Goal: Task Accomplishment & Management: Use online tool/utility

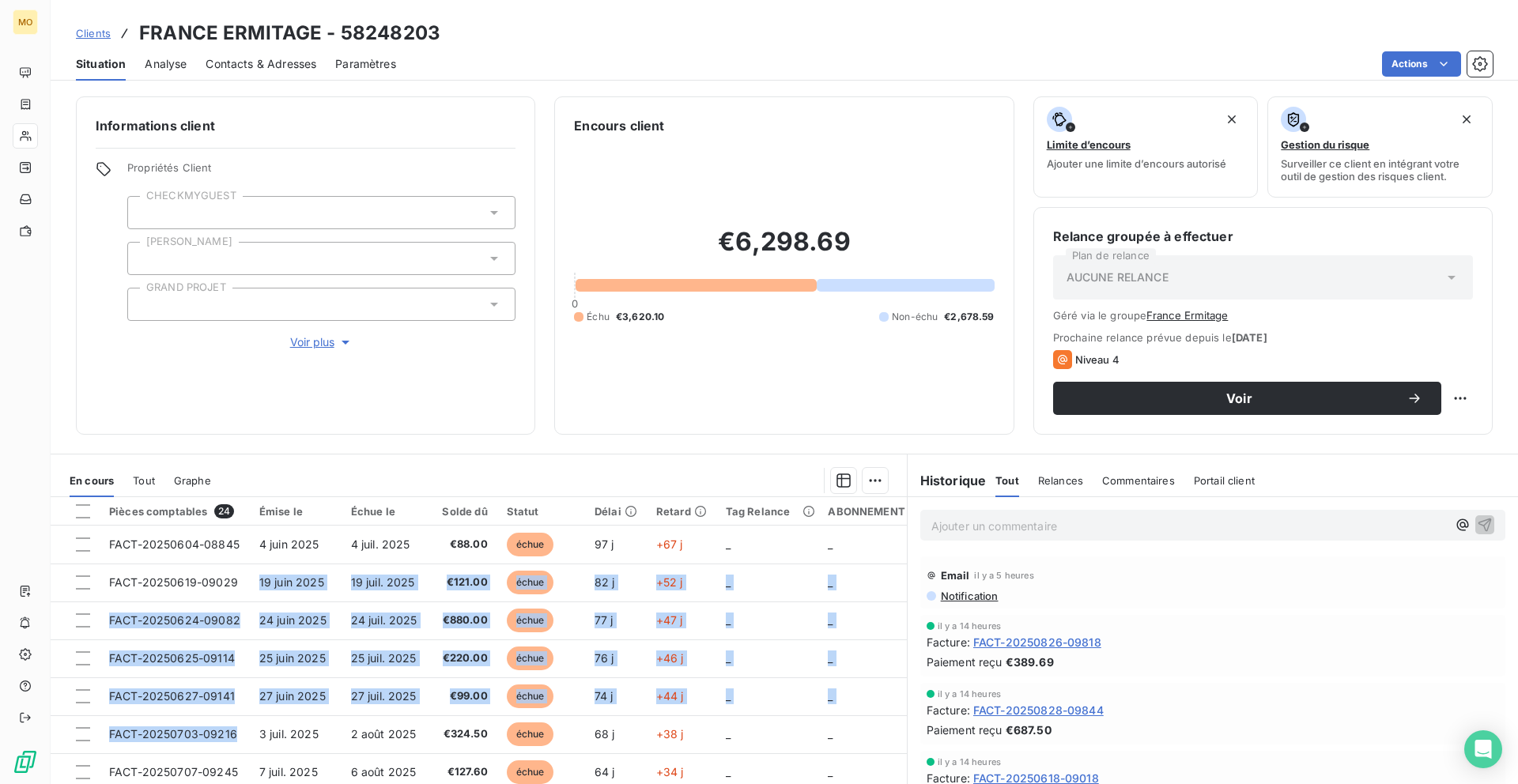
scroll to position [65, 0]
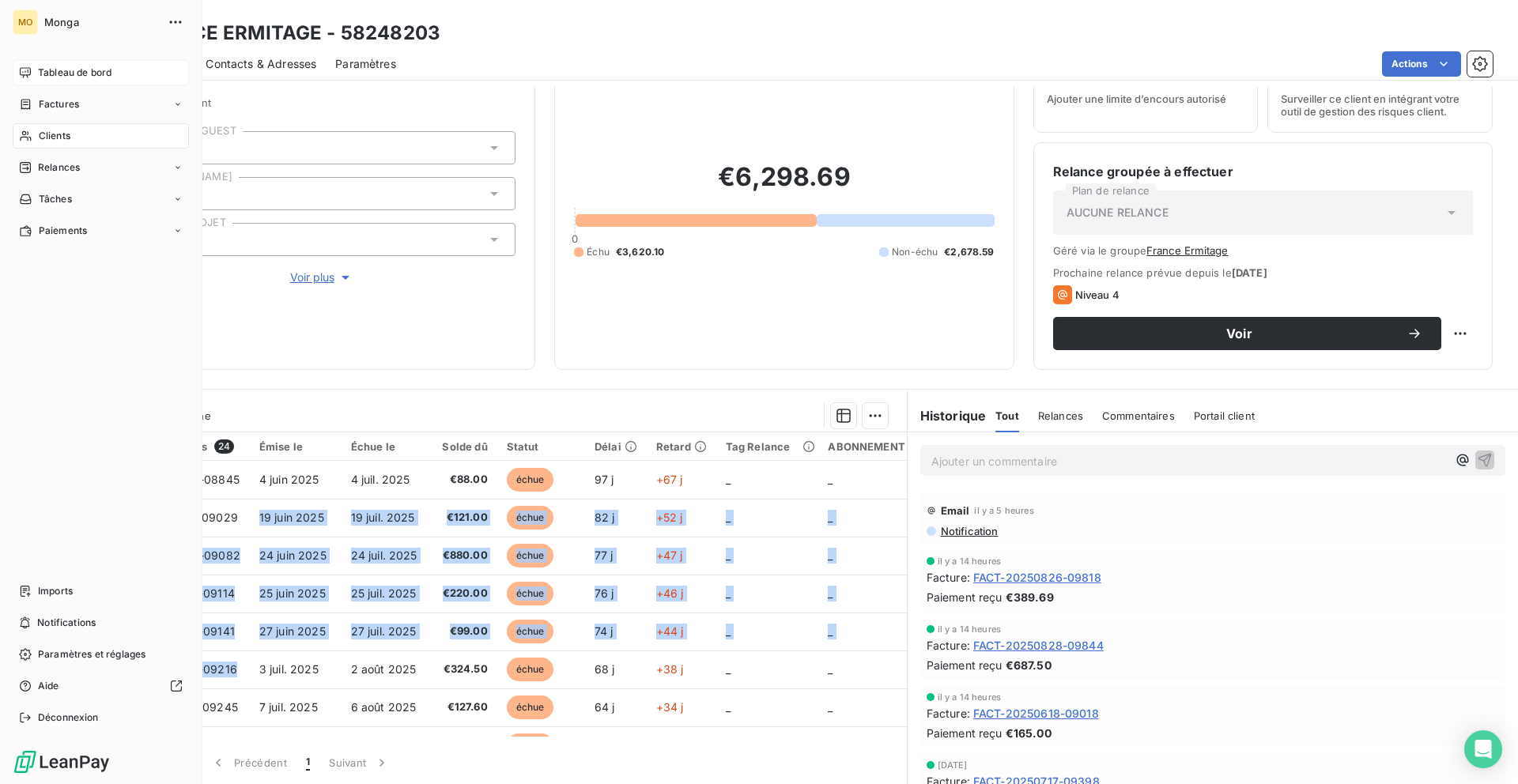
click at [35, 75] on div "Tableau de bord" at bounding box center [101, 73] width 176 height 26
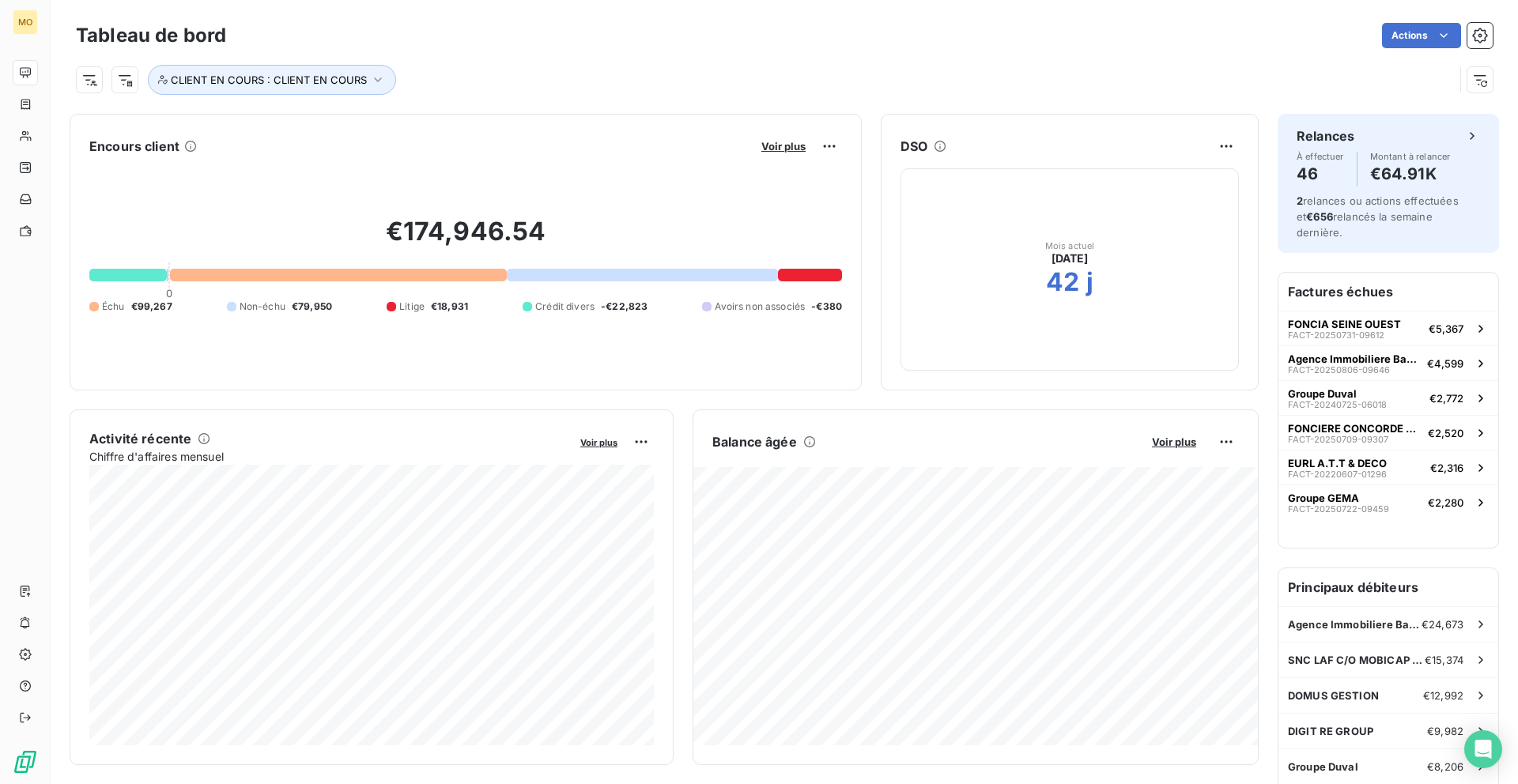
drag, startPoint x: 395, startPoint y: 235, endPoint x: 553, endPoint y: 241, distance: 158.1
click at [553, 241] on h2 "€174,946.54" at bounding box center [465, 240] width 753 height 48
drag, startPoint x: 553, startPoint y: 241, endPoint x: 385, endPoint y: 237, distance: 168.0
click at [385, 237] on h2 "€174,946.54" at bounding box center [465, 240] width 753 height 48
click at [789, 143] on span "Voir plus" at bounding box center [783, 146] width 45 height 12
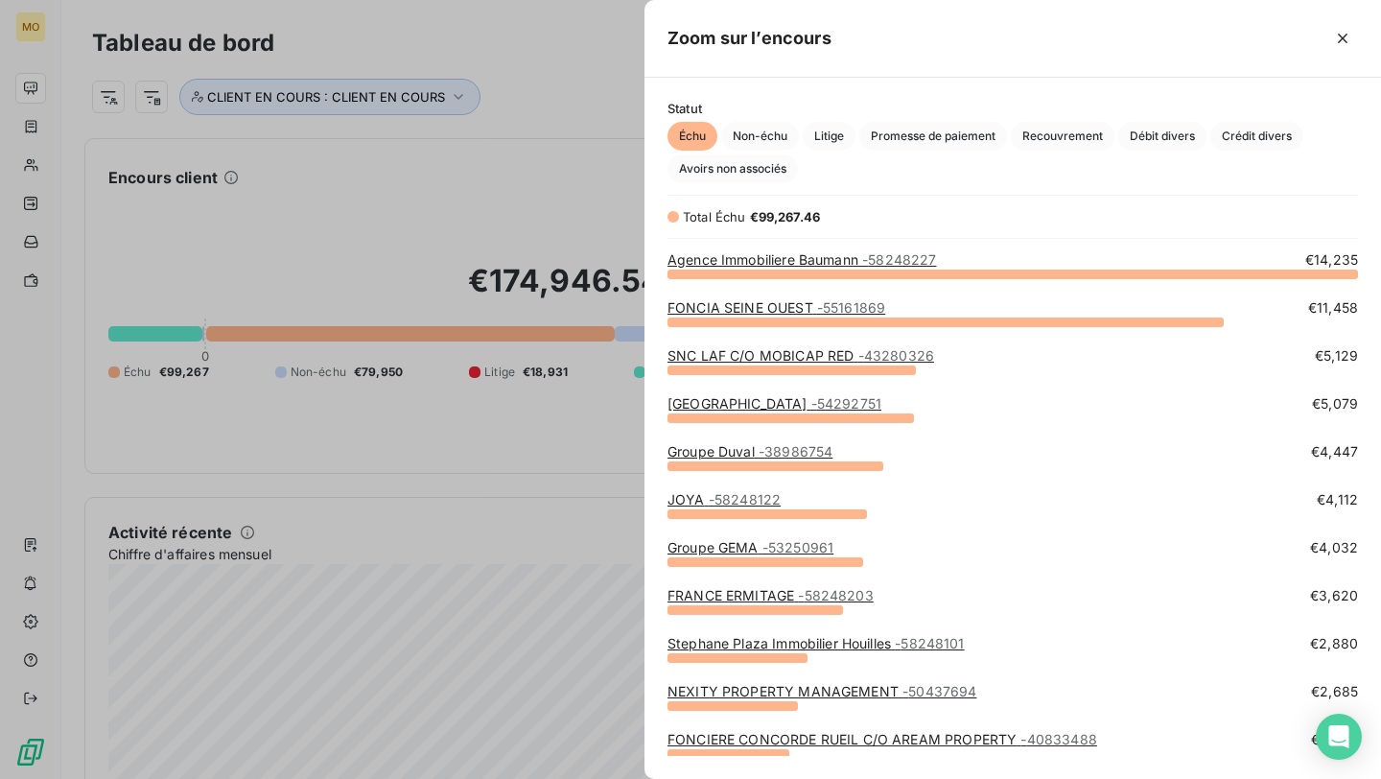
scroll to position [505, 736]
click at [750, 263] on link "Agence Immobiliere Baumann - 58248227" at bounding box center [801, 259] width 268 height 16
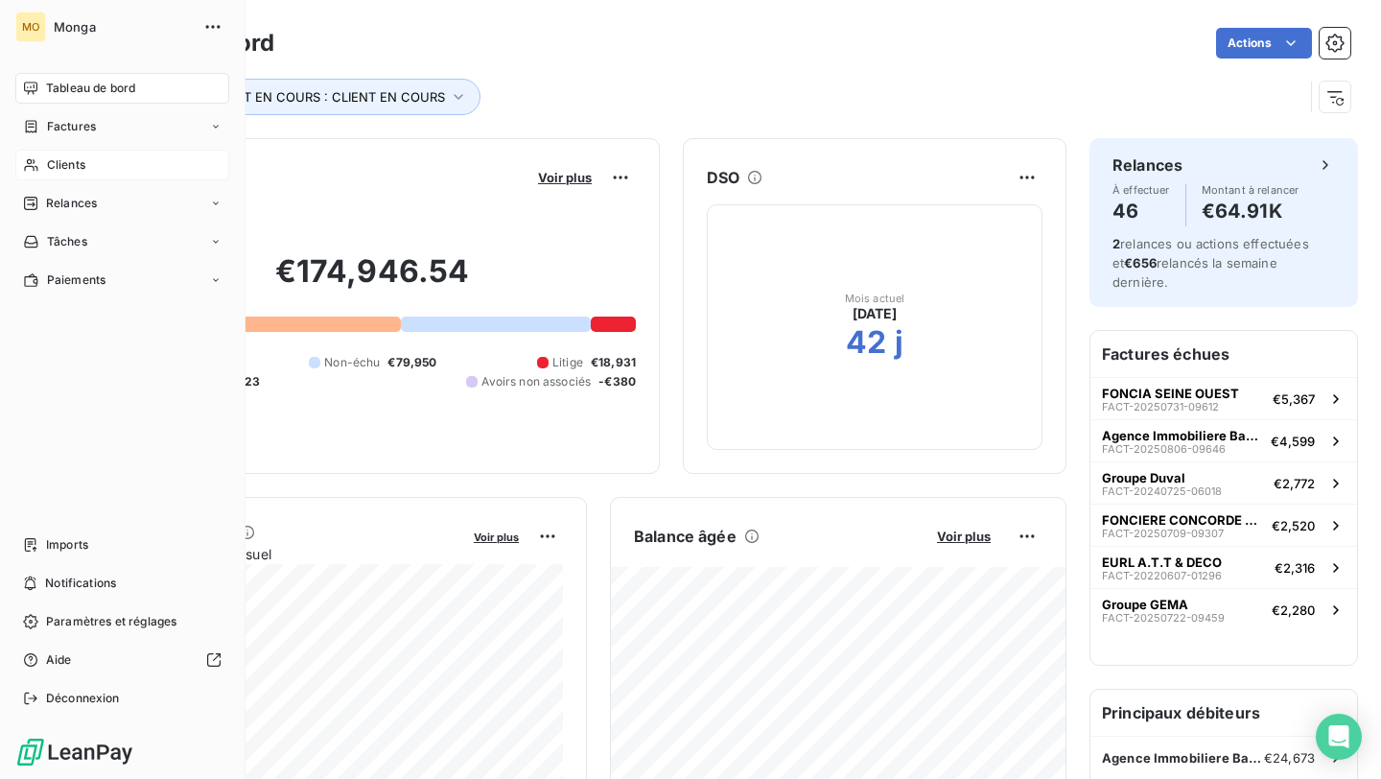
click at [52, 152] on div "Clients" at bounding box center [122, 165] width 214 height 31
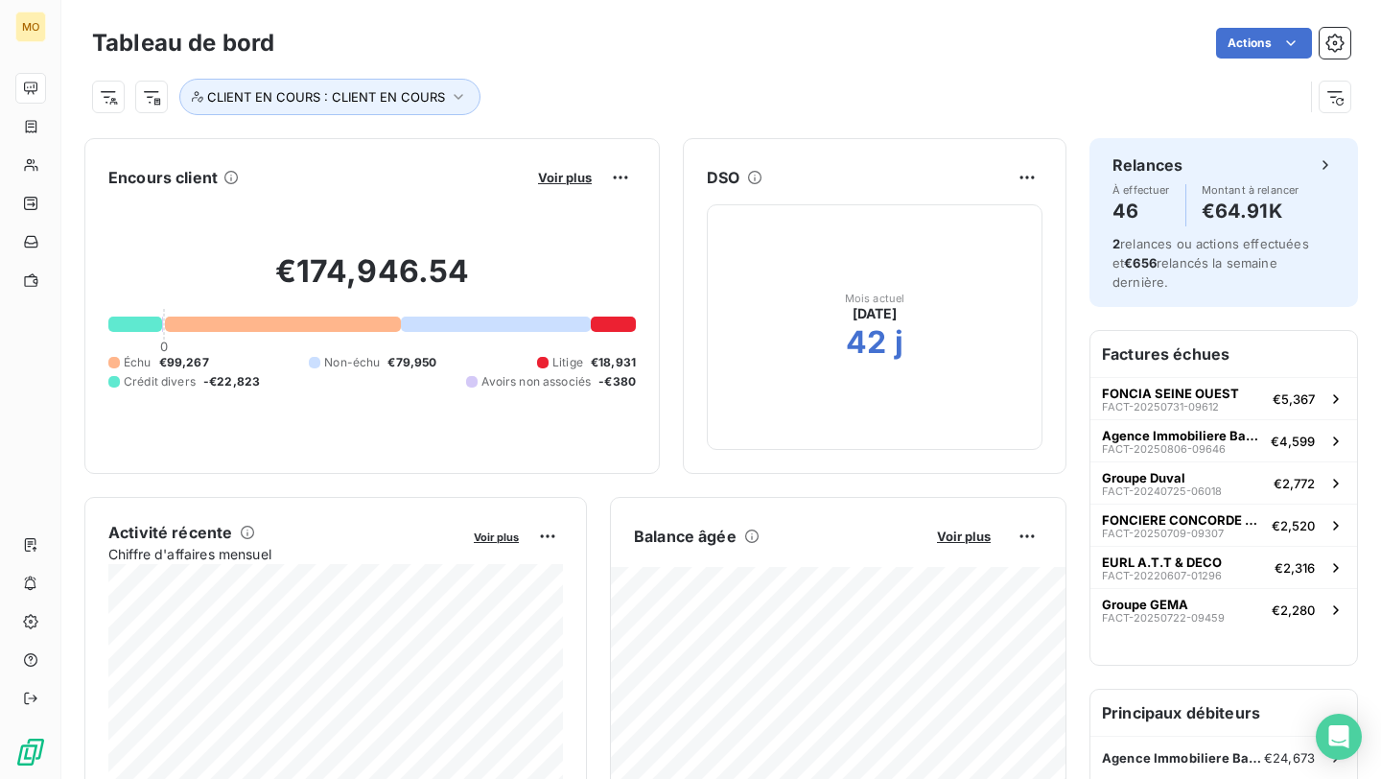
click at [544, 186] on div "Voir plus" at bounding box center [584, 177] width 104 height 31
click at [543, 182] on span "Voir plus" at bounding box center [565, 177] width 54 height 15
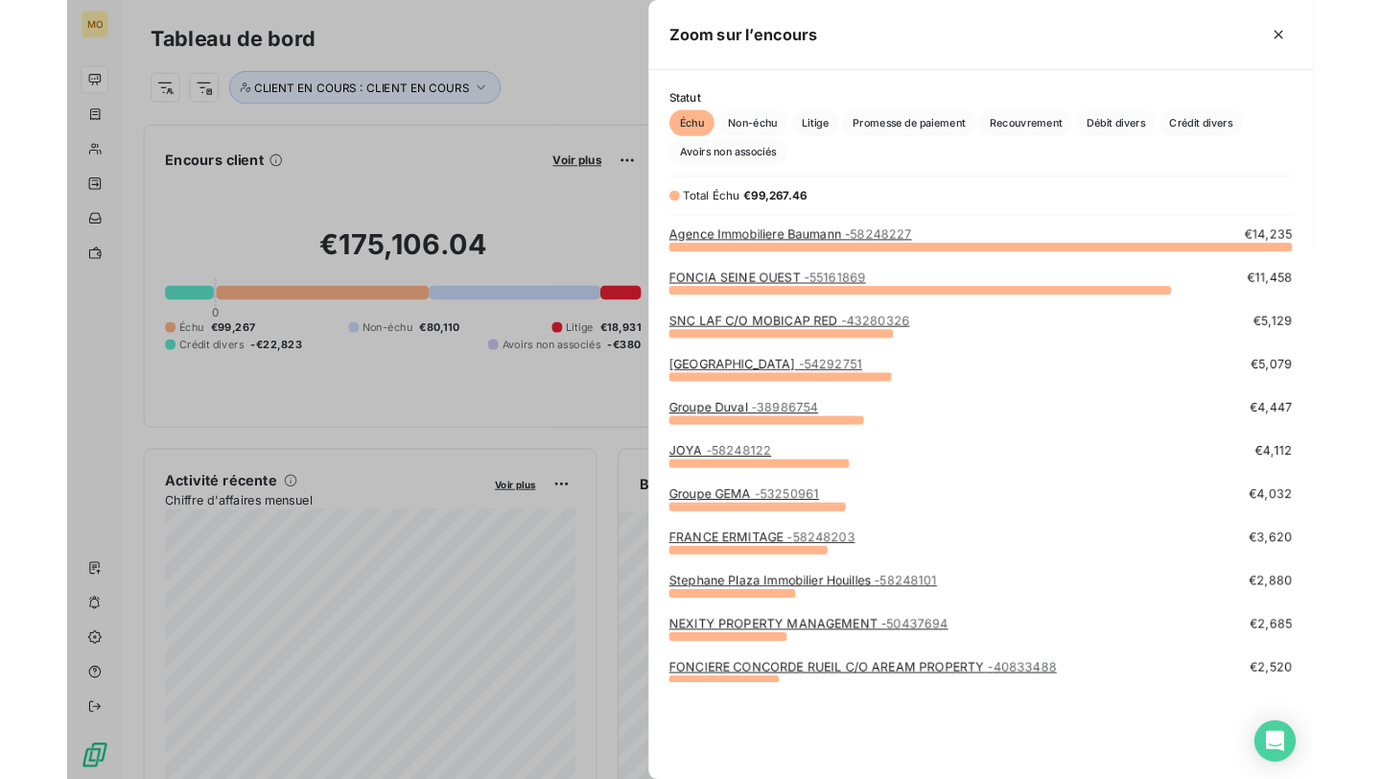
scroll to position [505, 736]
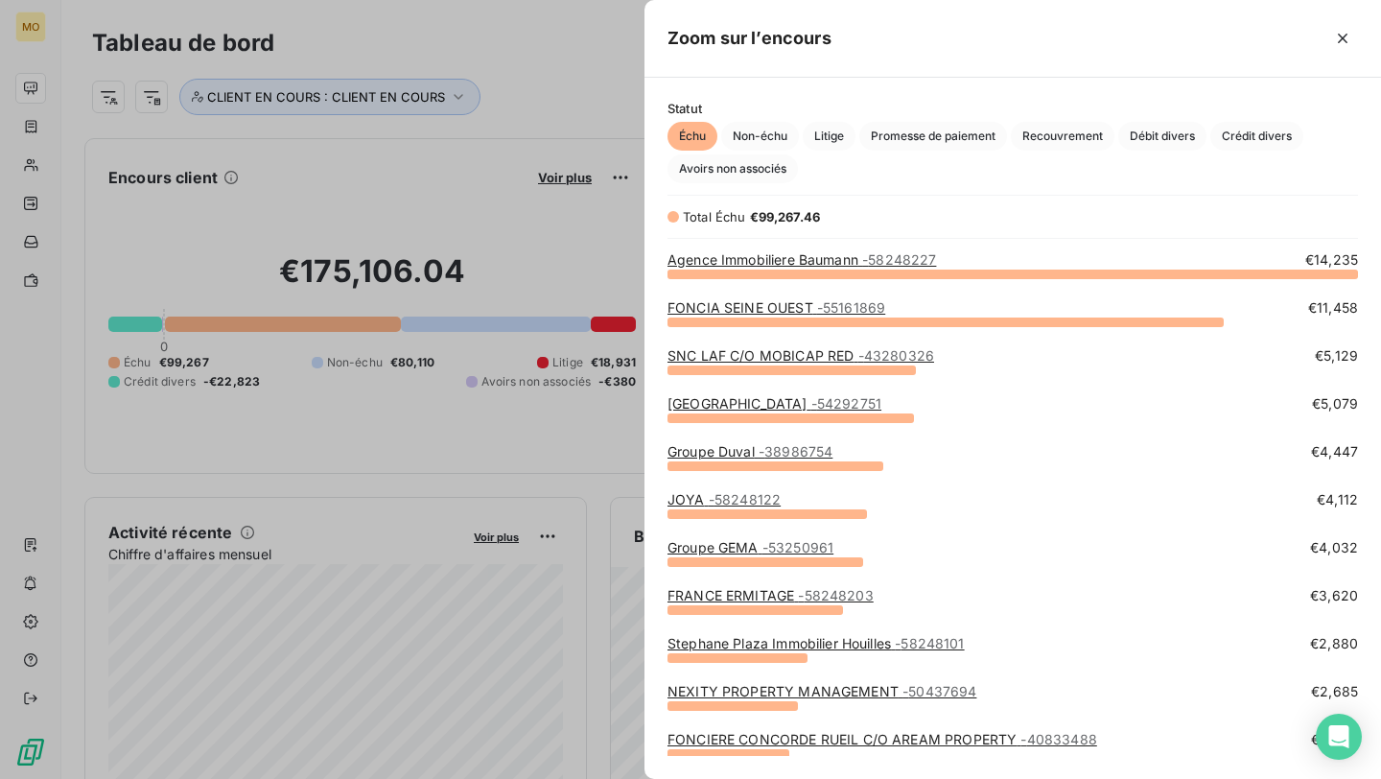
click at [748, 255] on link "Agence Immobiliere Baumann - 58248227" at bounding box center [801, 259] width 268 height 16
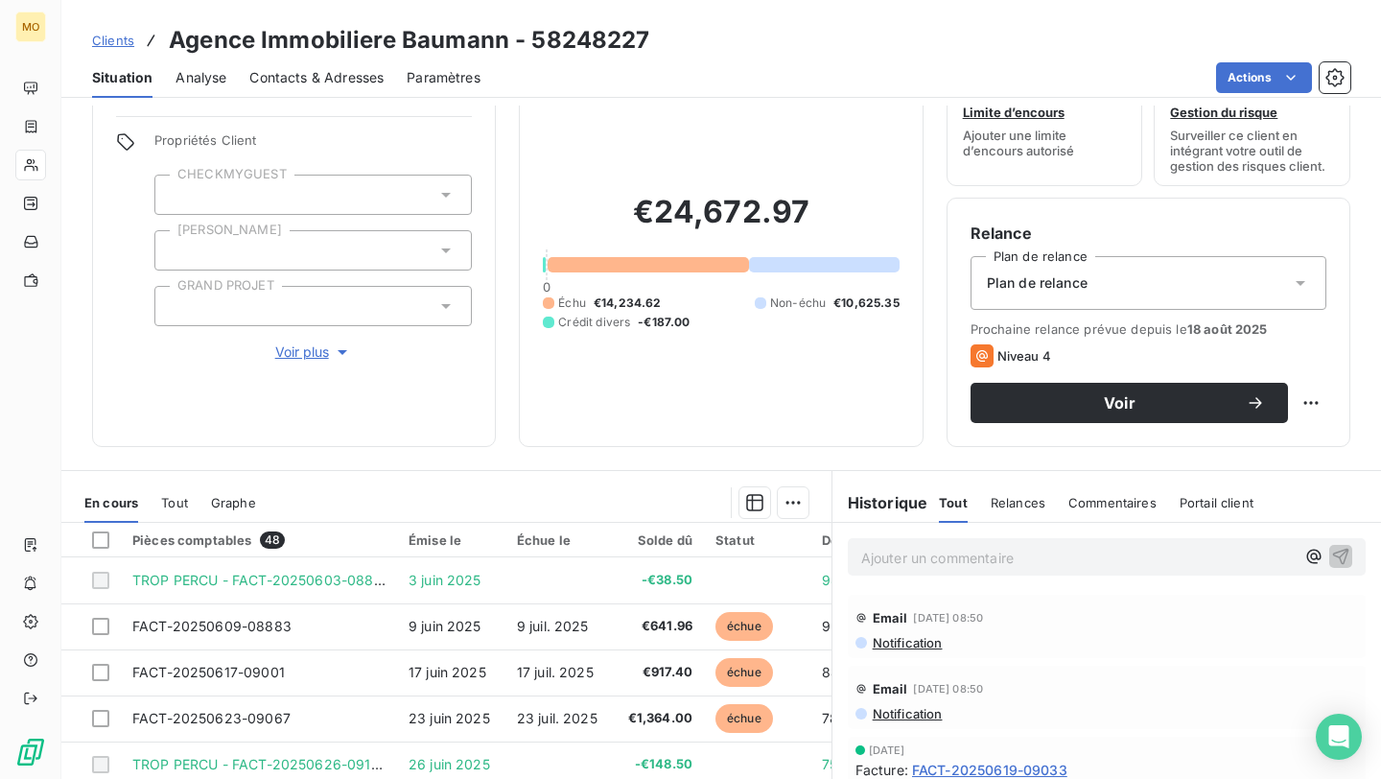
scroll to position [106, 0]
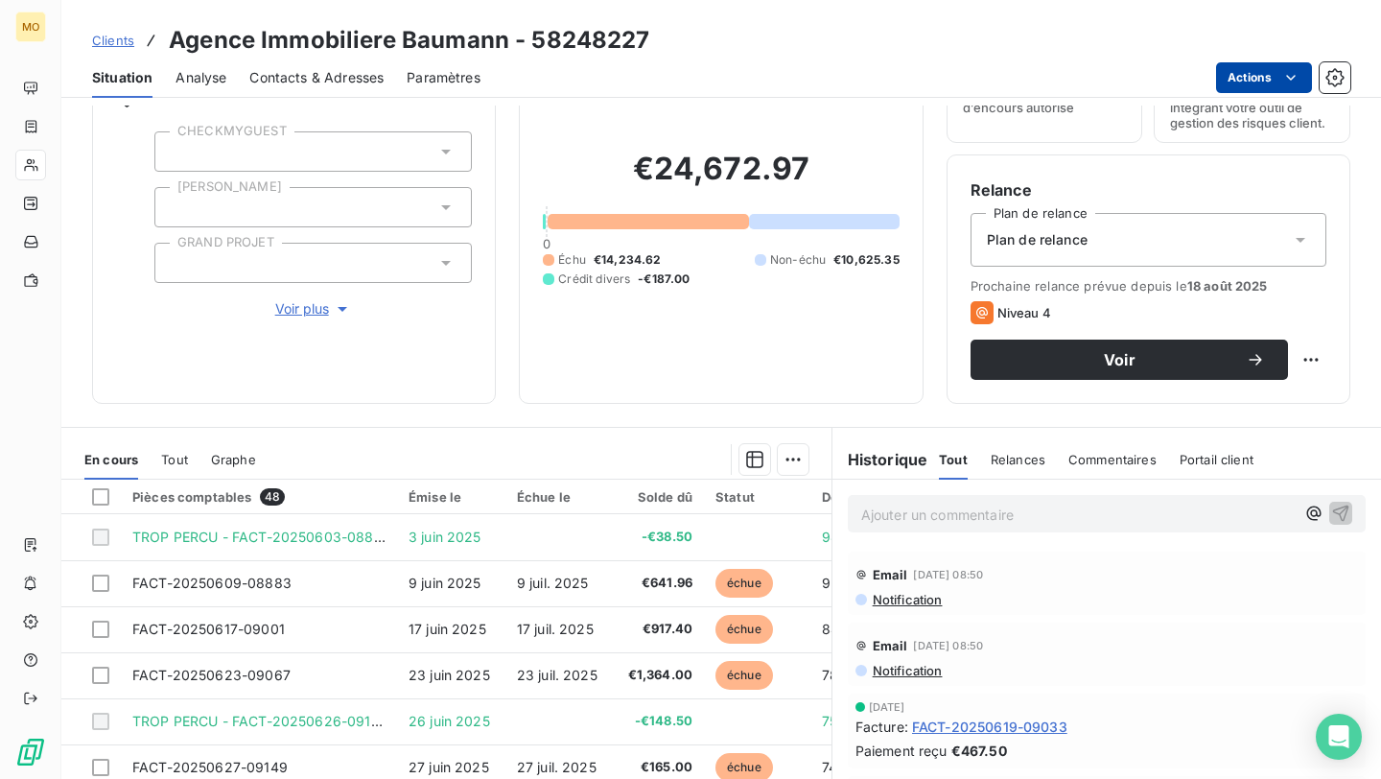
click at [1238, 82] on html "MO Clients Agence Immobiliere Baumann - 58248227 Situation Analyse Contacts & A…" at bounding box center [690, 389] width 1381 height 779
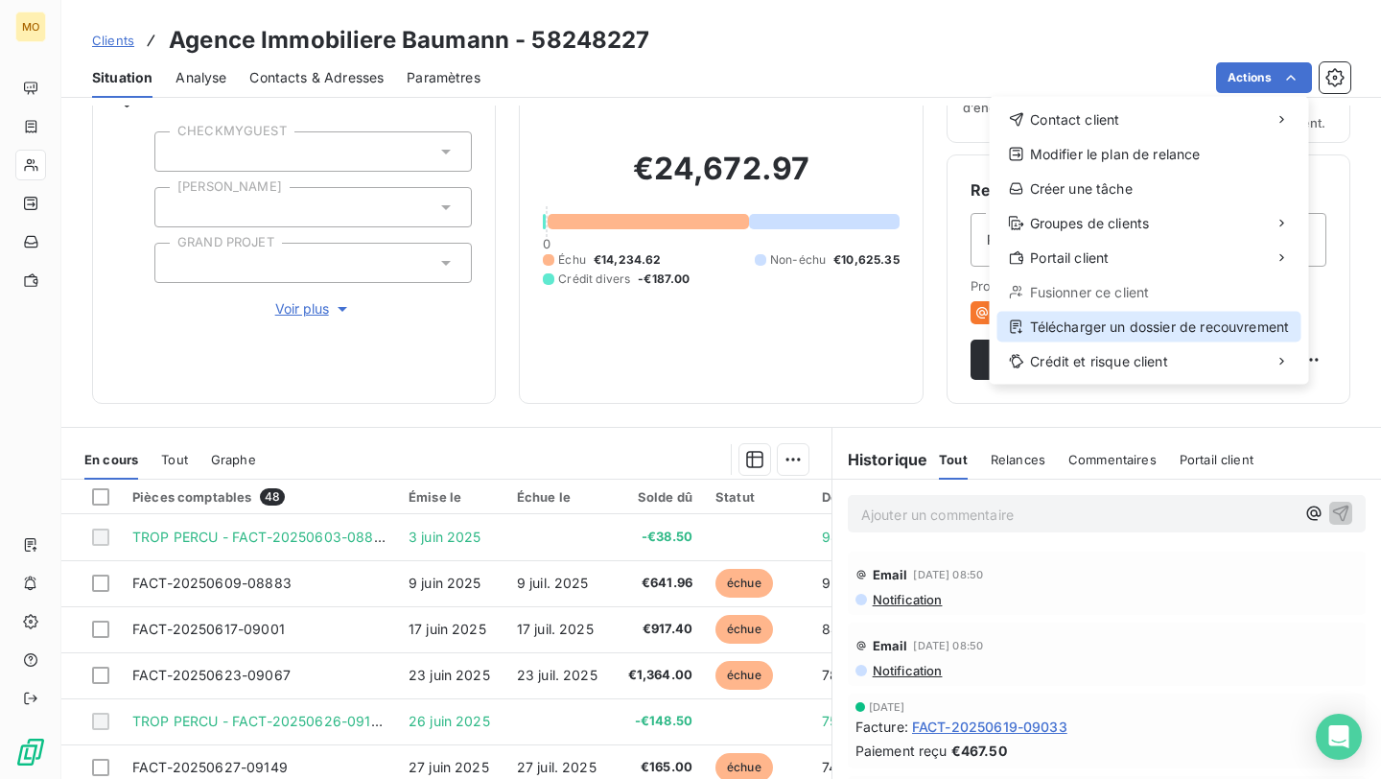
click at [1135, 321] on div "Télécharger un dossier de recouvrement" at bounding box center [1149, 327] width 304 height 31
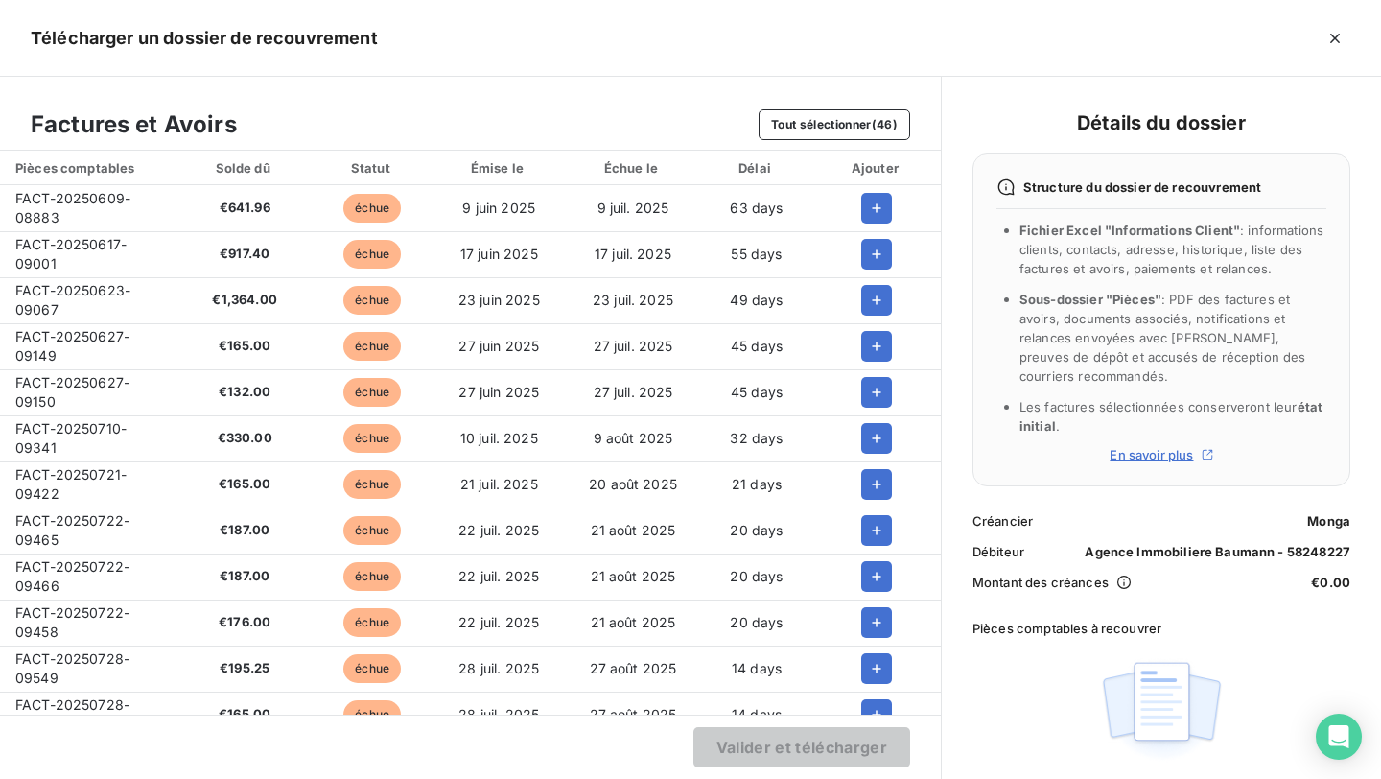
click at [84, 192] on span "FACT-20250609-08883" at bounding box center [72, 207] width 115 height 35
copy span "FACT-20250609-08883"
click at [71, 245] on span "FACT-20250617-09001" at bounding box center [70, 253] width 111 height 35
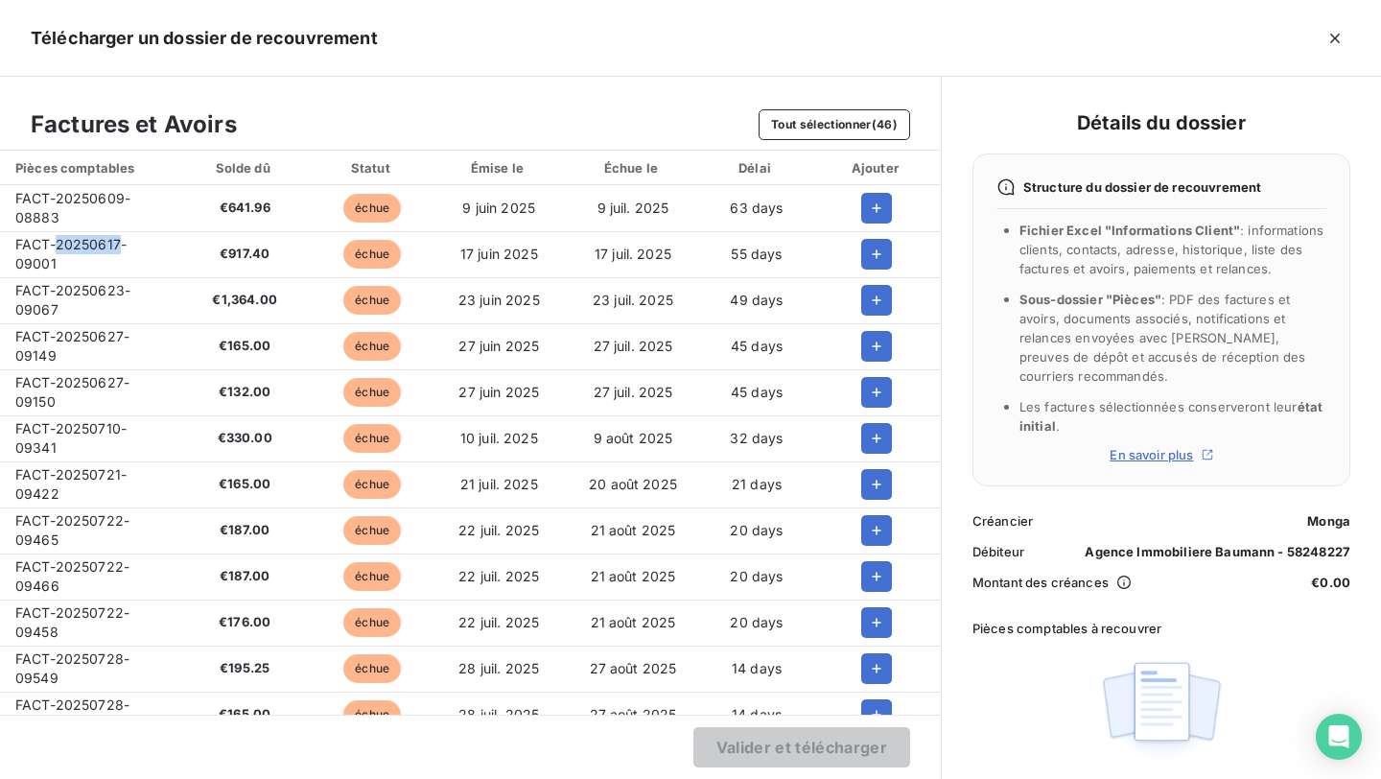
click at [71, 245] on span "FACT-20250617-09001" at bounding box center [70, 253] width 111 height 35
copy span "FACT-20250617-09001"
click at [99, 282] on span "FACT-20250623-09067" at bounding box center [72, 299] width 115 height 35
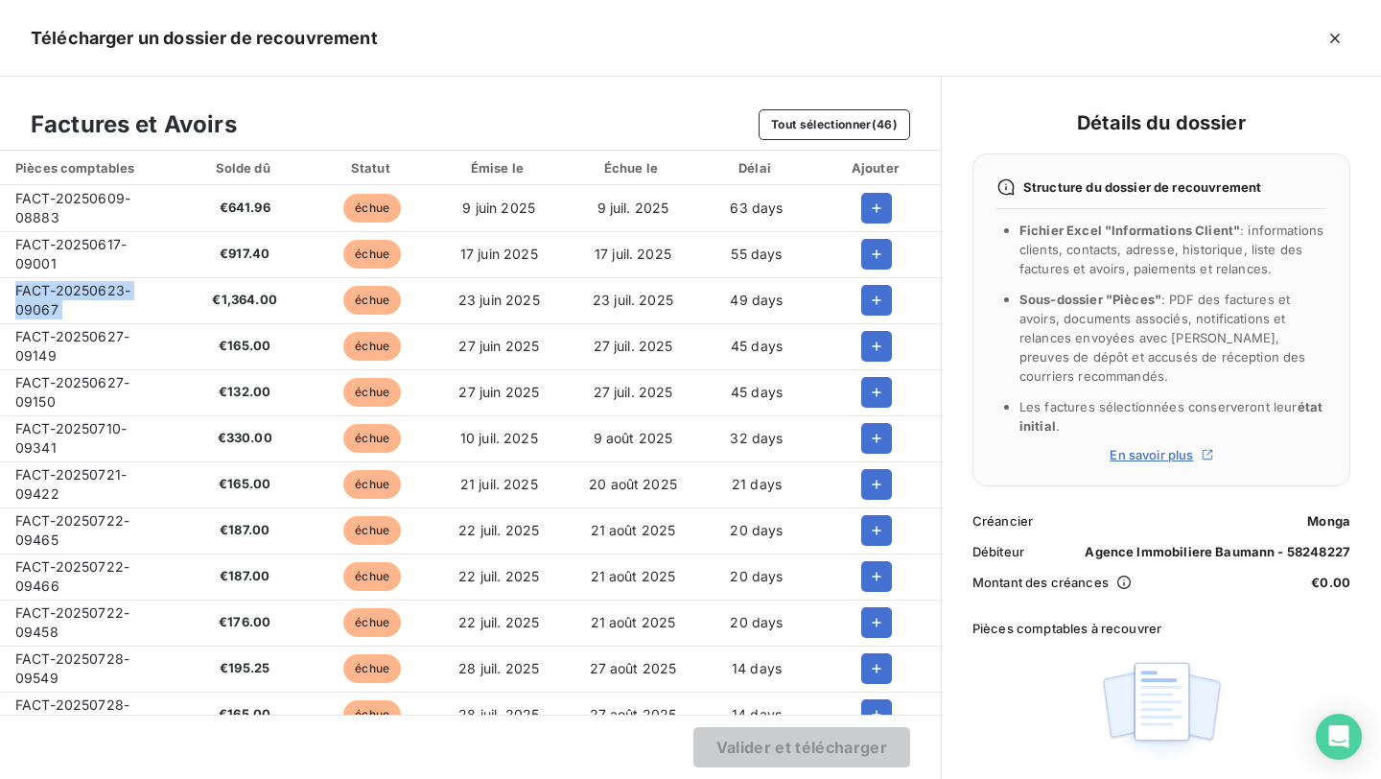
click at [99, 282] on span "FACT-20250623-09067" at bounding box center [72, 299] width 115 height 35
copy span "FACT-20250623-09067"
click at [43, 346] on td "FACT-20250627-09149" at bounding box center [88, 346] width 177 height 46
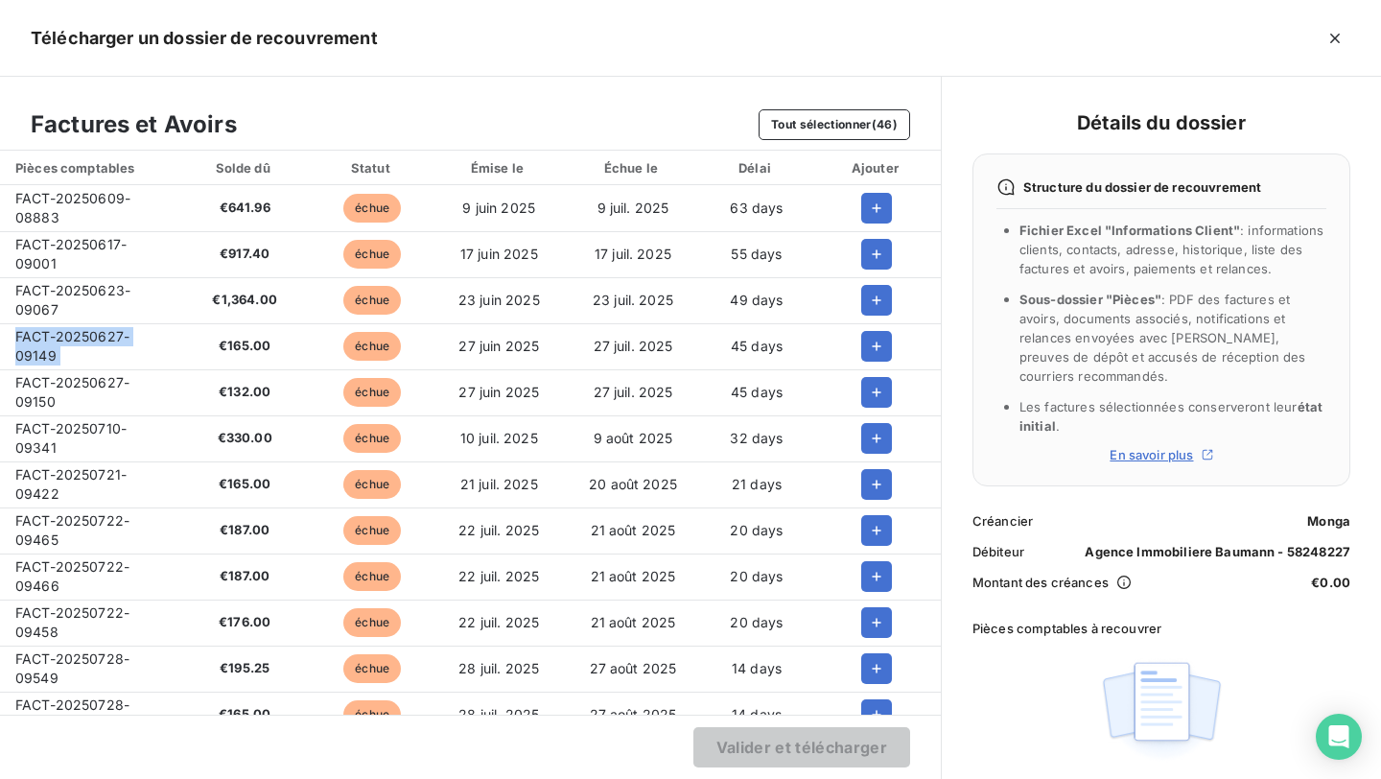
copy span "FACT-20250627-09149"
click at [28, 383] on span "FACT-20250627-09150" at bounding box center [72, 391] width 114 height 35
copy span "FACT-20250627-09150"
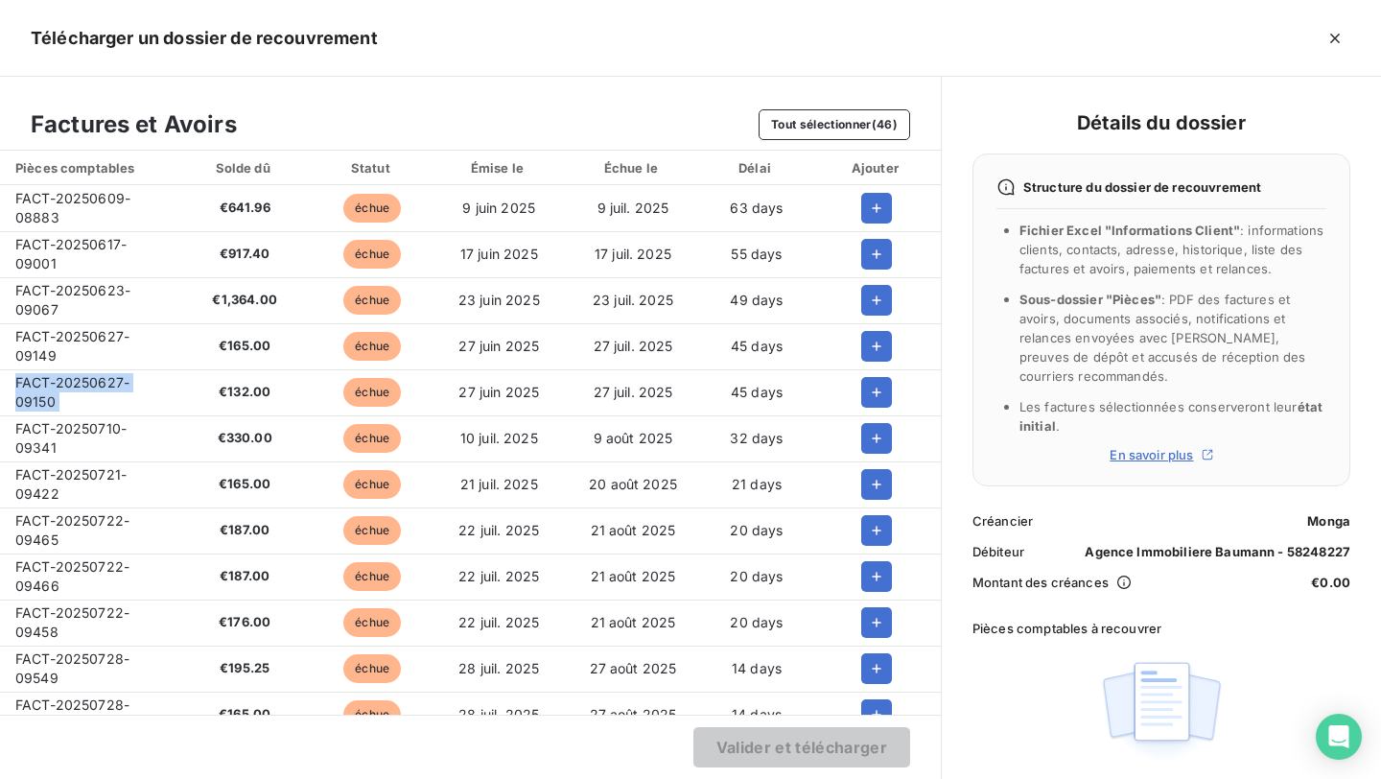
click at [24, 434] on span "FACT-20250710-09341" at bounding box center [70, 437] width 111 height 35
copy span "FACT-20250710-09341"
click at [107, 431] on span "FACT-20250710-09341" at bounding box center [70, 437] width 111 height 35
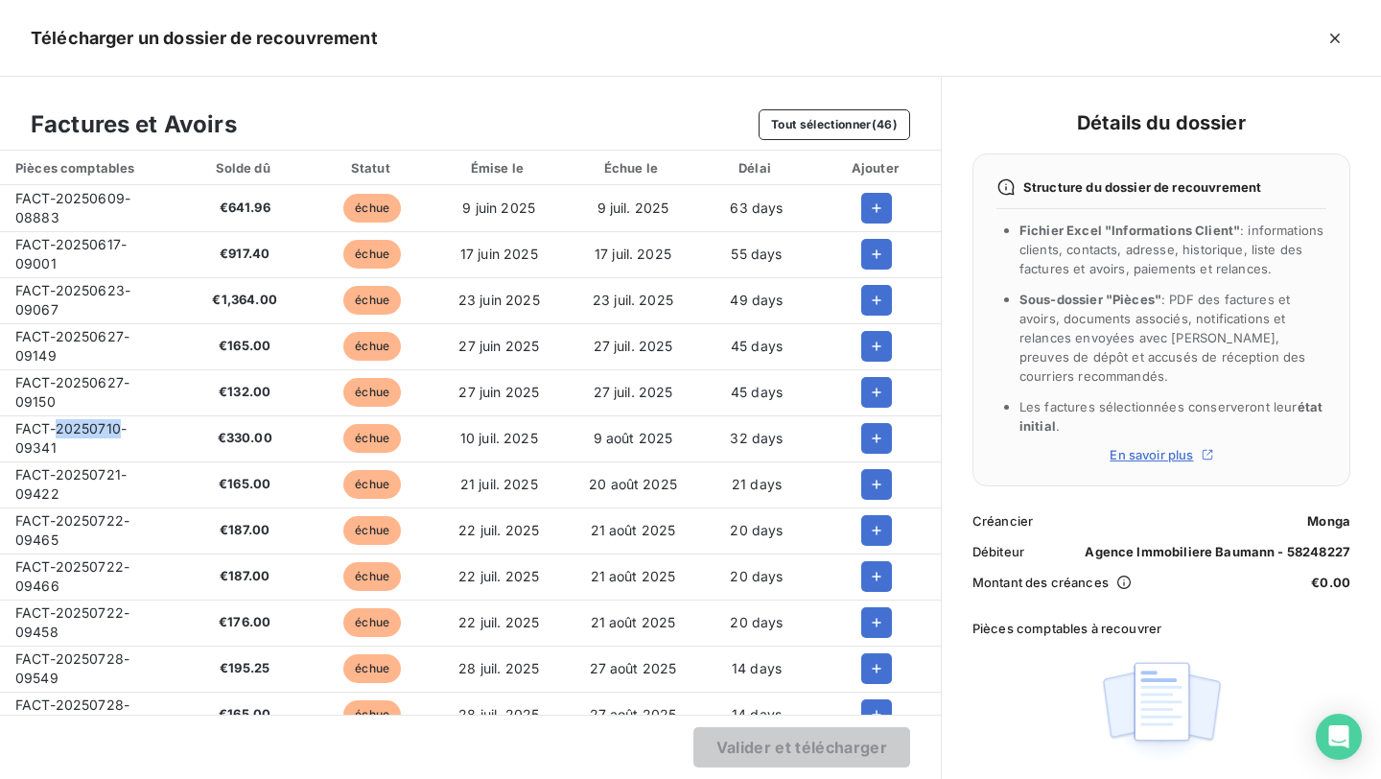
click at [107, 431] on span "FACT-20250710-09341" at bounding box center [70, 437] width 111 height 35
click at [73, 481] on span "FACT-20250721-09422" at bounding box center [70, 483] width 111 height 35
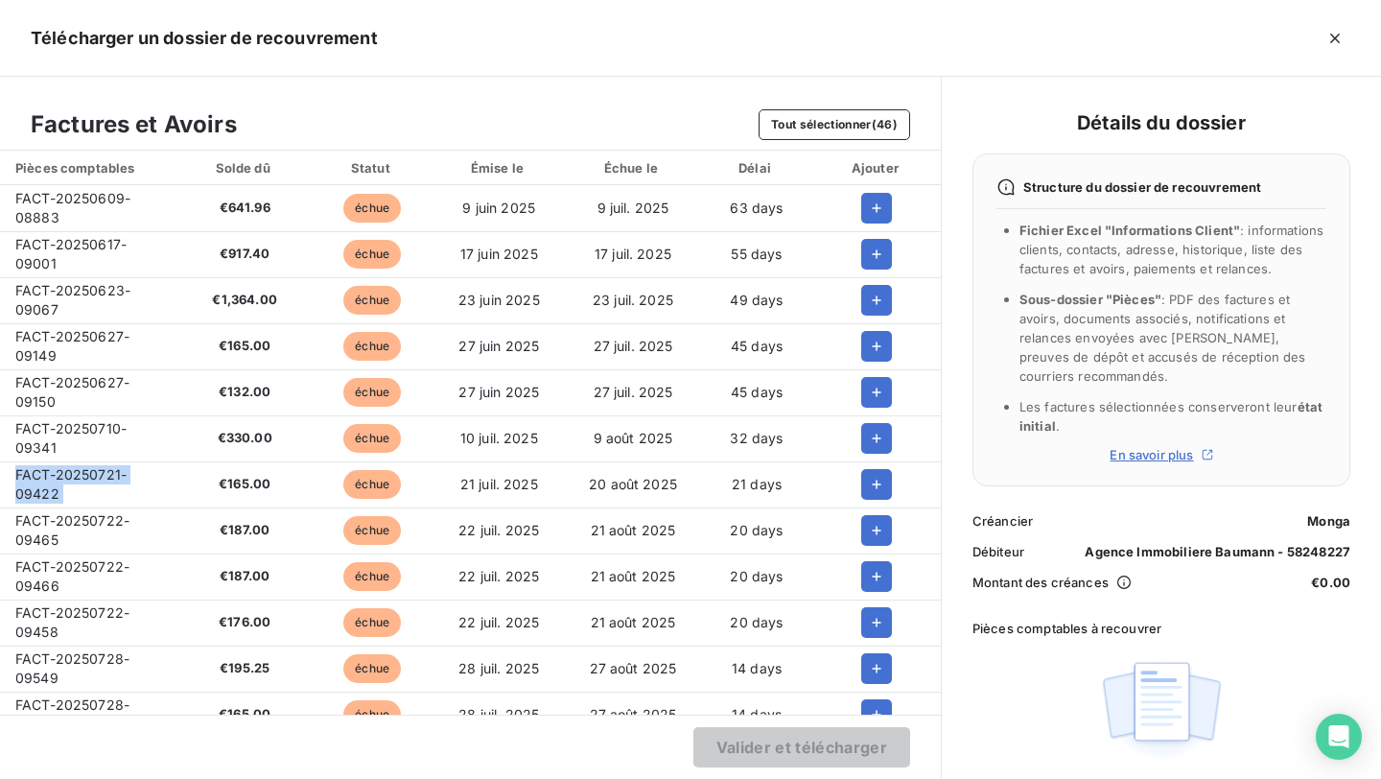
click at [78, 518] on span "FACT-20250722-09465" at bounding box center [72, 529] width 114 height 35
click at [93, 572] on span "FACT-20250722-09466" at bounding box center [72, 575] width 114 height 35
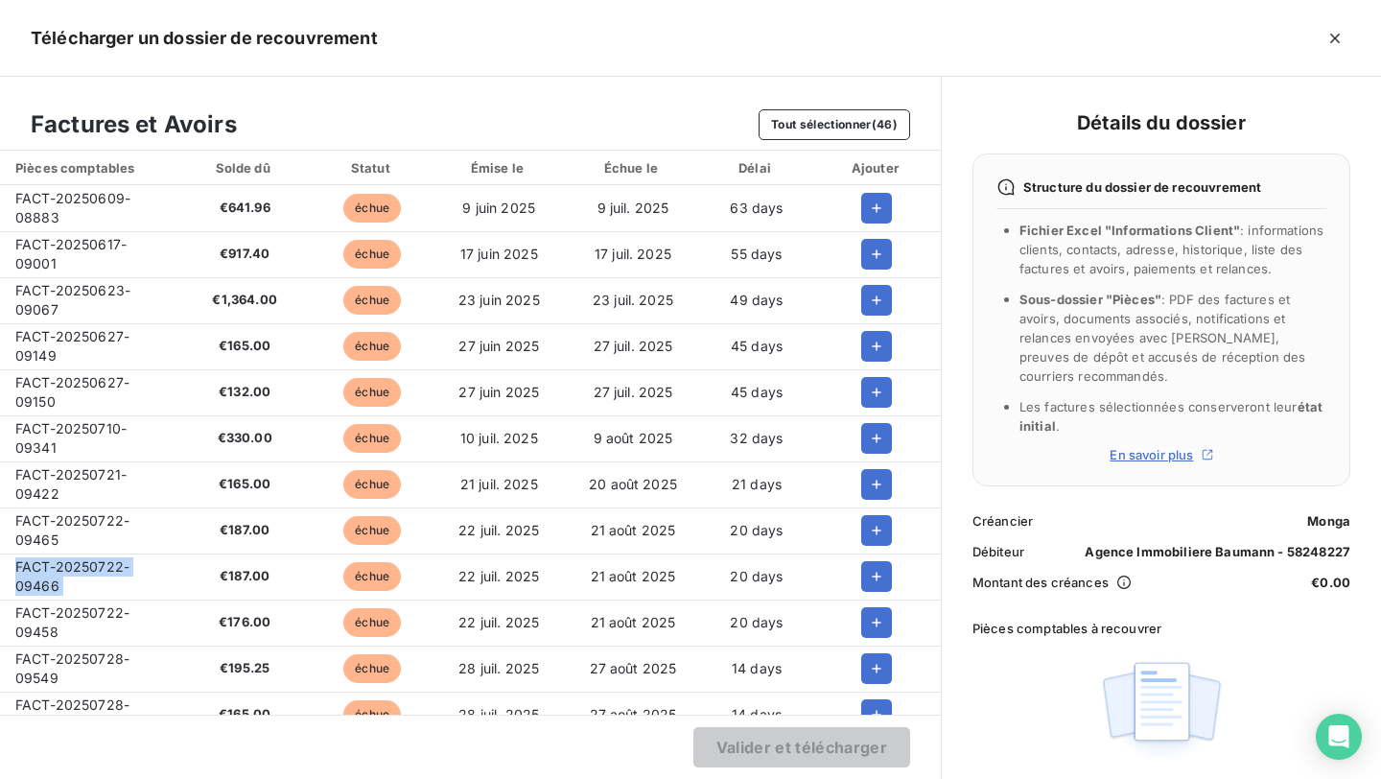
click at [93, 572] on span "FACT-20250722-09466" at bounding box center [72, 575] width 114 height 35
click at [80, 603] on td "FACT-20250722-09458" at bounding box center [88, 622] width 177 height 46
click at [60, 618] on span "FACT-20250722-09458" at bounding box center [72, 621] width 114 height 35
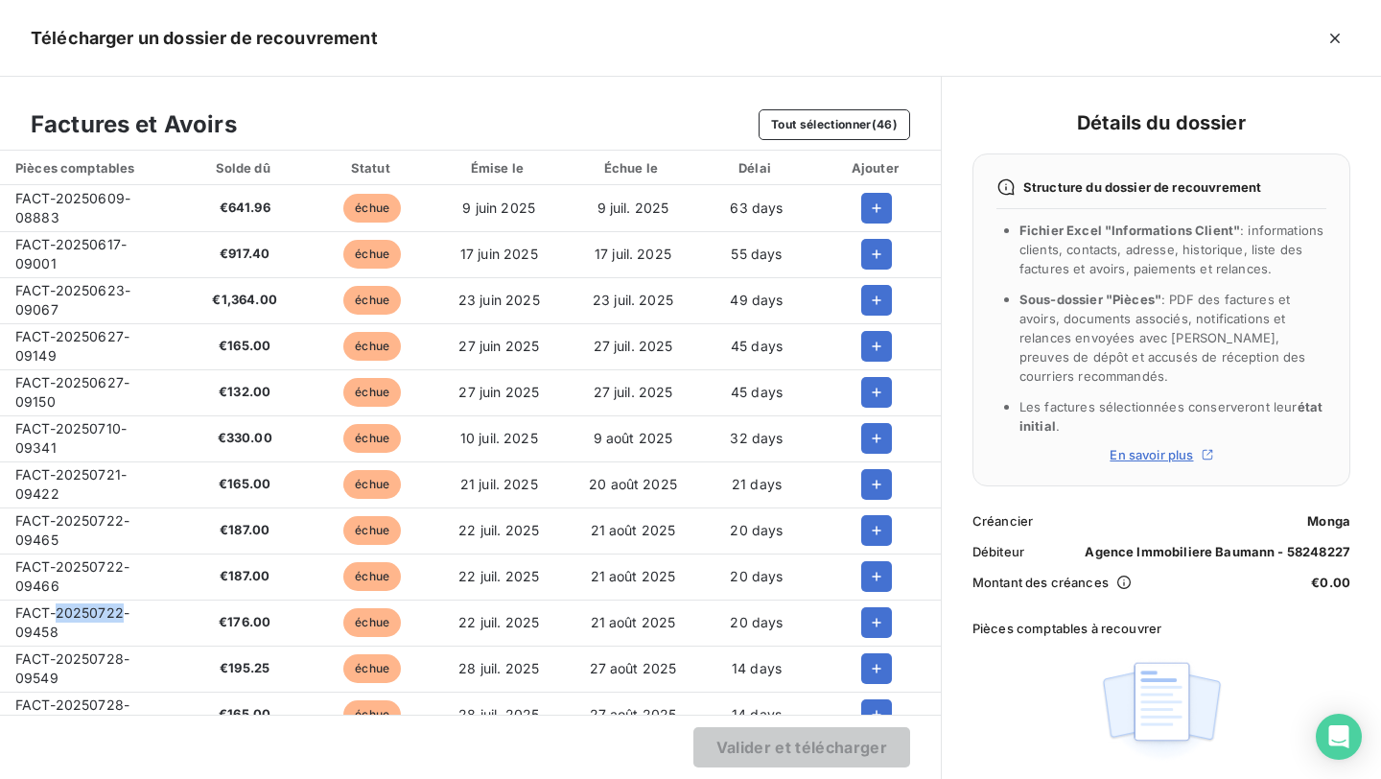
click at [60, 618] on span "FACT-20250722-09458" at bounding box center [72, 621] width 114 height 35
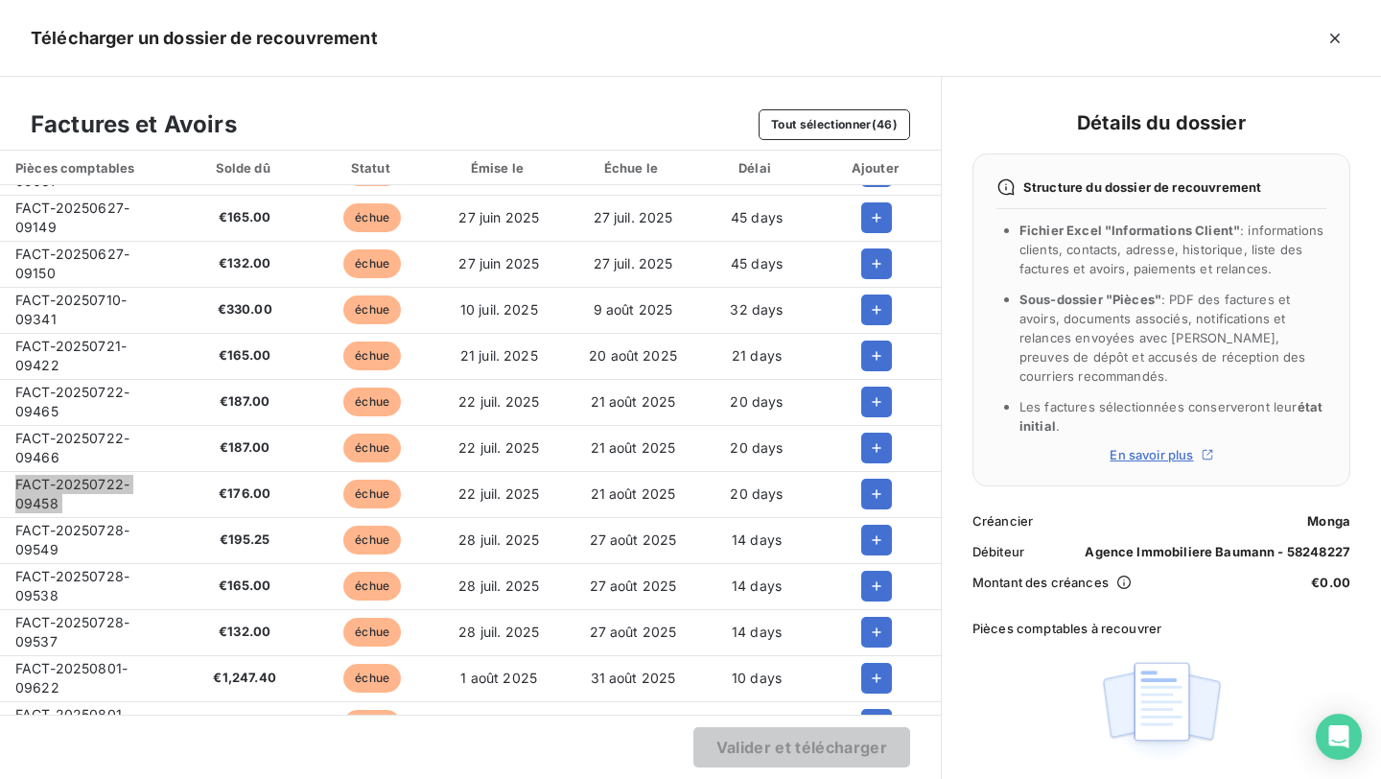
scroll to position [144, 0]
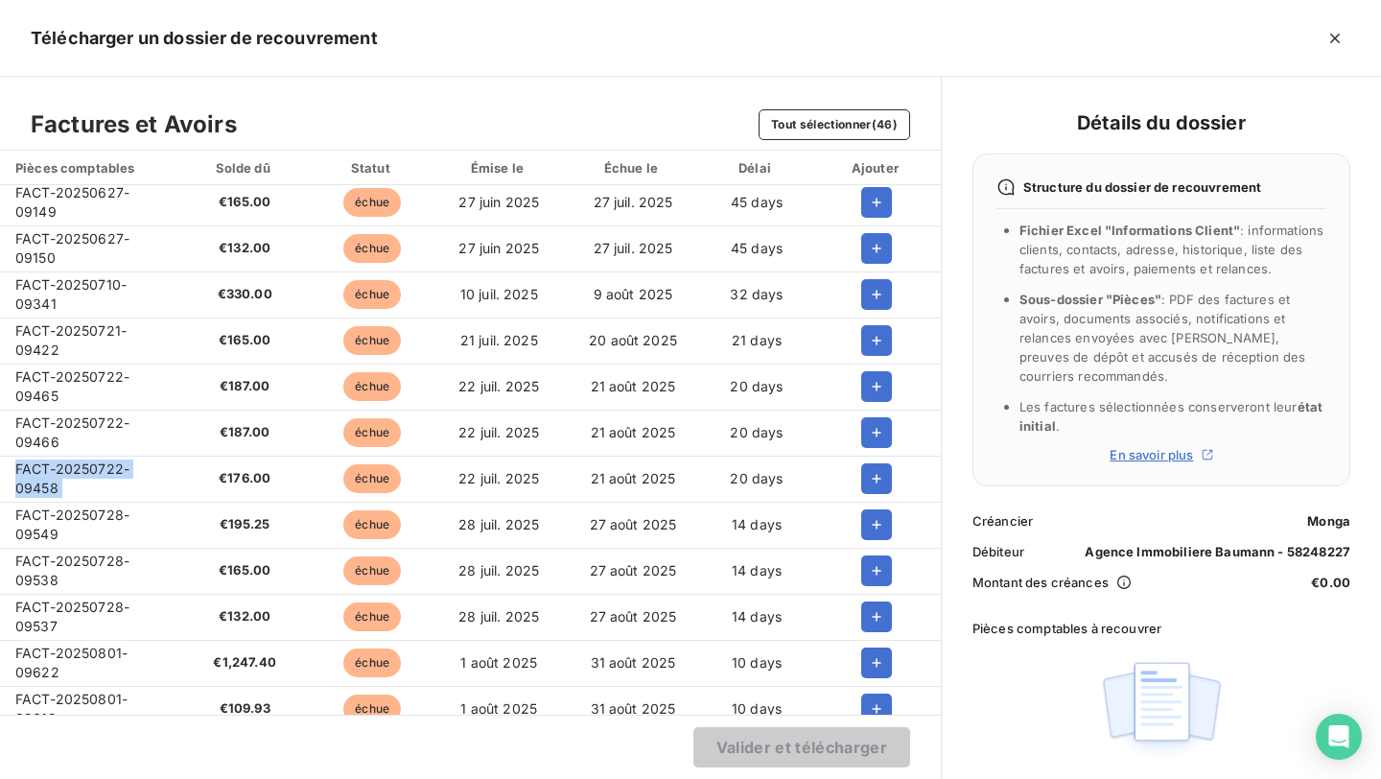
click at [91, 506] on span "FACT-20250728-09549" at bounding box center [72, 523] width 114 height 35
click at [82, 556] on span "FACT-20250728-09538" at bounding box center [72, 569] width 114 height 35
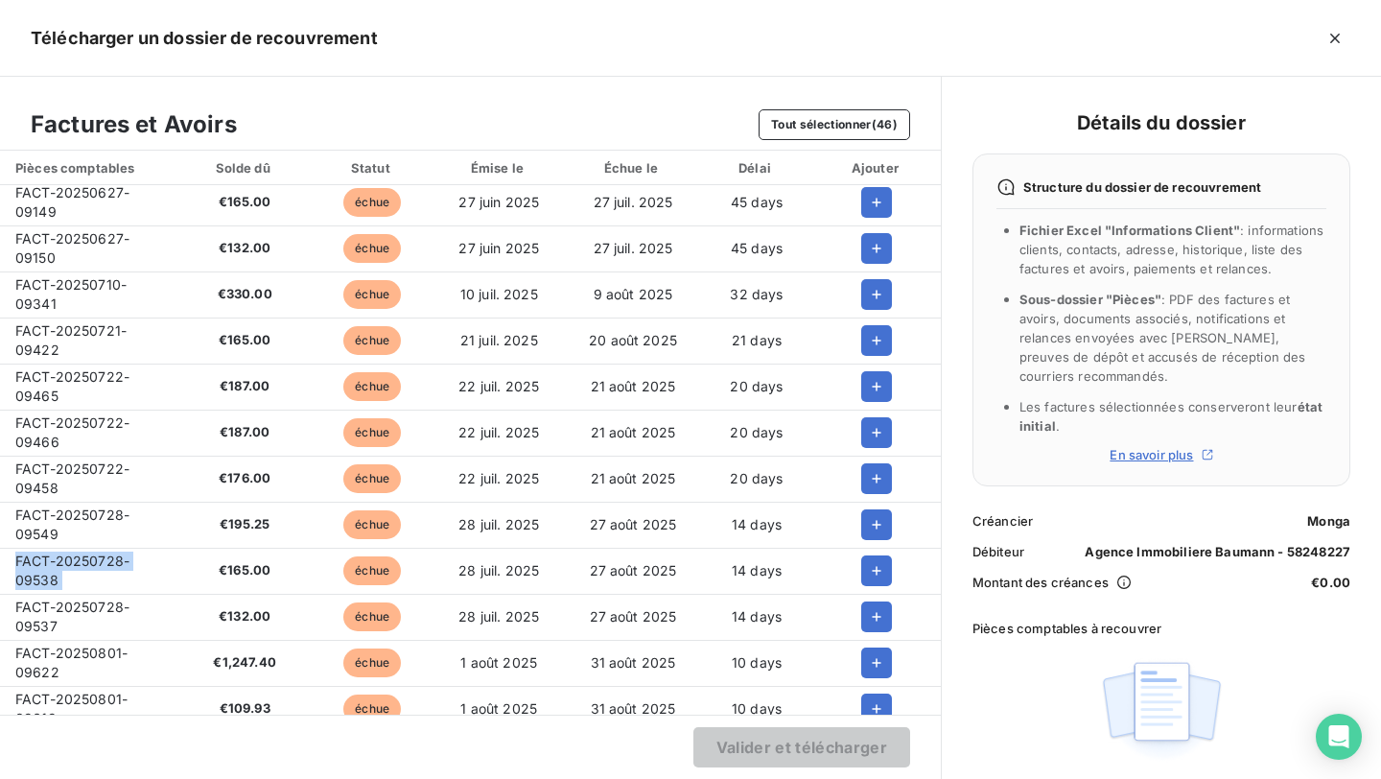
click at [82, 556] on span "FACT-20250728-09538" at bounding box center [72, 569] width 114 height 35
click at [71, 613] on span "FACT-20250728-09537" at bounding box center [72, 615] width 114 height 35
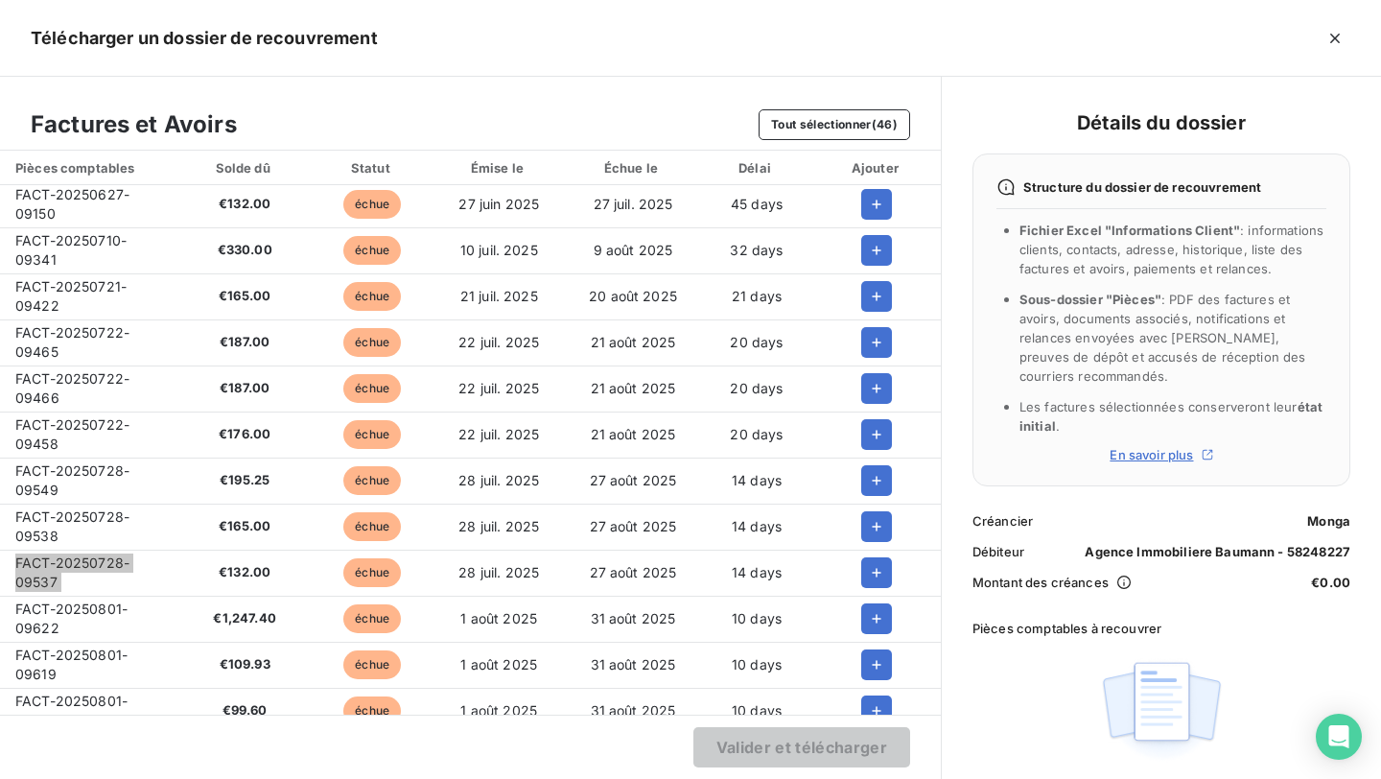
scroll to position [189, 0]
click at [105, 599] on span "FACT-20250801-09622" at bounding box center [71, 616] width 112 height 35
click at [63, 656] on span "FACT-20250801-09619" at bounding box center [71, 662] width 112 height 35
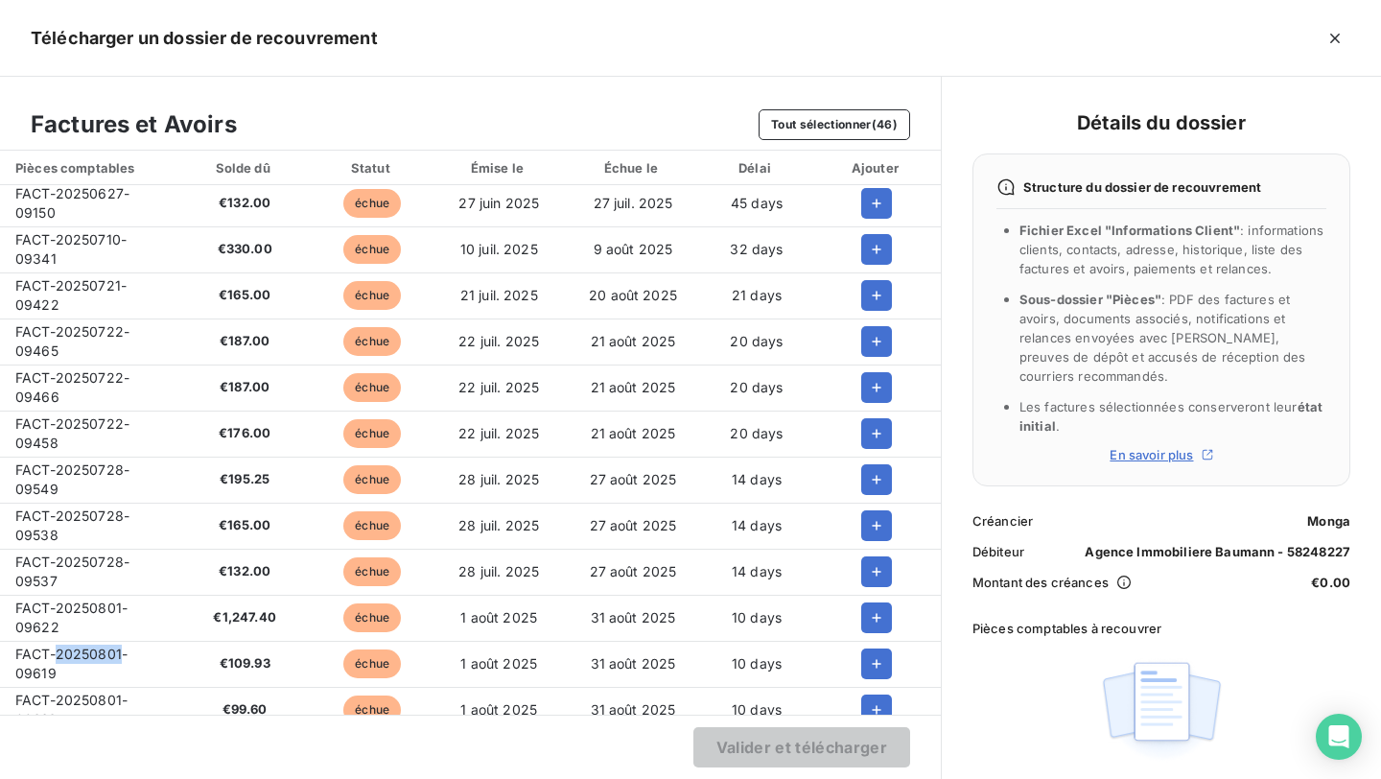
click at [63, 656] on span "FACT-20250801-09619" at bounding box center [71, 662] width 112 height 35
copy span "FACT-20250801-09619"
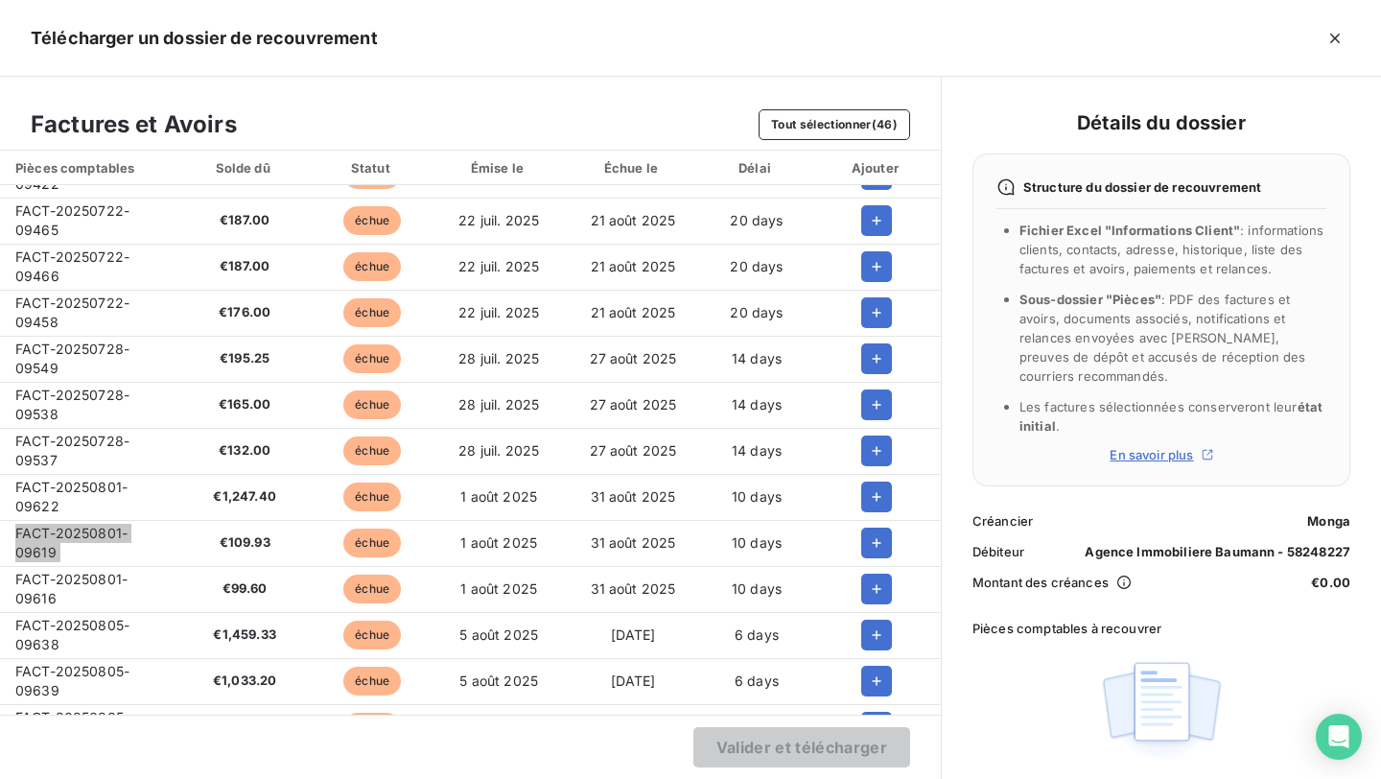
scroll to position [452, 0]
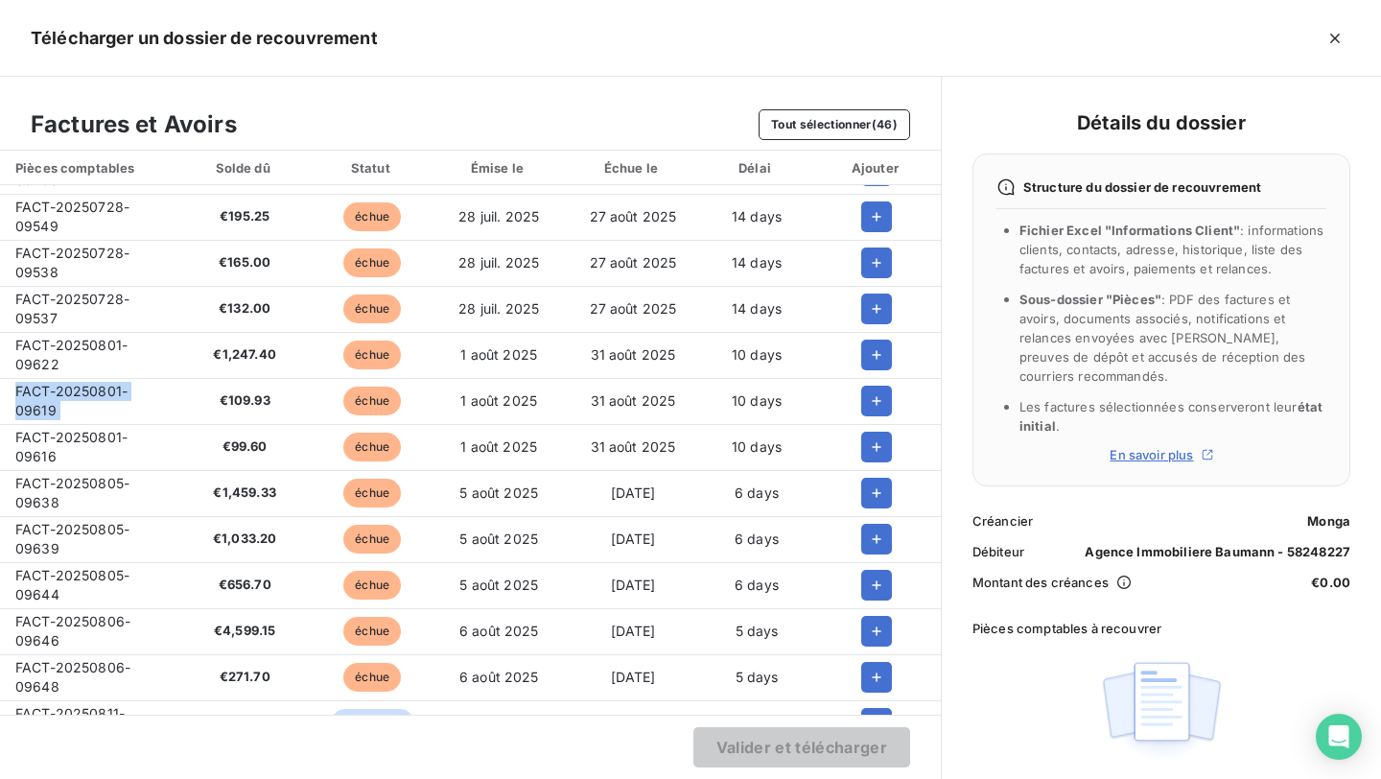
click at [81, 426] on td "FACT-20250801-09616" at bounding box center [88, 447] width 177 height 46
copy span "FACT-20250801-09616"
click at [119, 519] on td "FACT-20250805-09639" at bounding box center [88, 539] width 177 height 46
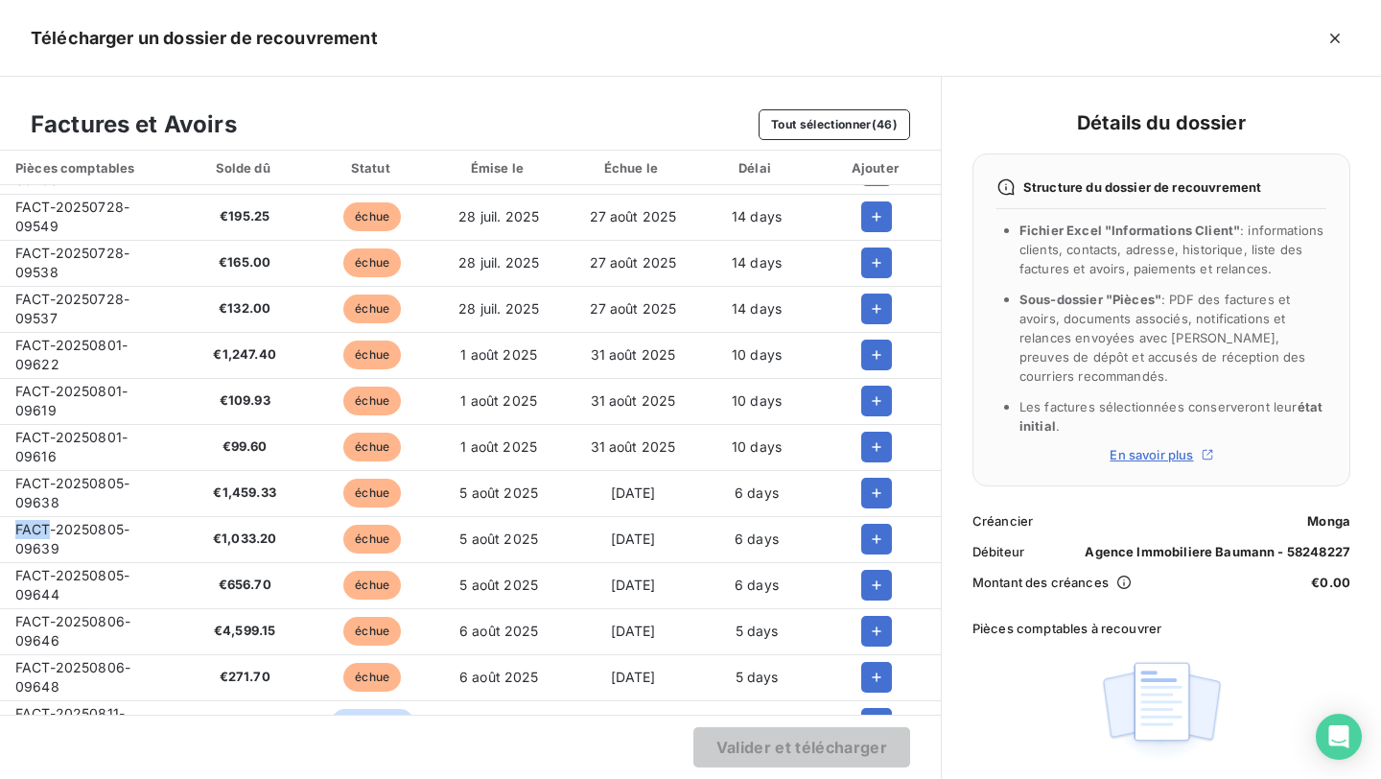
click at [119, 519] on td "FACT-20250805-09639" at bounding box center [88, 539] width 177 height 46
copy span "FACT-20250805-09639"
click at [109, 576] on span "FACT-20250805-09644" at bounding box center [72, 584] width 114 height 35
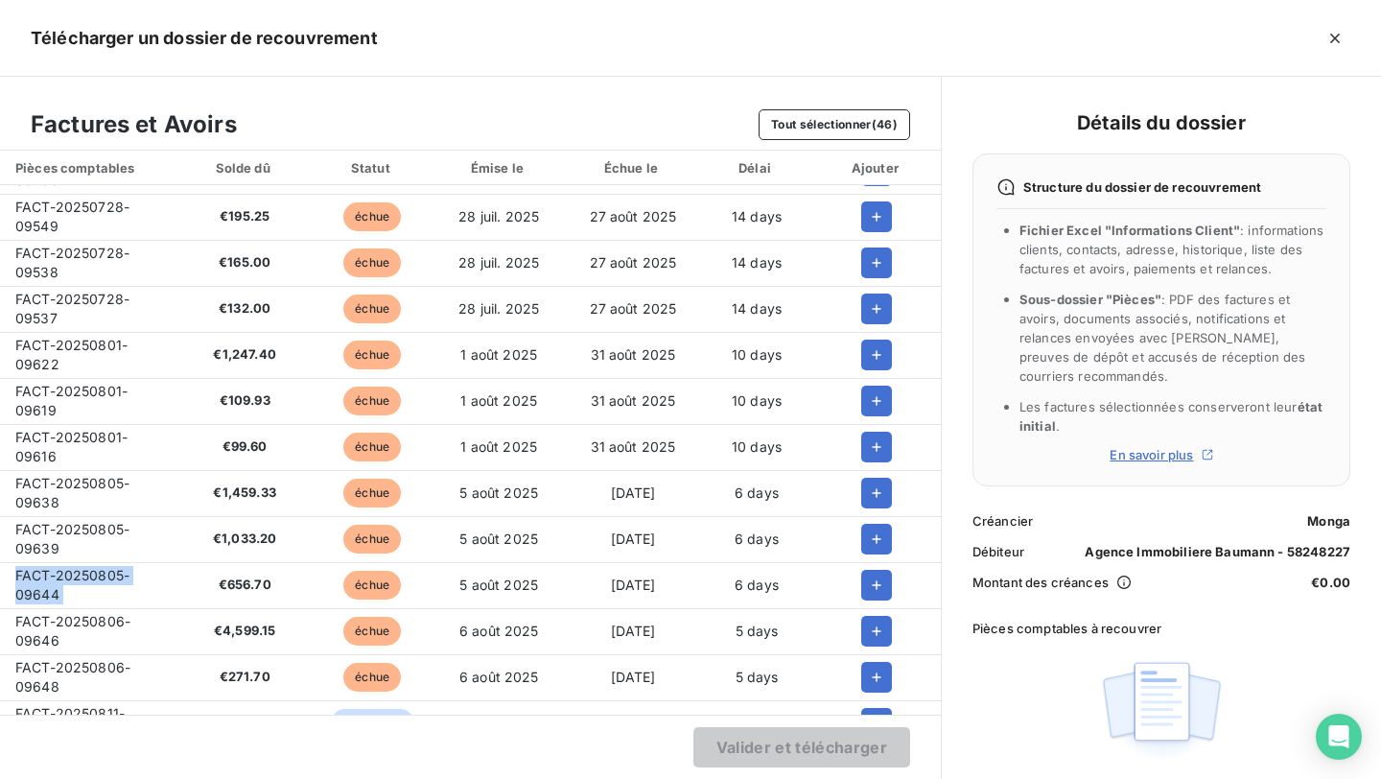
click at [109, 576] on span "FACT-20250805-09644" at bounding box center [72, 584] width 114 height 35
copy span "FACT-20250805-09644"
click at [80, 622] on span "FACT-20250806-09646" at bounding box center [72, 630] width 115 height 35
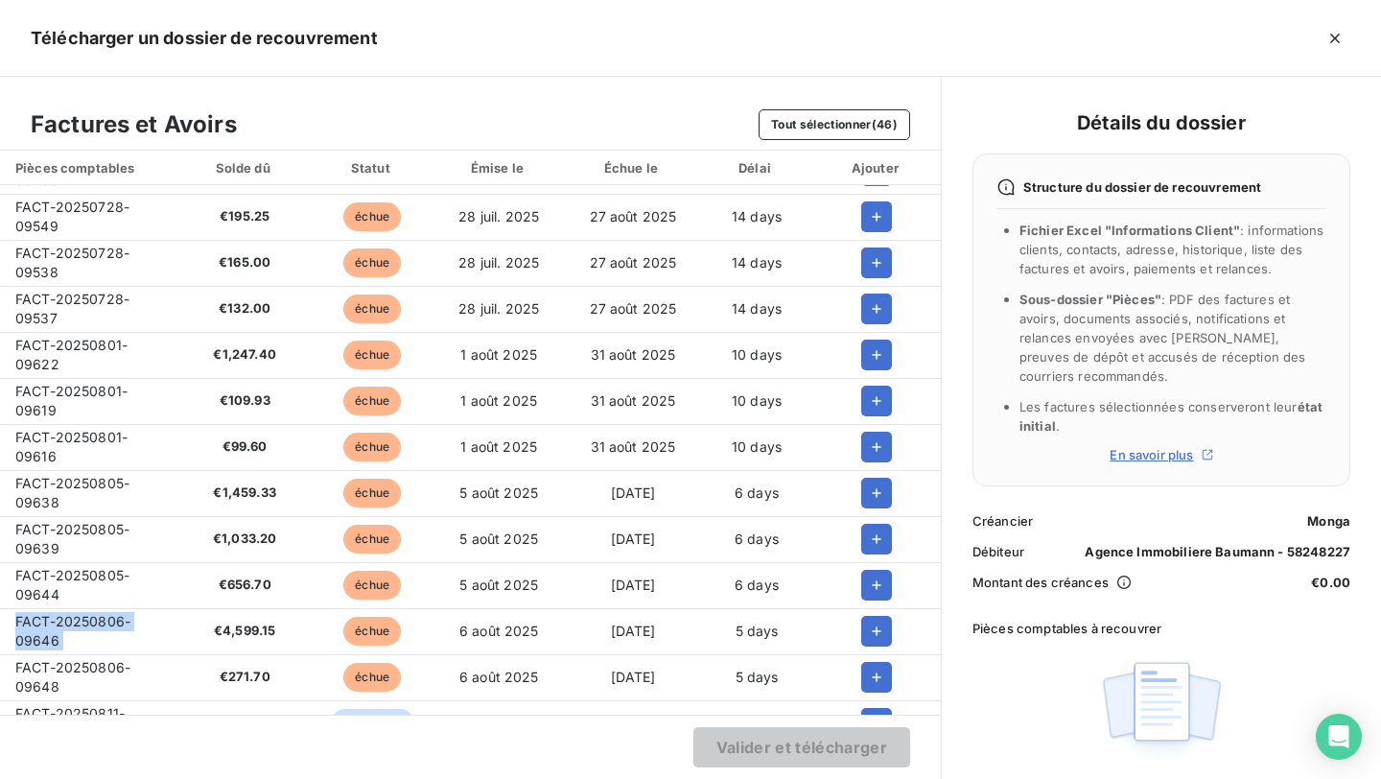
click at [59, 659] on td "FACT-20250806-09648" at bounding box center [88, 677] width 177 height 46
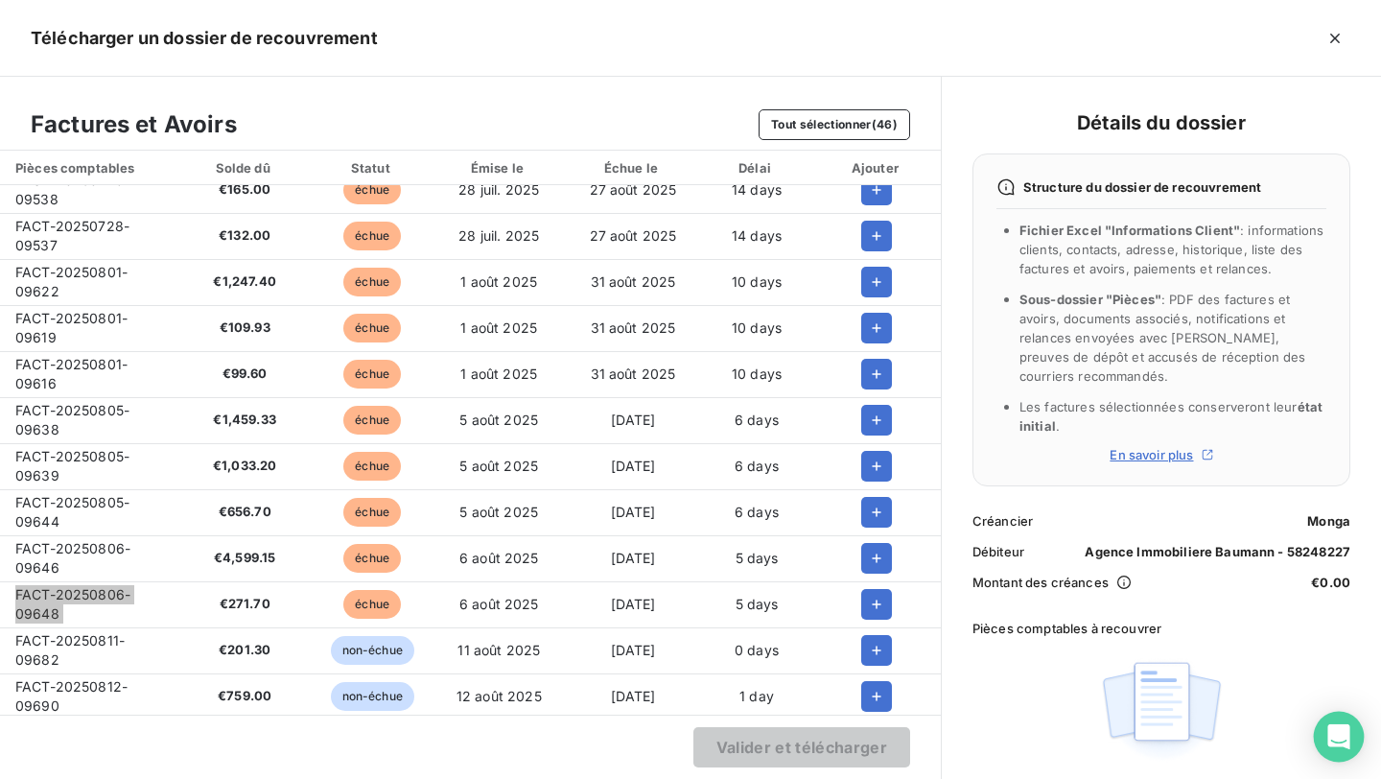
scroll to position [537, 0]
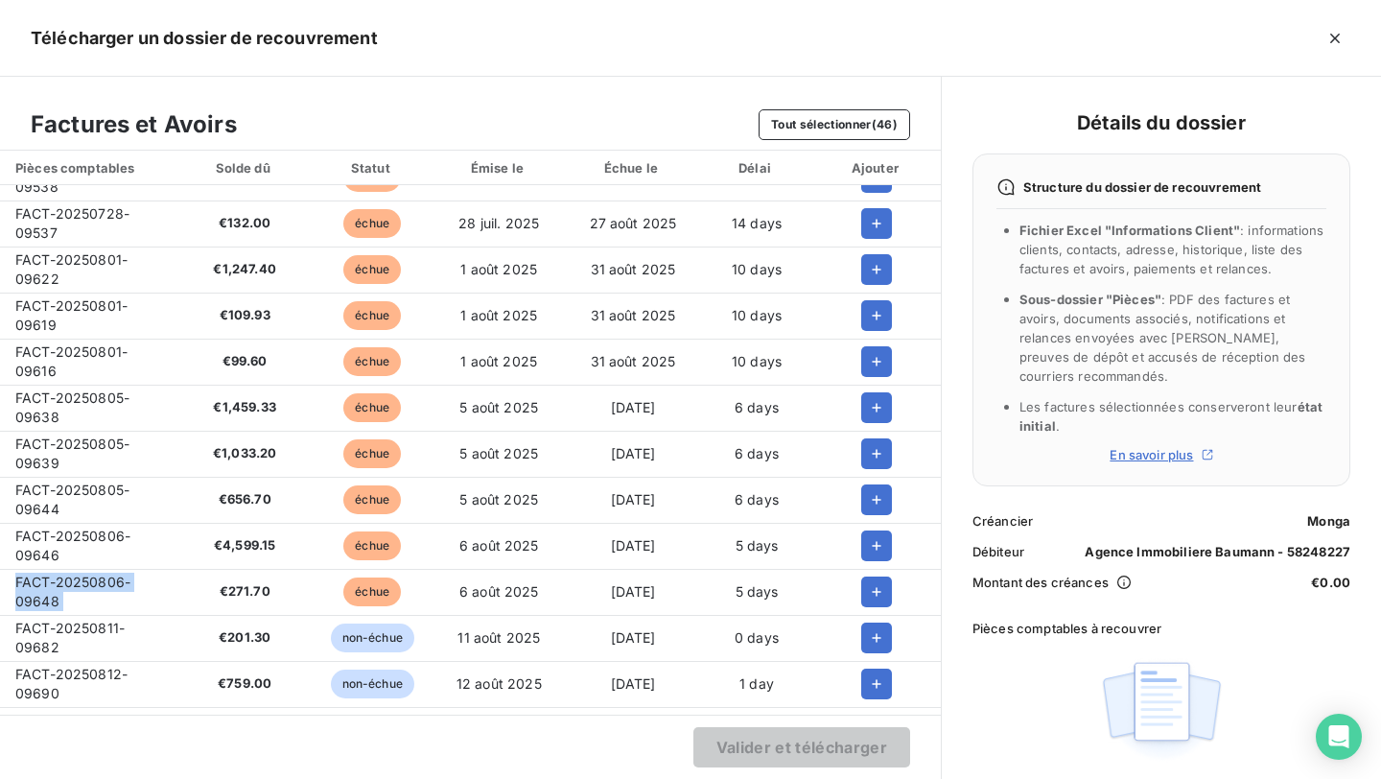
click at [99, 629] on span "FACT-20250811-09682" at bounding box center [69, 636] width 109 height 35
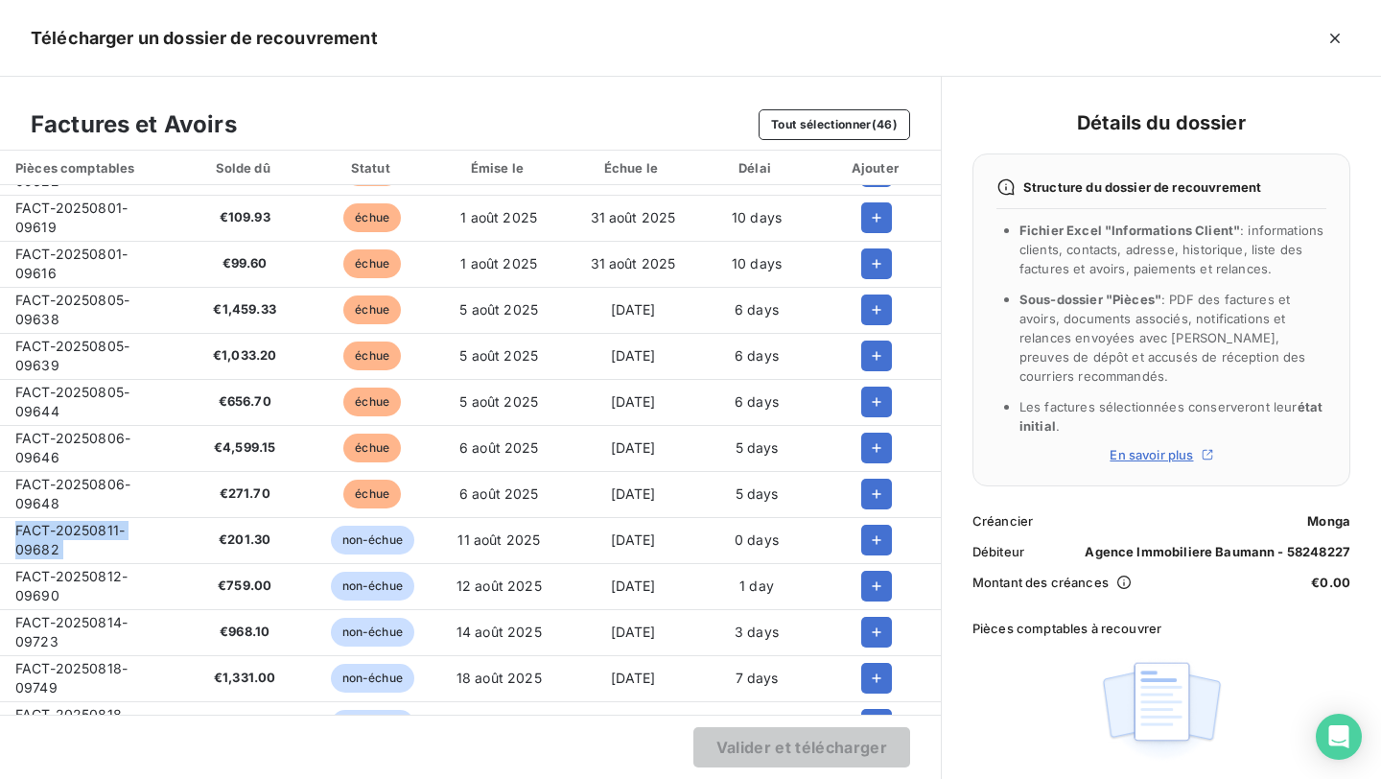
scroll to position [675, 0]
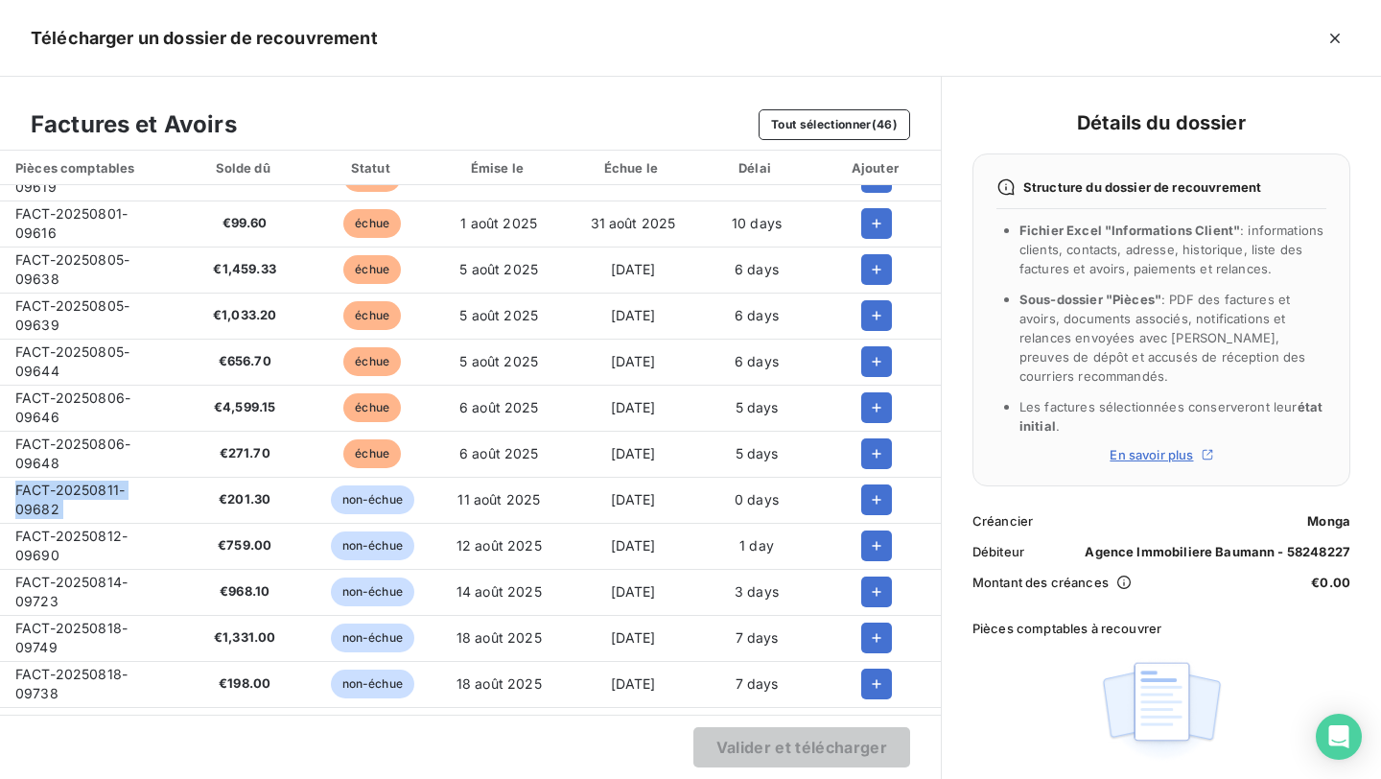
click at [82, 527] on span "FACT-20250812-09690" at bounding box center [71, 544] width 112 height 35
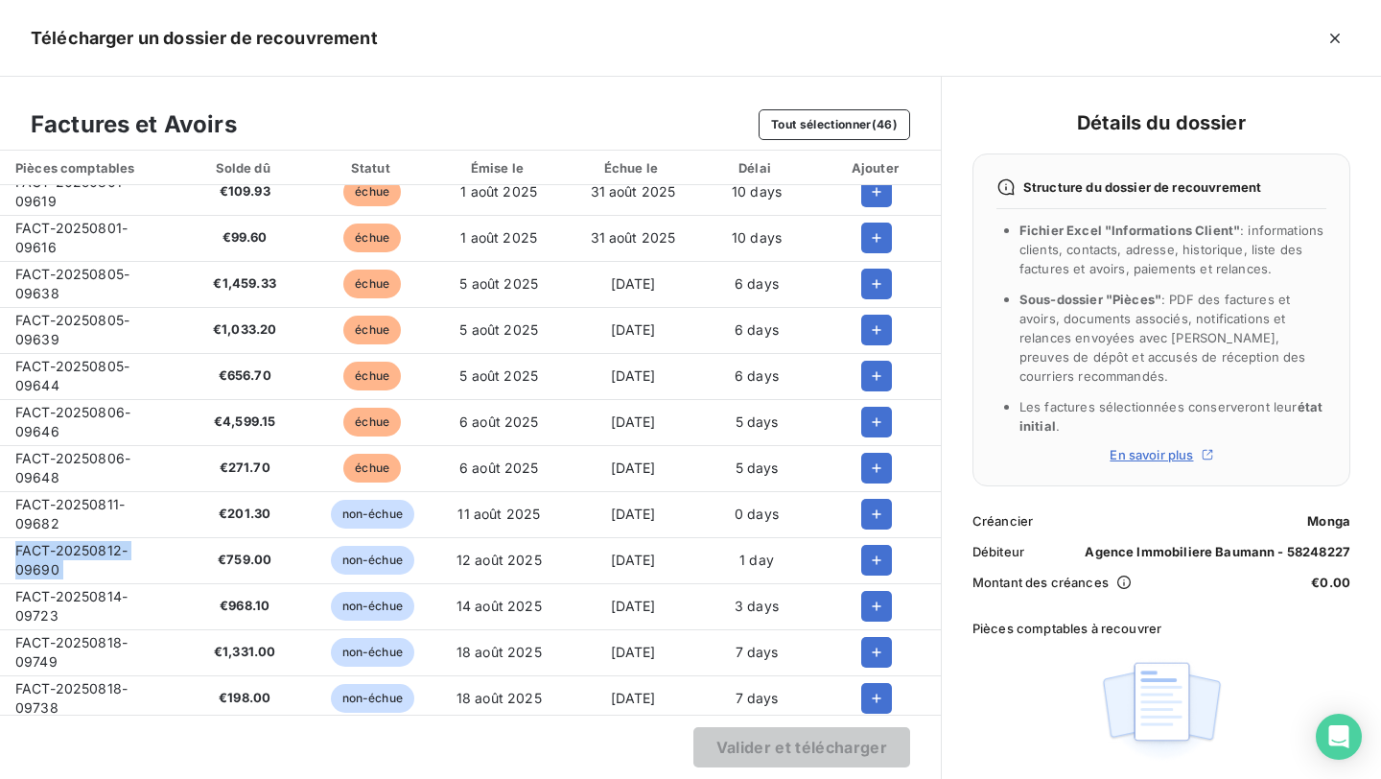
scroll to position [649, 0]
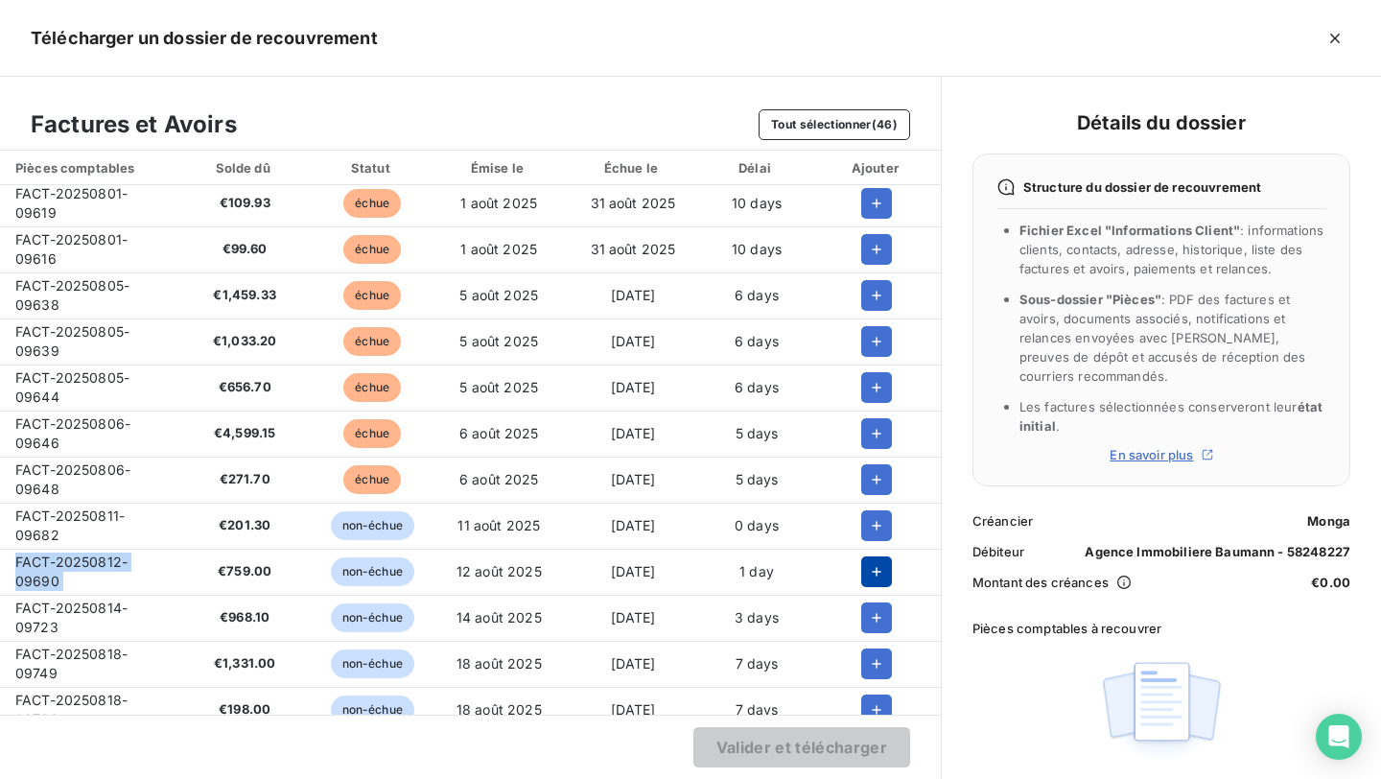
click at [873, 571] on icon "button" at bounding box center [878, 572] width 10 height 10
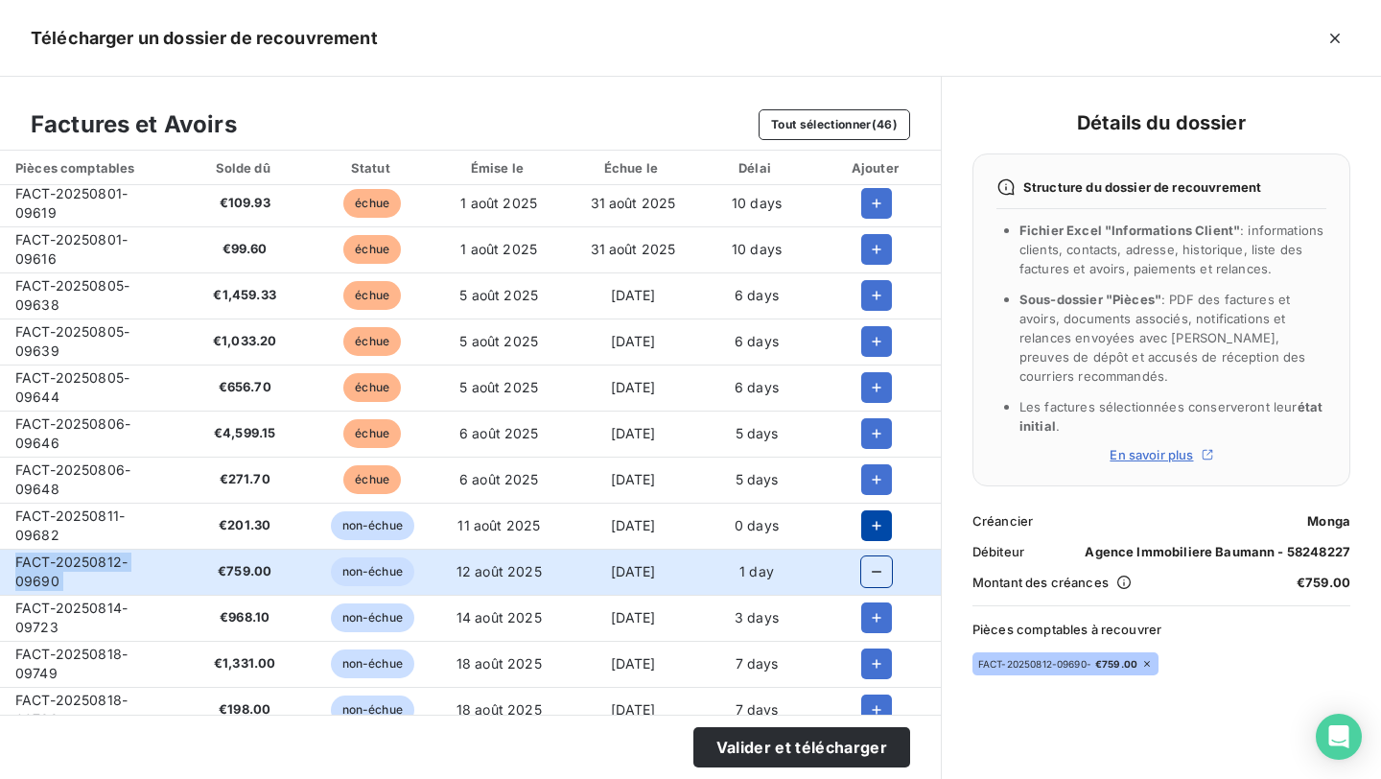
click at [870, 528] on icon "button" at bounding box center [876, 525] width 19 height 19
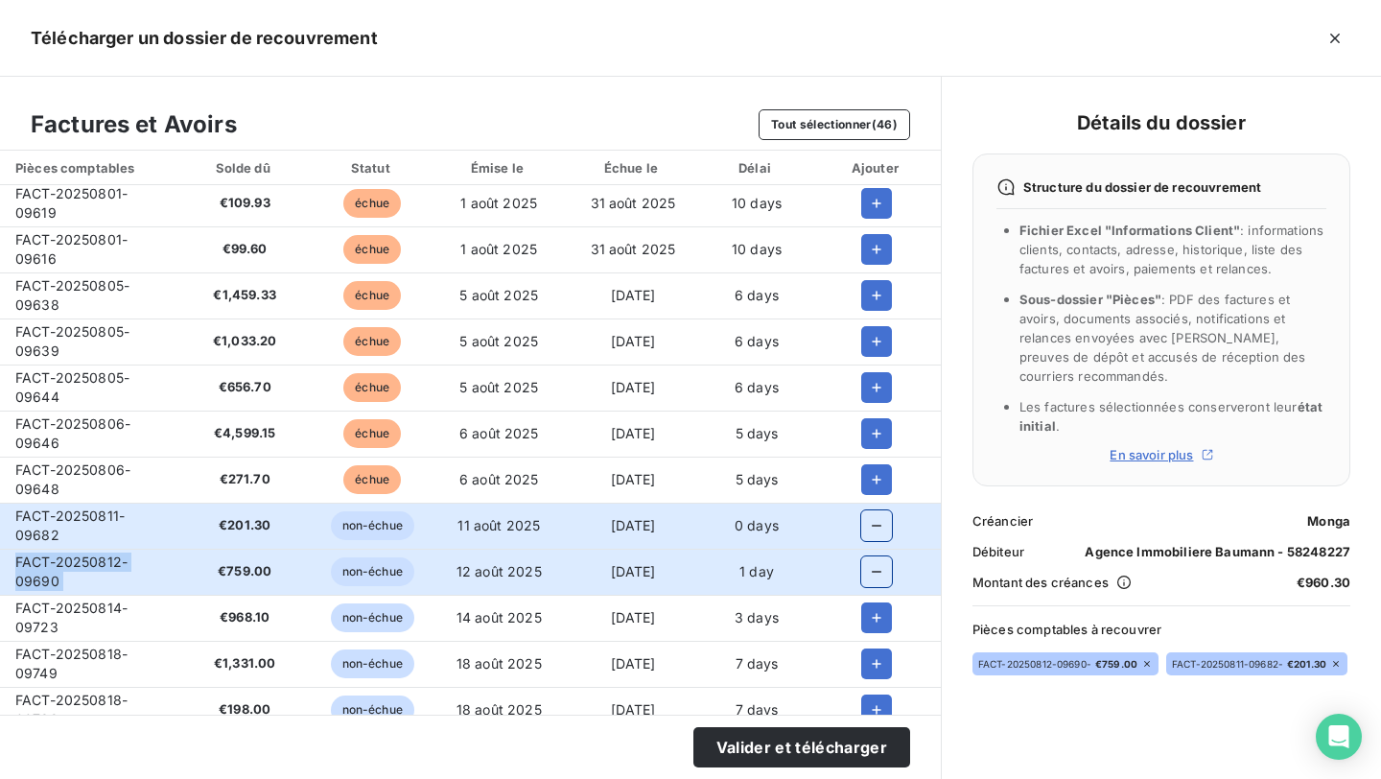
click at [874, 572] on icon "button" at bounding box center [876, 571] width 19 height 19
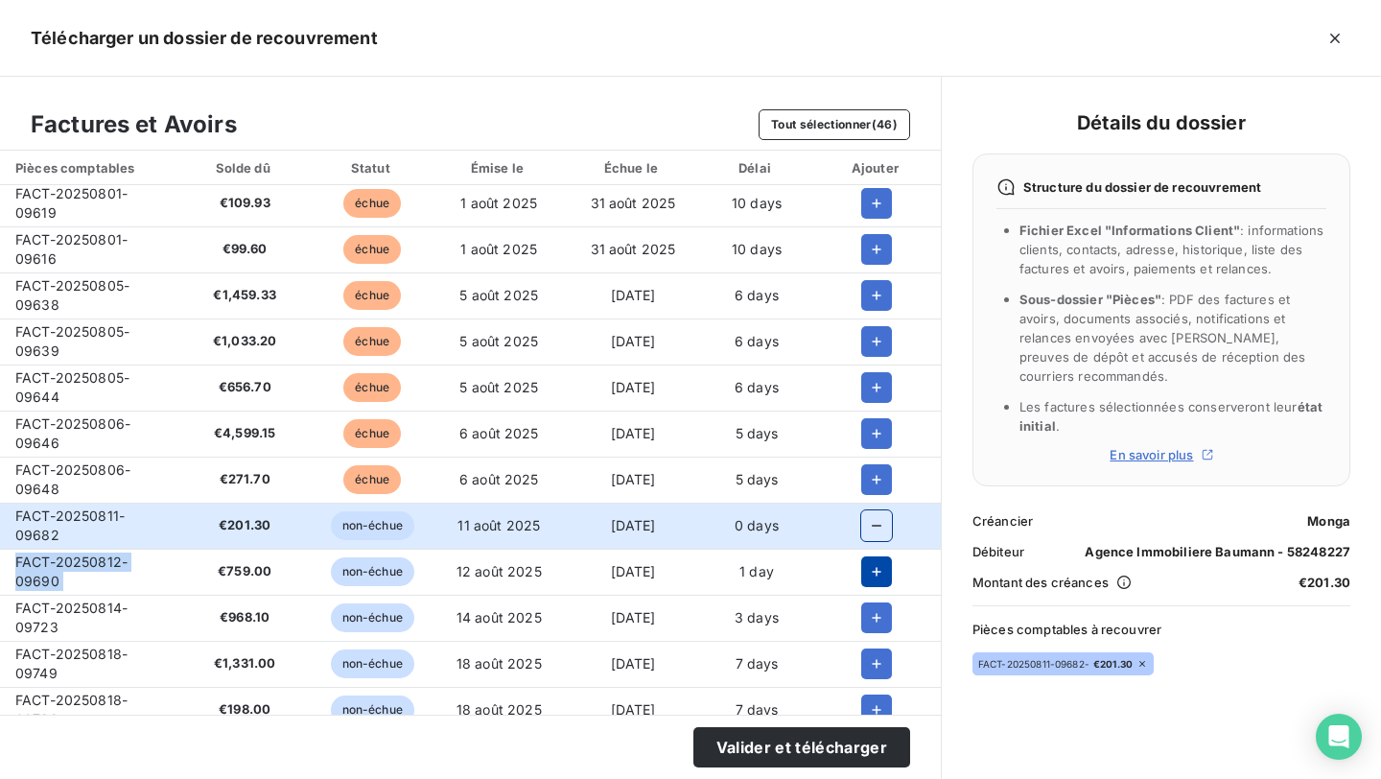
click at [874, 524] on icon "button" at bounding box center [876, 525] width 19 height 19
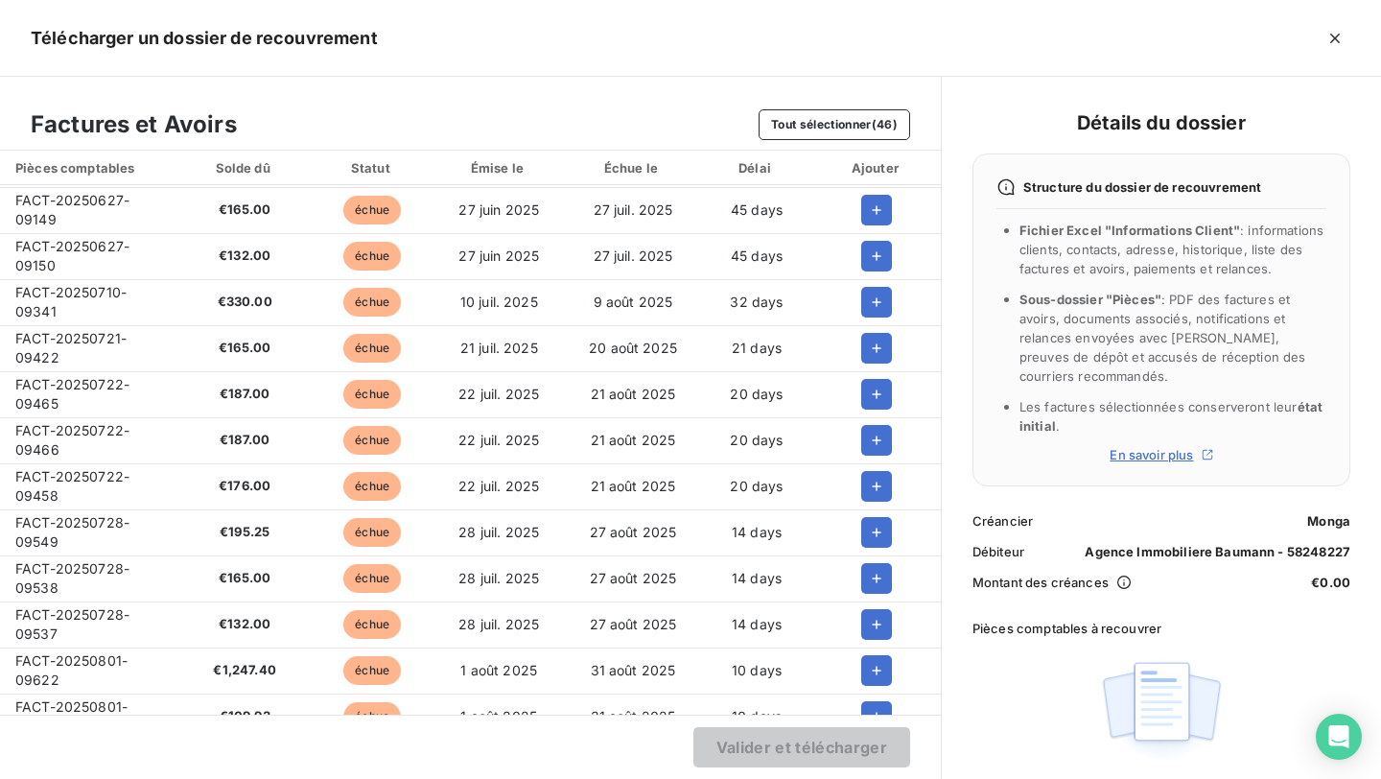
scroll to position [0, 0]
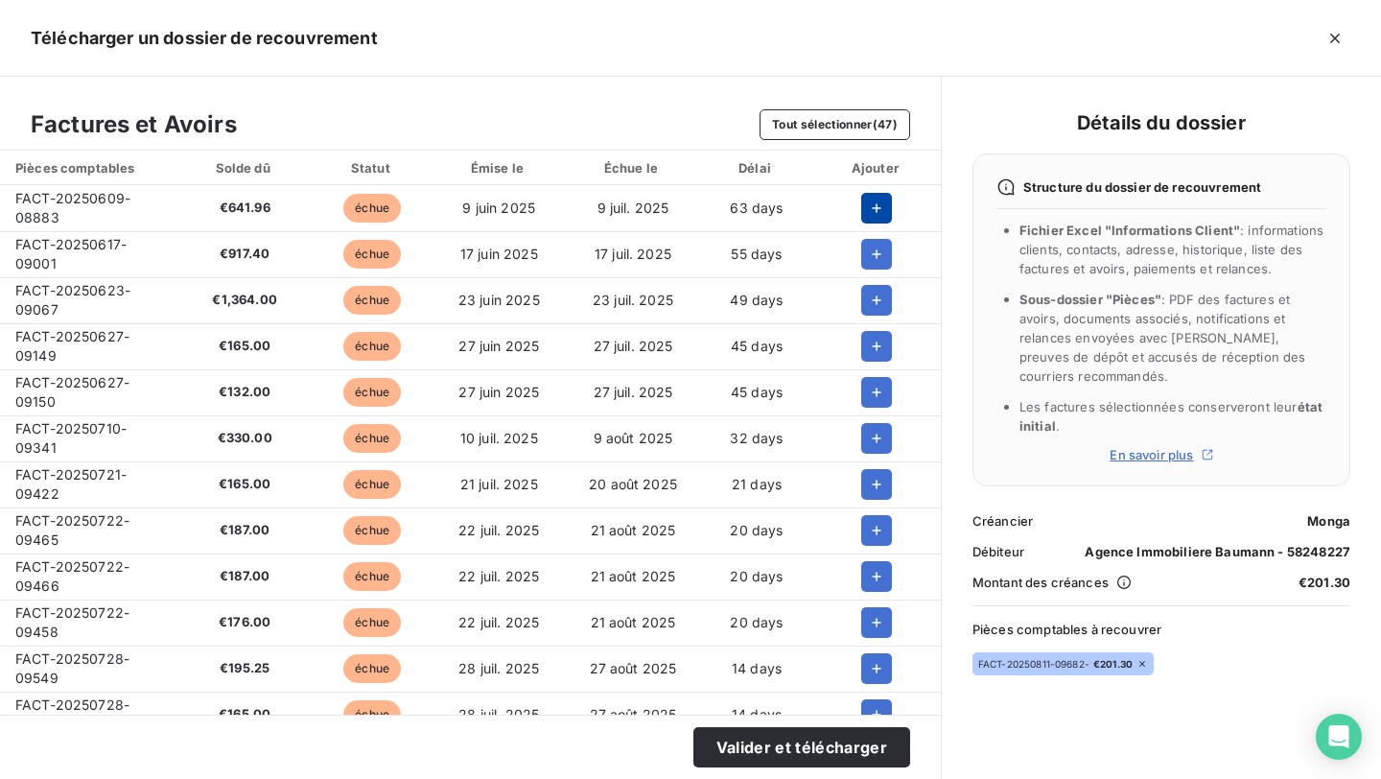
click at [868, 202] on icon "button" at bounding box center [876, 207] width 19 height 19
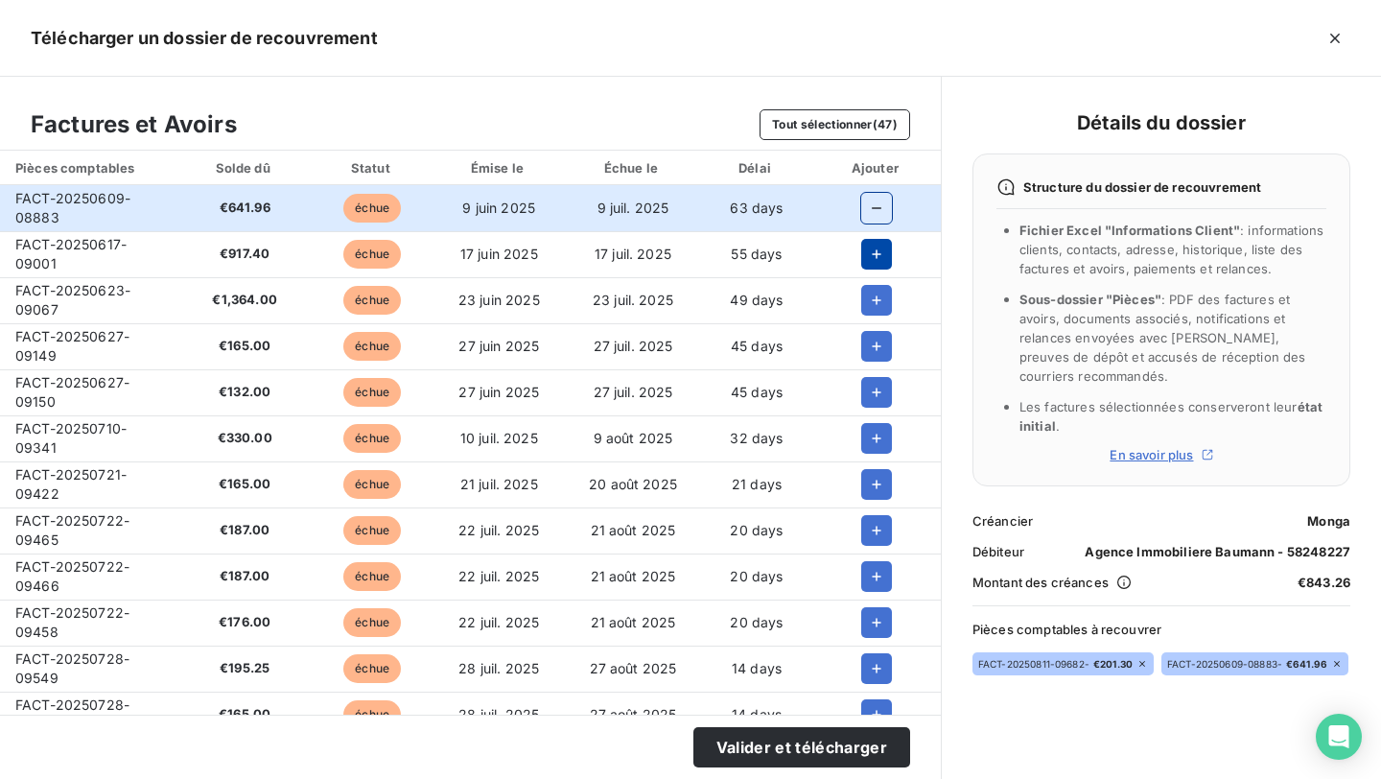
click at [865, 264] on button "button" at bounding box center [876, 254] width 31 height 31
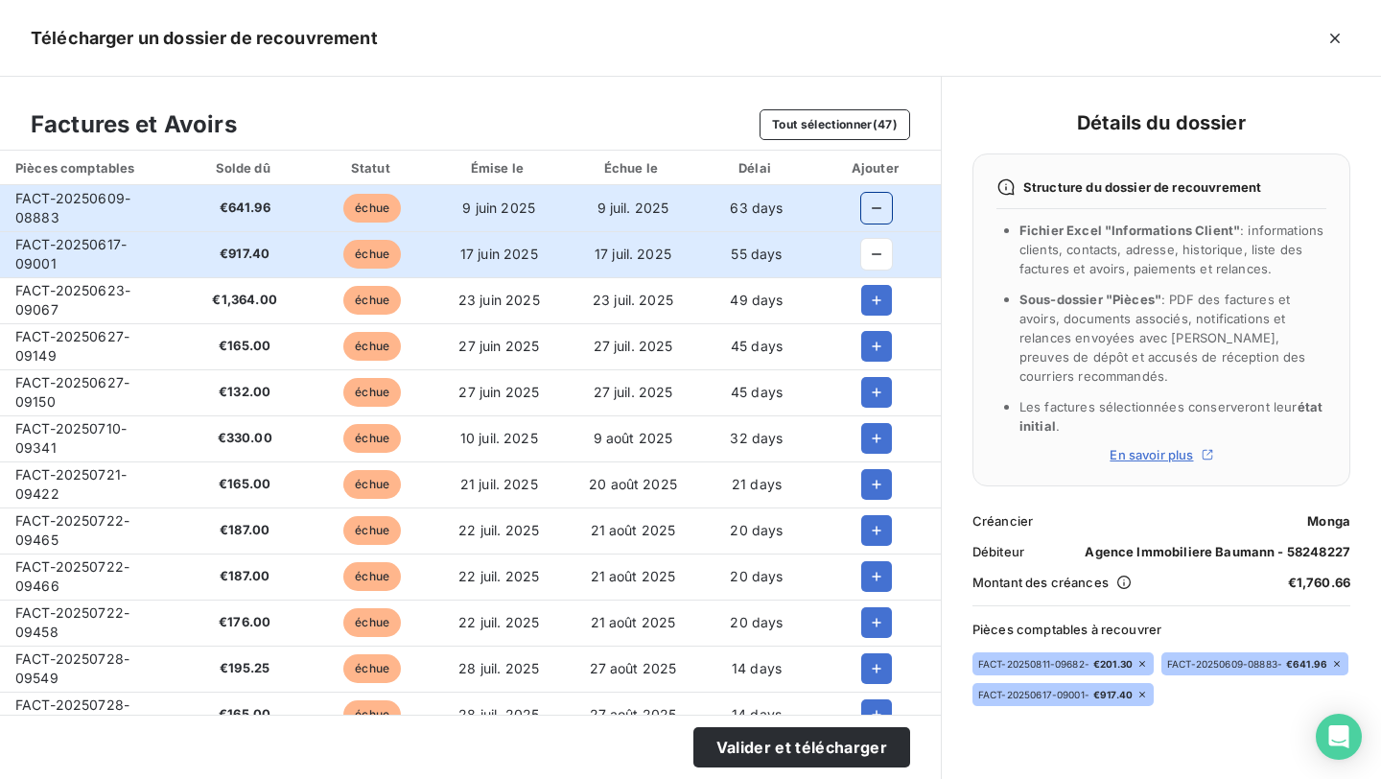
click at [865, 321] on td at bounding box center [877, 300] width 128 height 46
click at [865, 312] on button "button" at bounding box center [876, 300] width 31 height 31
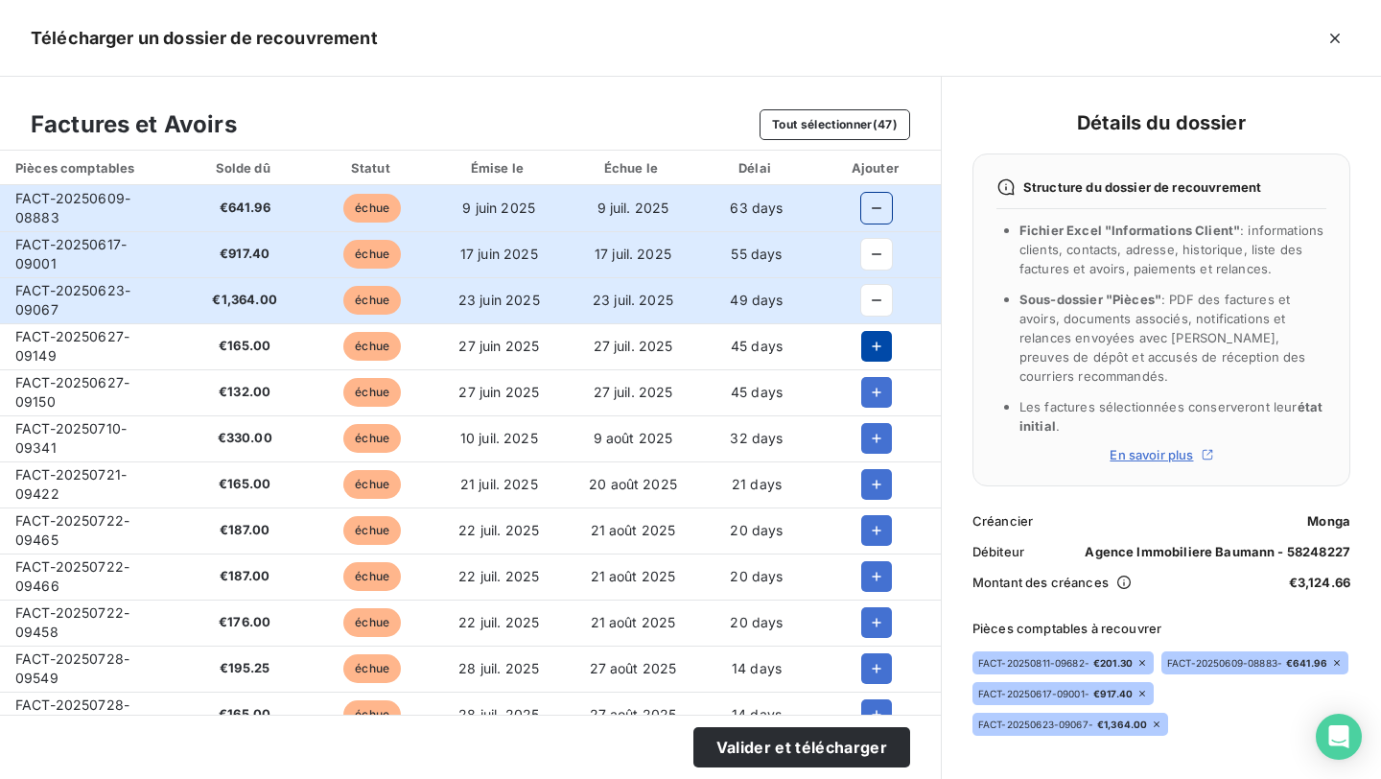
click at [867, 341] on icon "button" at bounding box center [876, 346] width 19 height 19
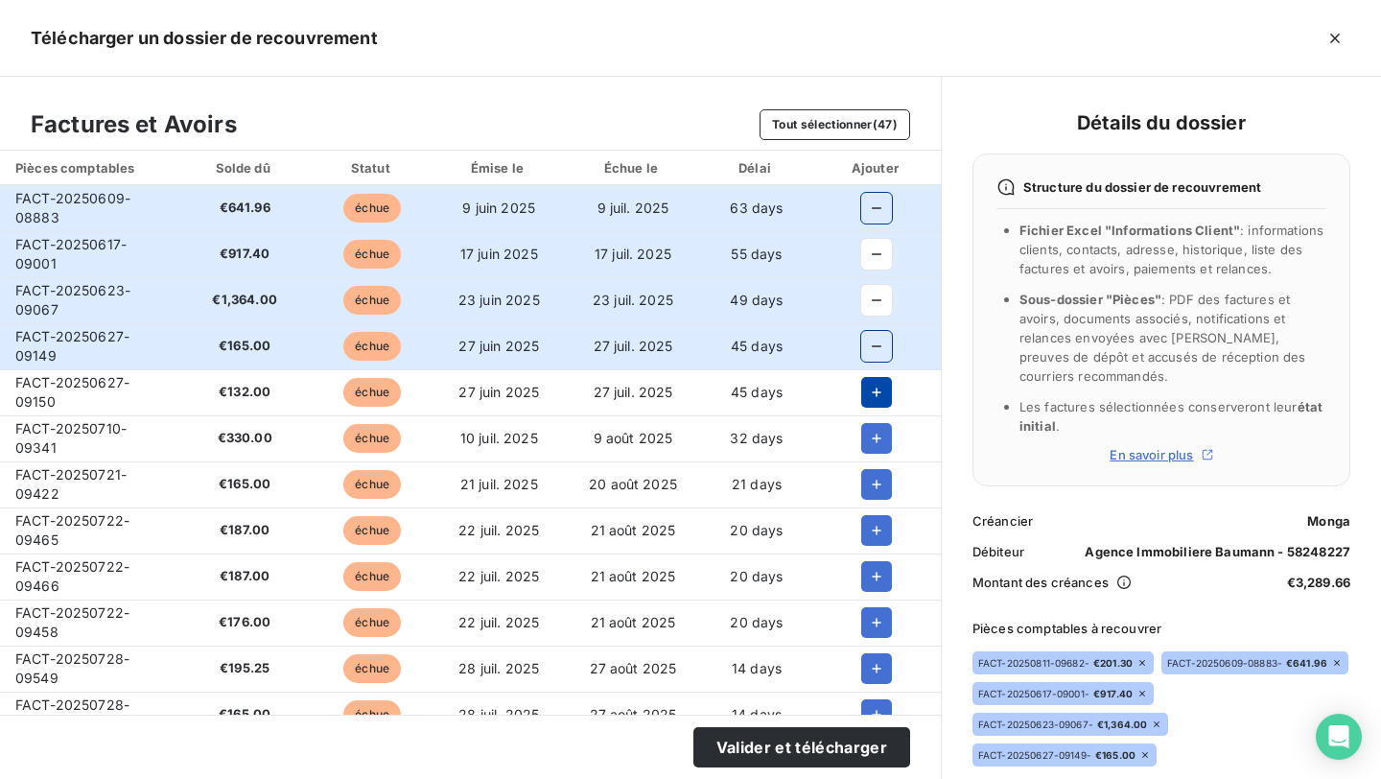
click at [871, 398] on icon "button" at bounding box center [876, 392] width 19 height 19
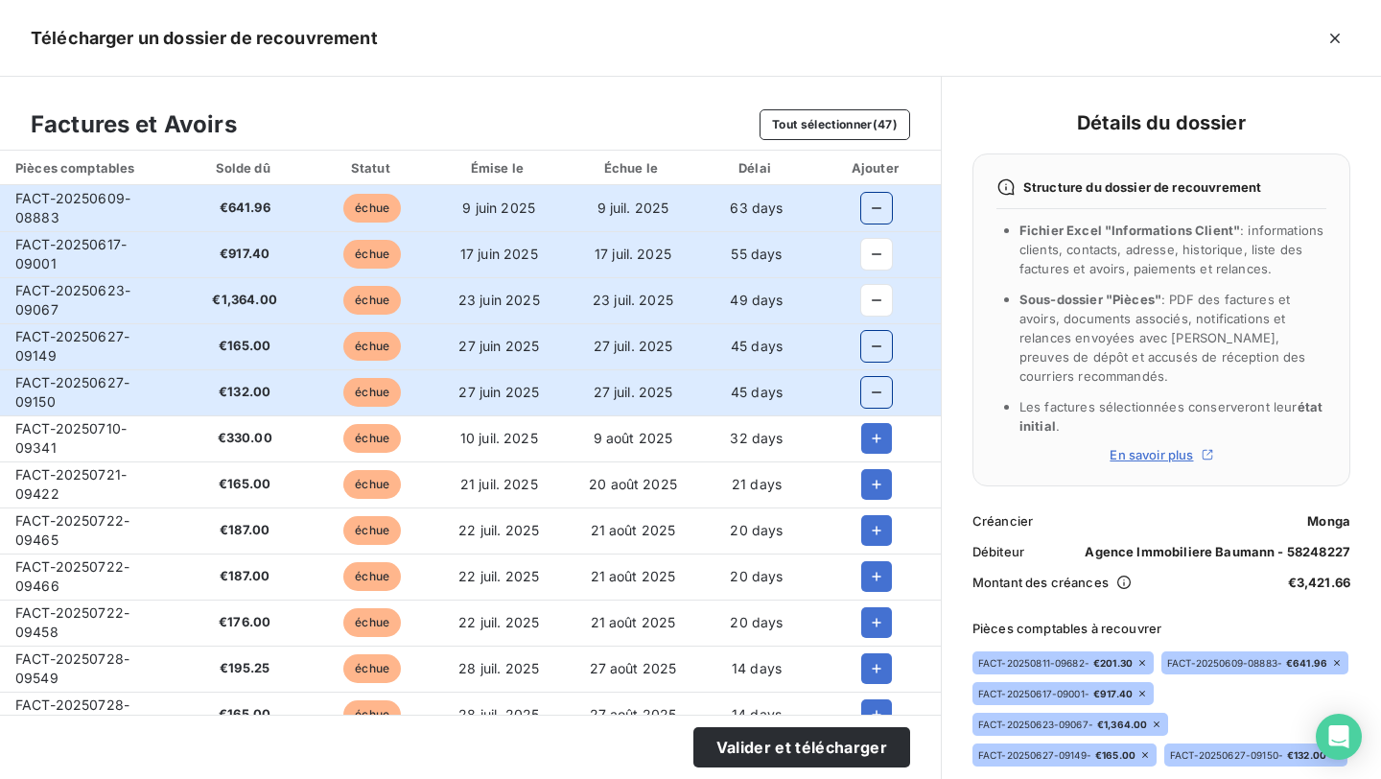
click at [869, 458] on td at bounding box center [877, 438] width 128 height 46
click at [869, 449] on button "button" at bounding box center [876, 438] width 31 height 31
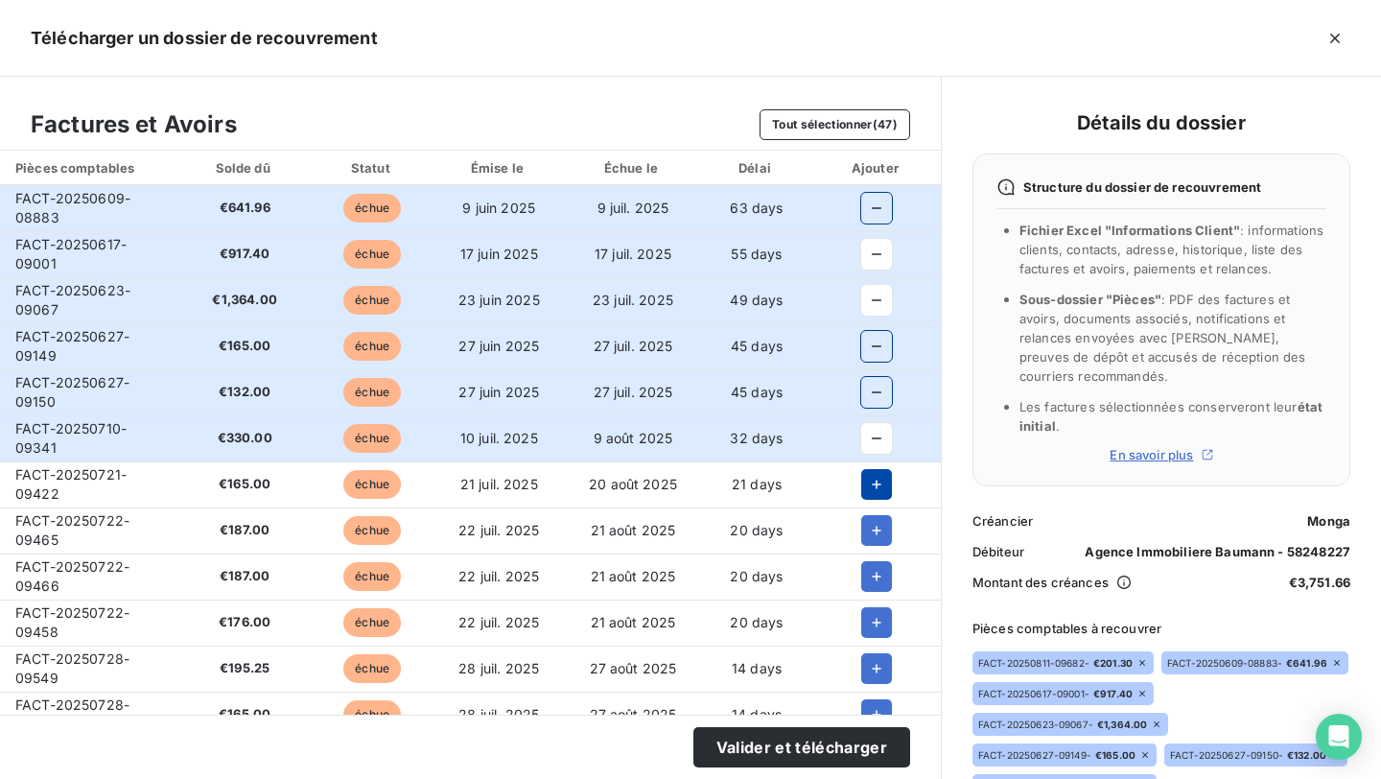
click at [869, 499] on button "button" at bounding box center [876, 484] width 31 height 31
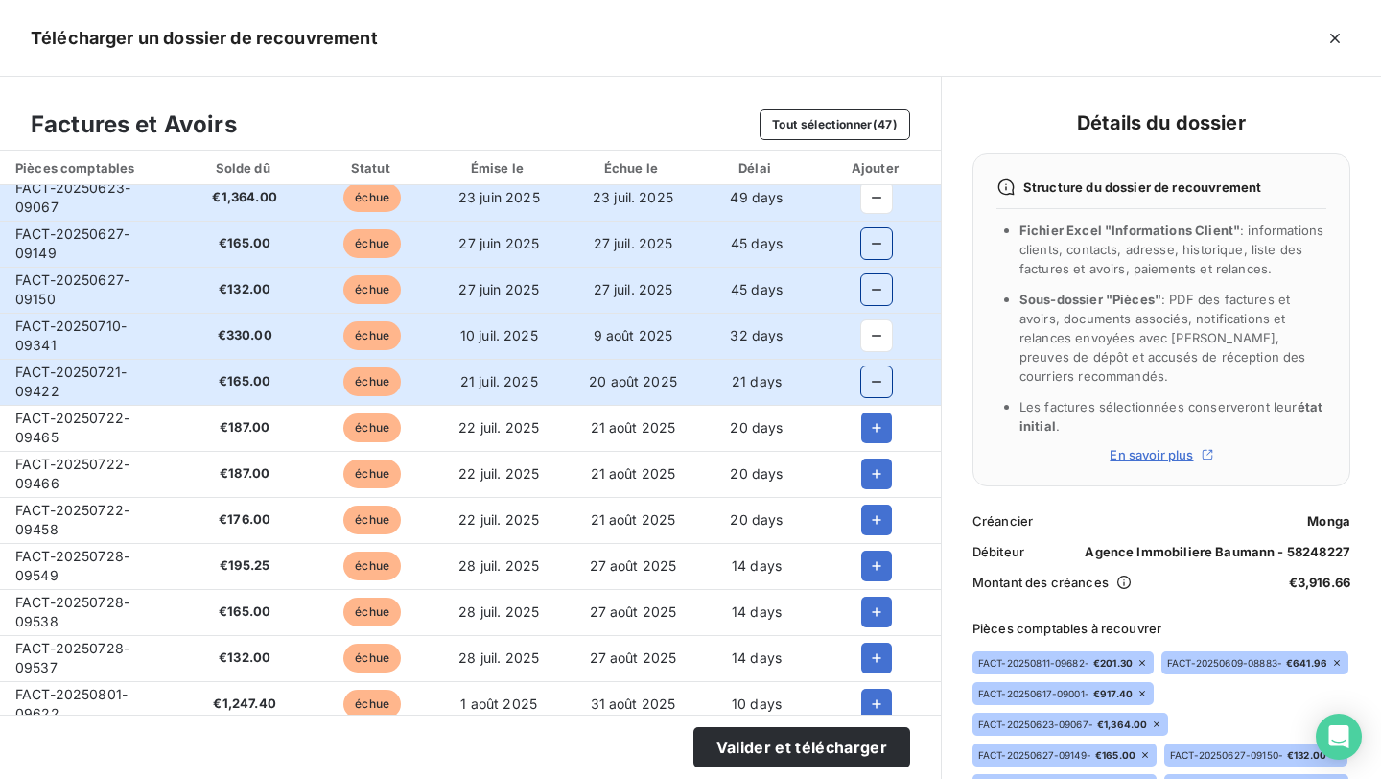
scroll to position [106, 0]
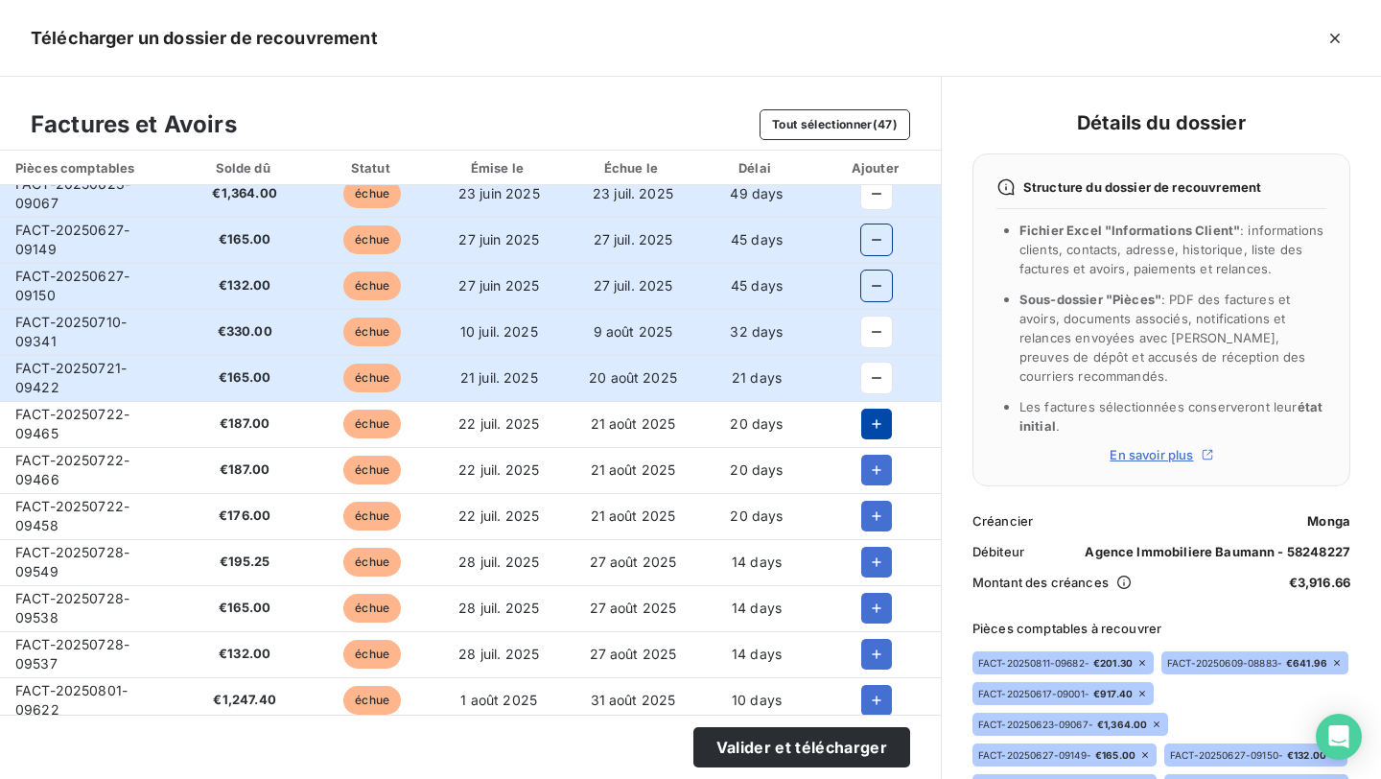
click at [877, 420] on icon "button" at bounding box center [876, 423] width 19 height 19
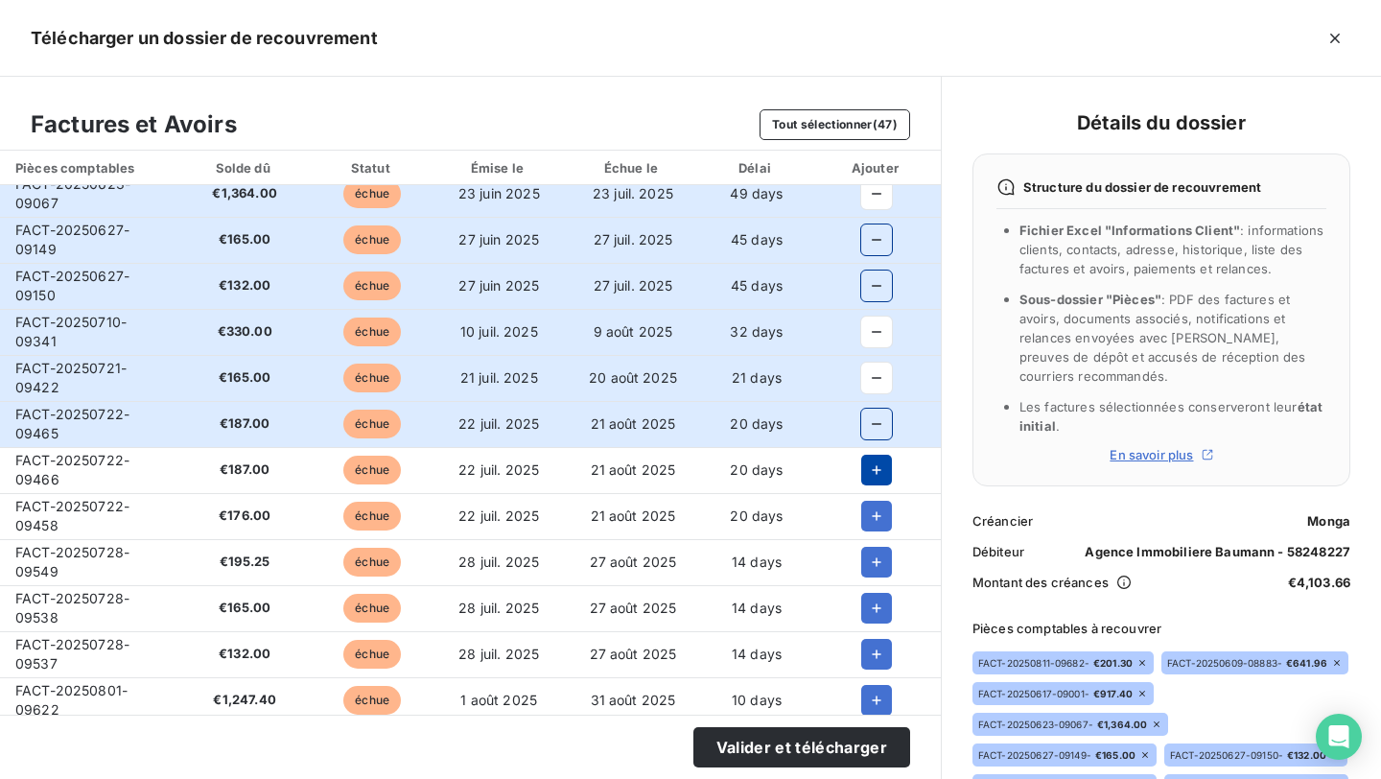
click at [871, 483] on button "button" at bounding box center [876, 470] width 31 height 31
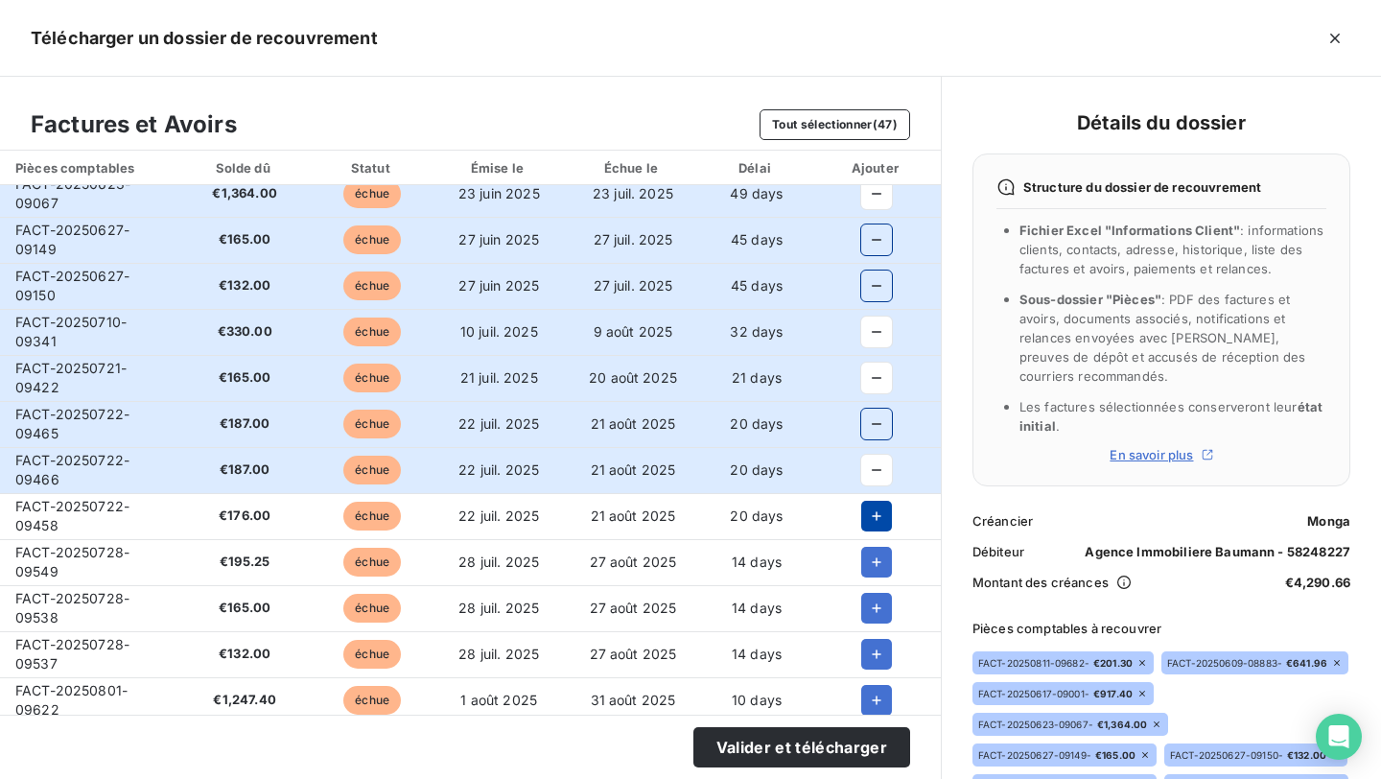
click at [868, 529] on button "button" at bounding box center [876, 516] width 31 height 31
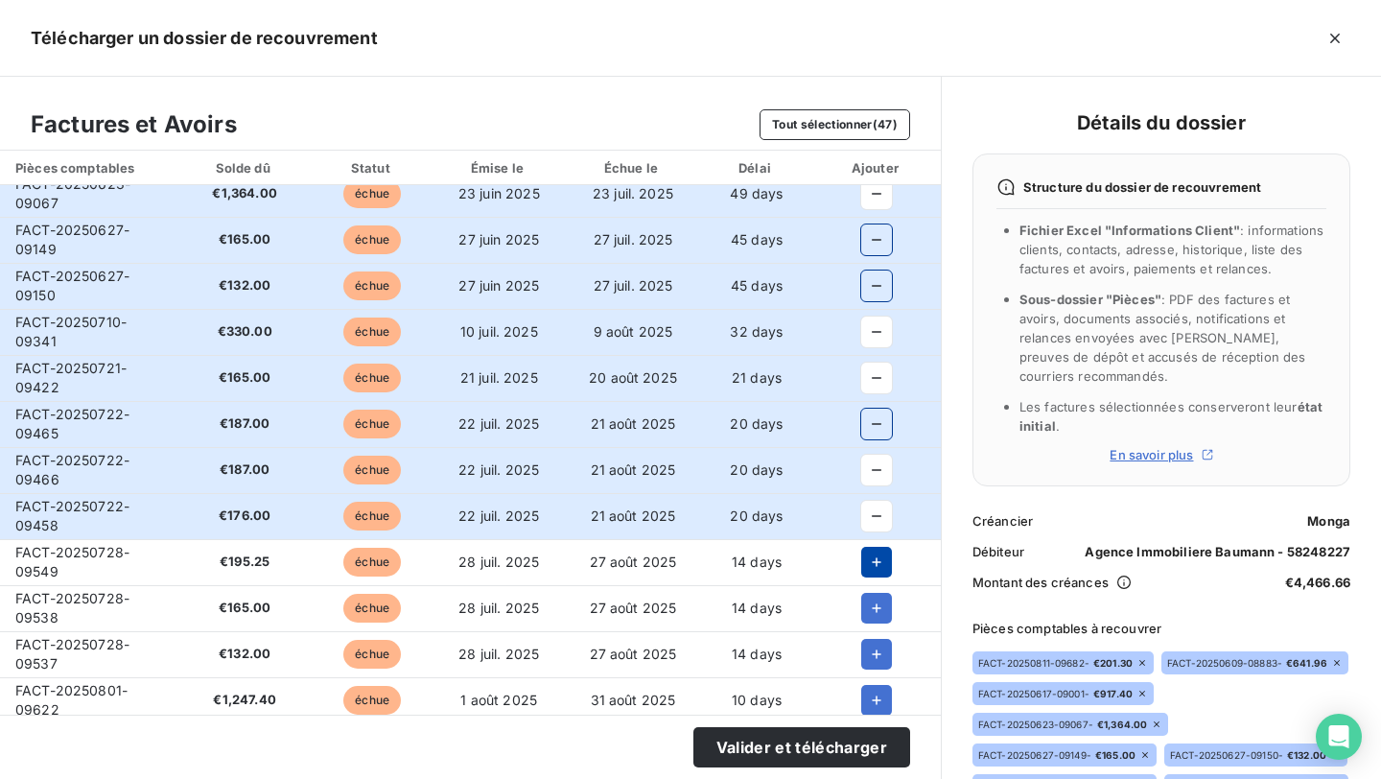
click at [873, 562] on icon "button" at bounding box center [878, 562] width 10 height 10
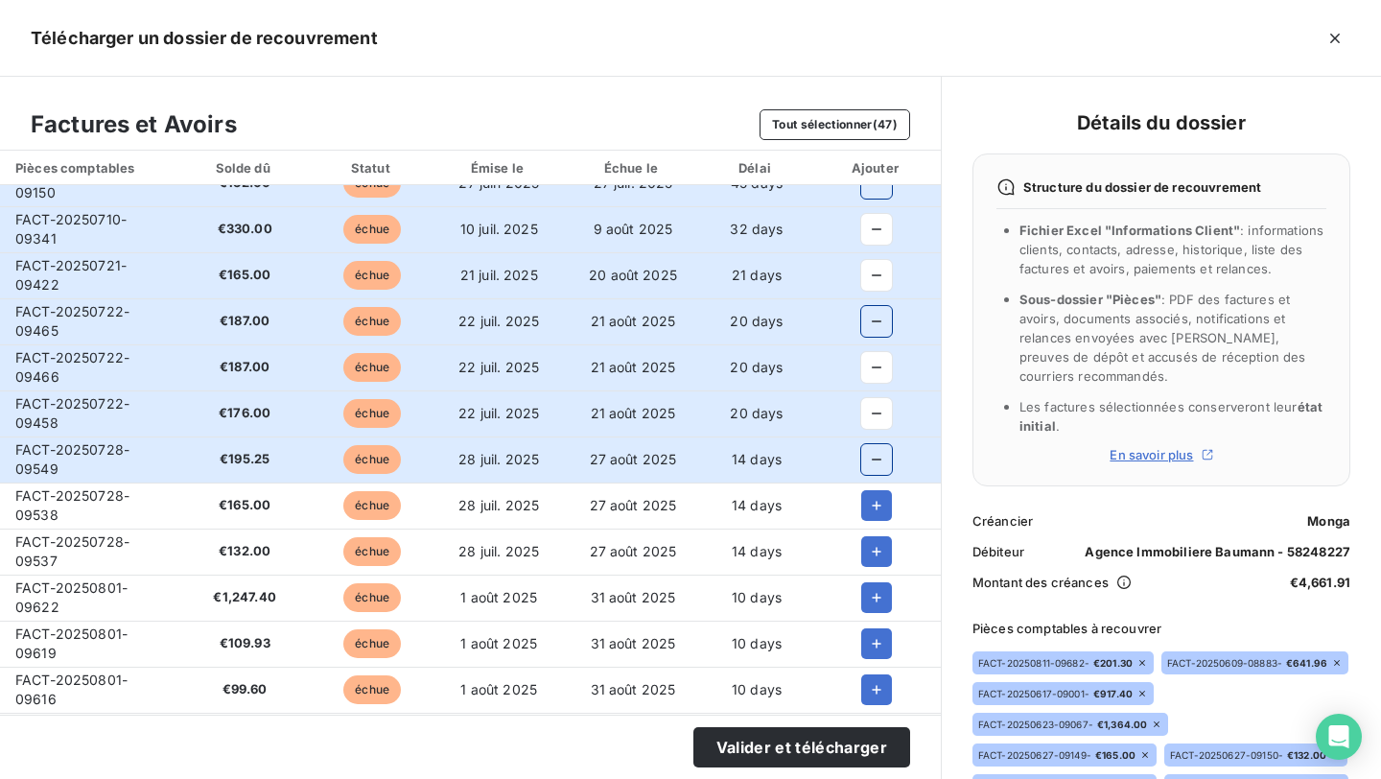
scroll to position [218, 0]
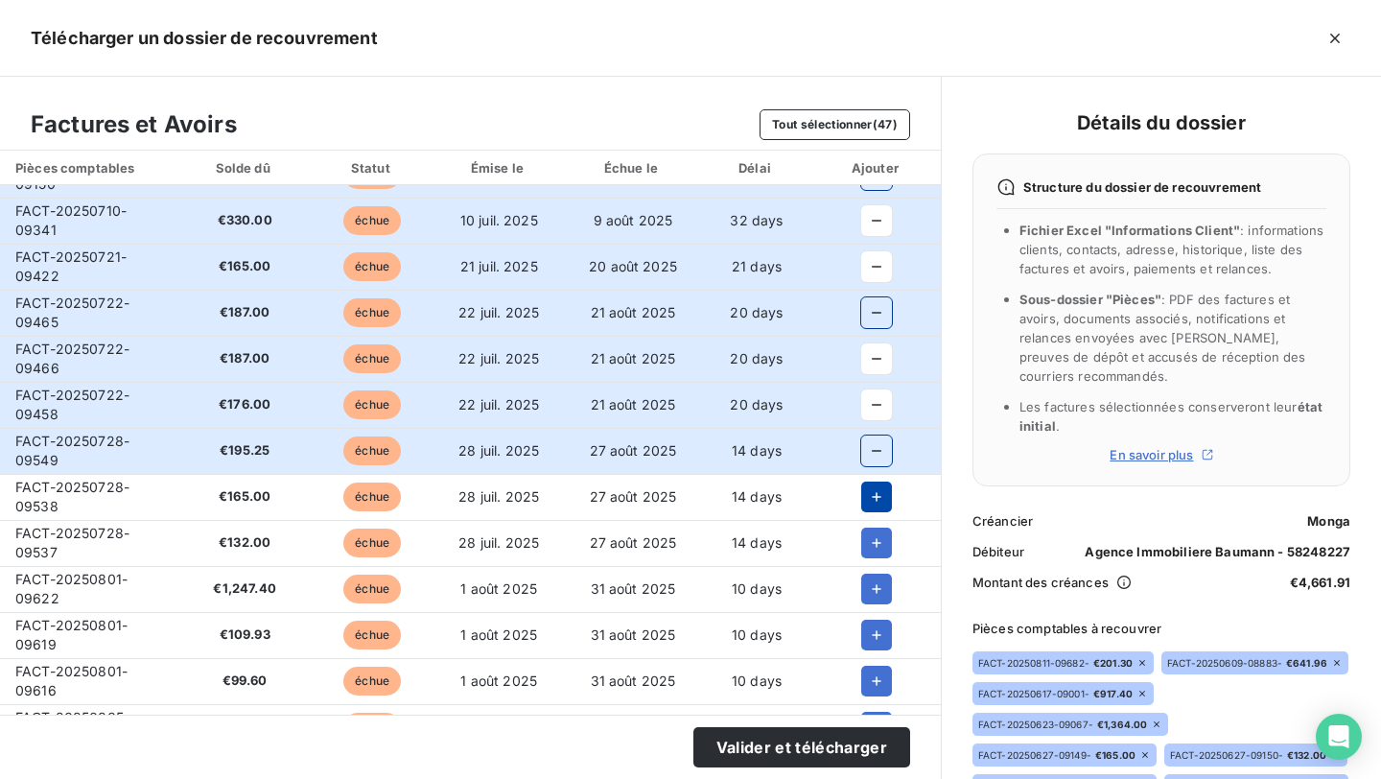
click at [867, 495] on icon "button" at bounding box center [876, 496] width 19 height 19
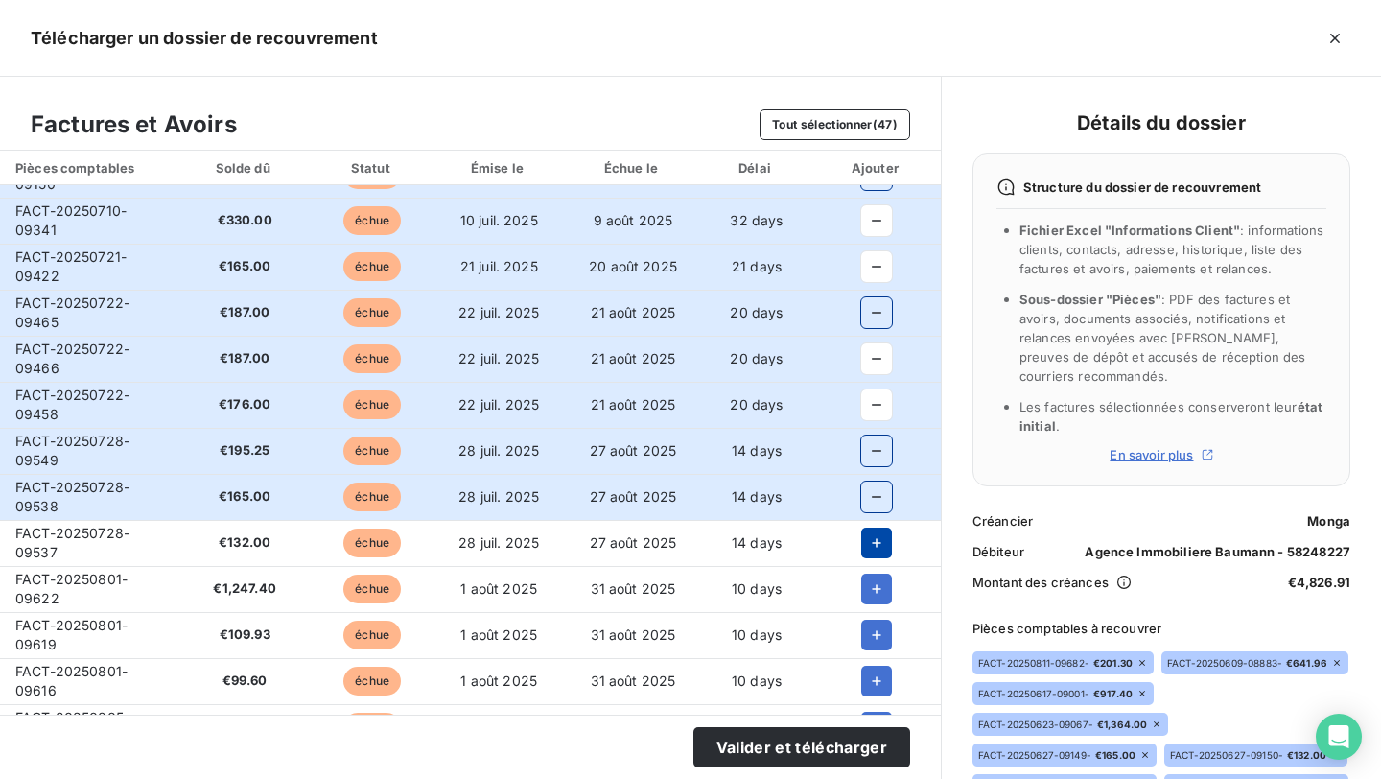
click at [867, 549] on icon "button" at bounding box center [876, 542] width 19 height 19
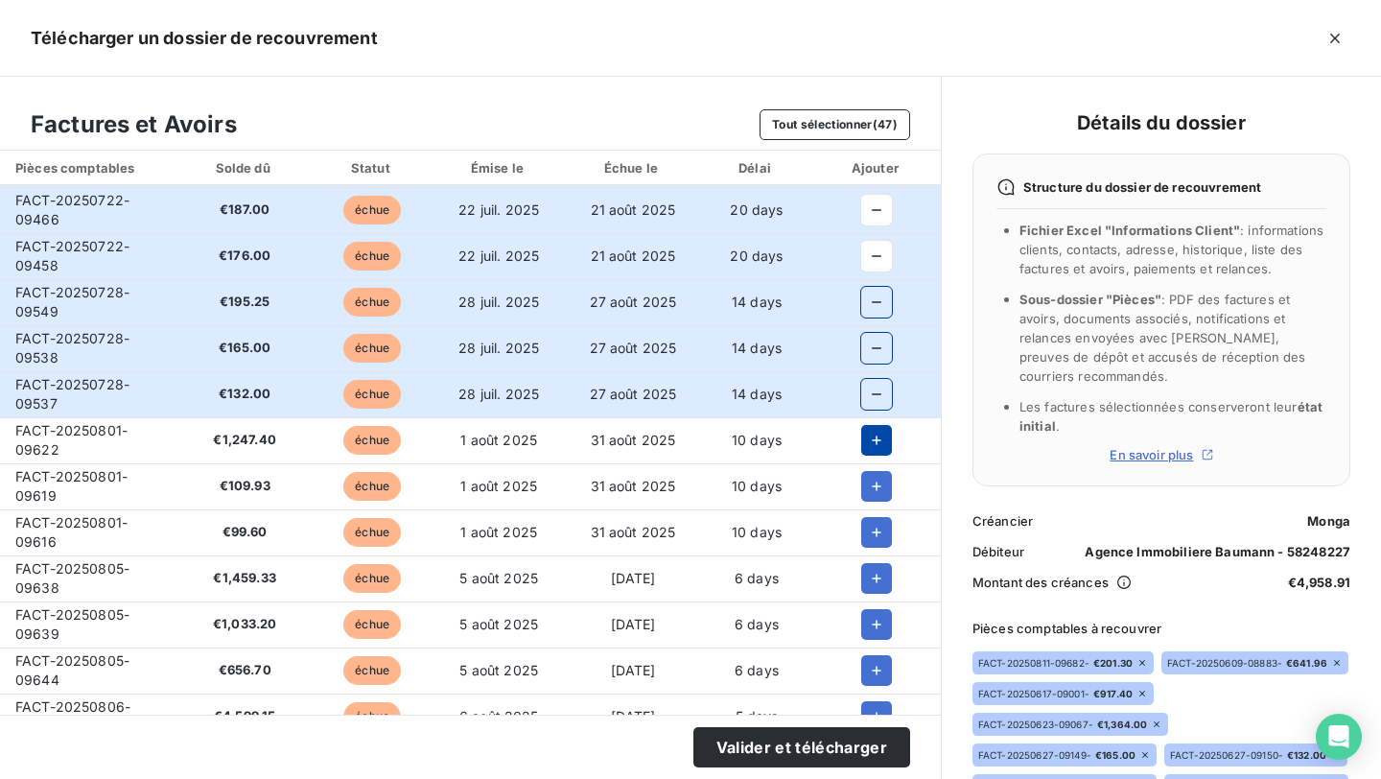
scroll to position [395, 0]
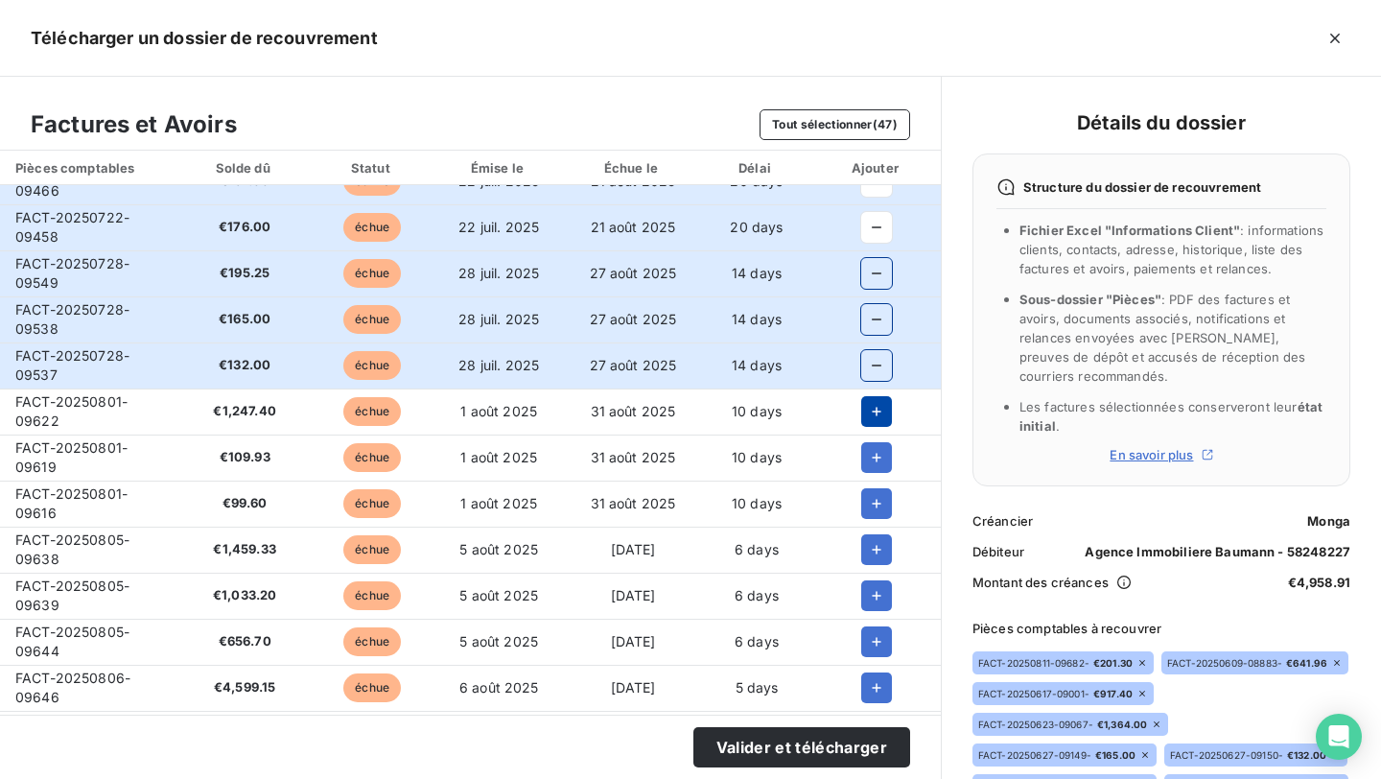
click at [867, 414] on icon "button" at bounding box center [876, 411] width 19 height 19
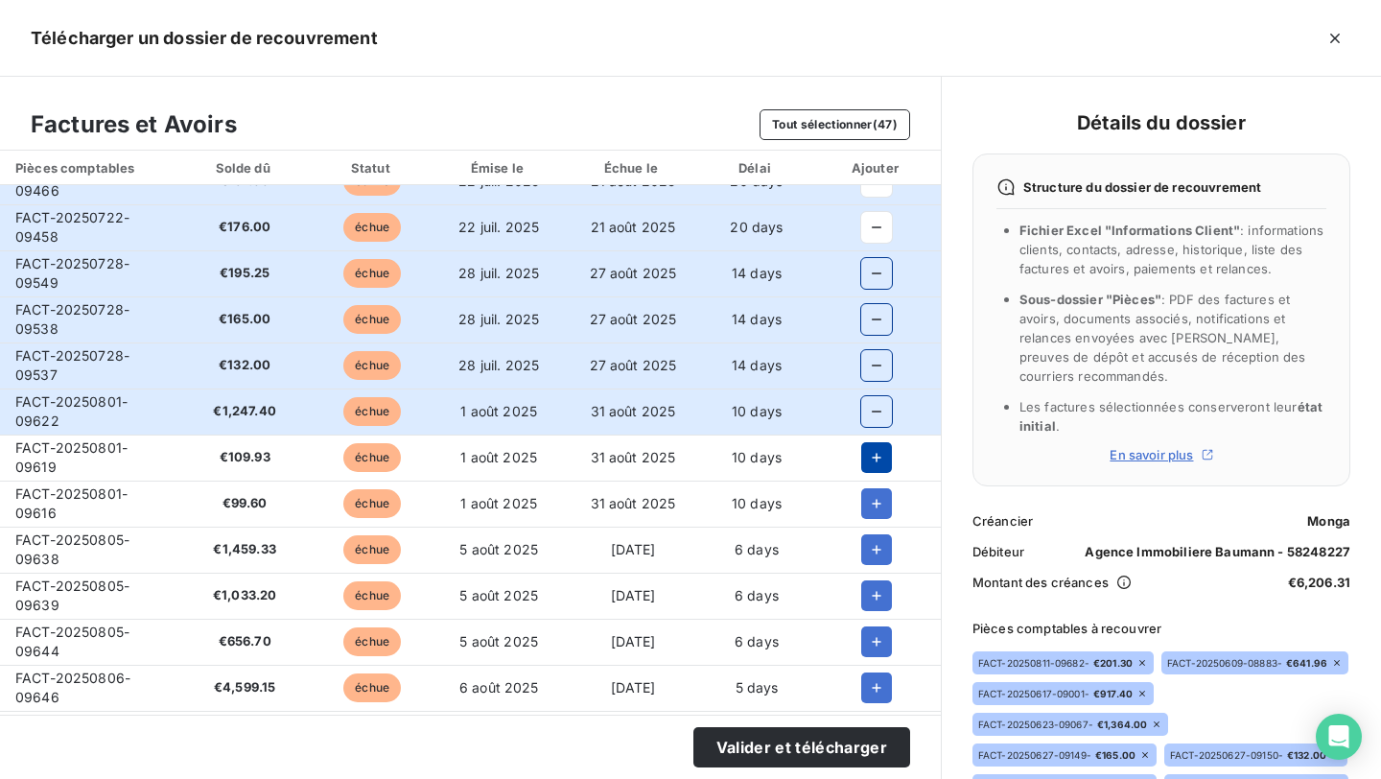
click at [873, 457] on icon "button" at bounding box center [878, 458] width 10 height 10
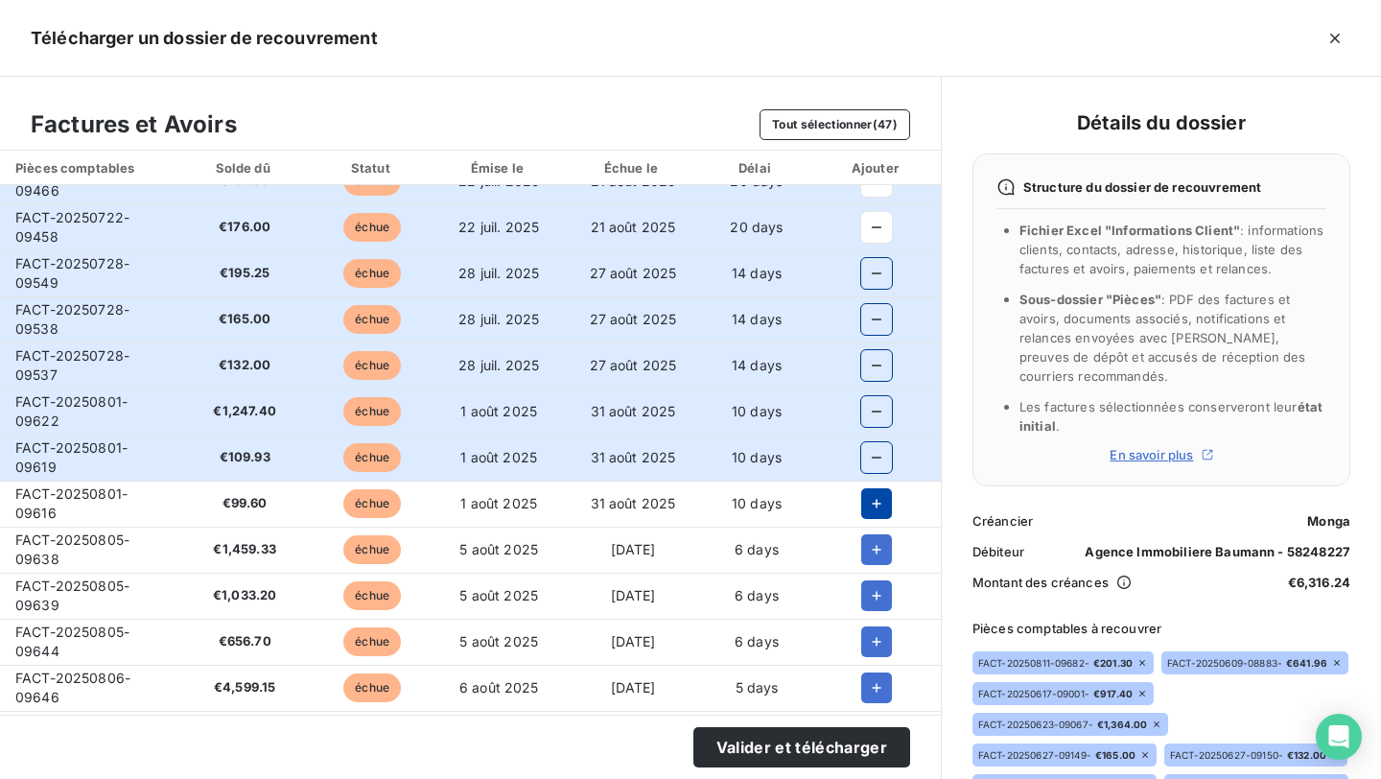
click at [873, 503] on icon "button" at bounding box center [878, 504] width 10 height 10
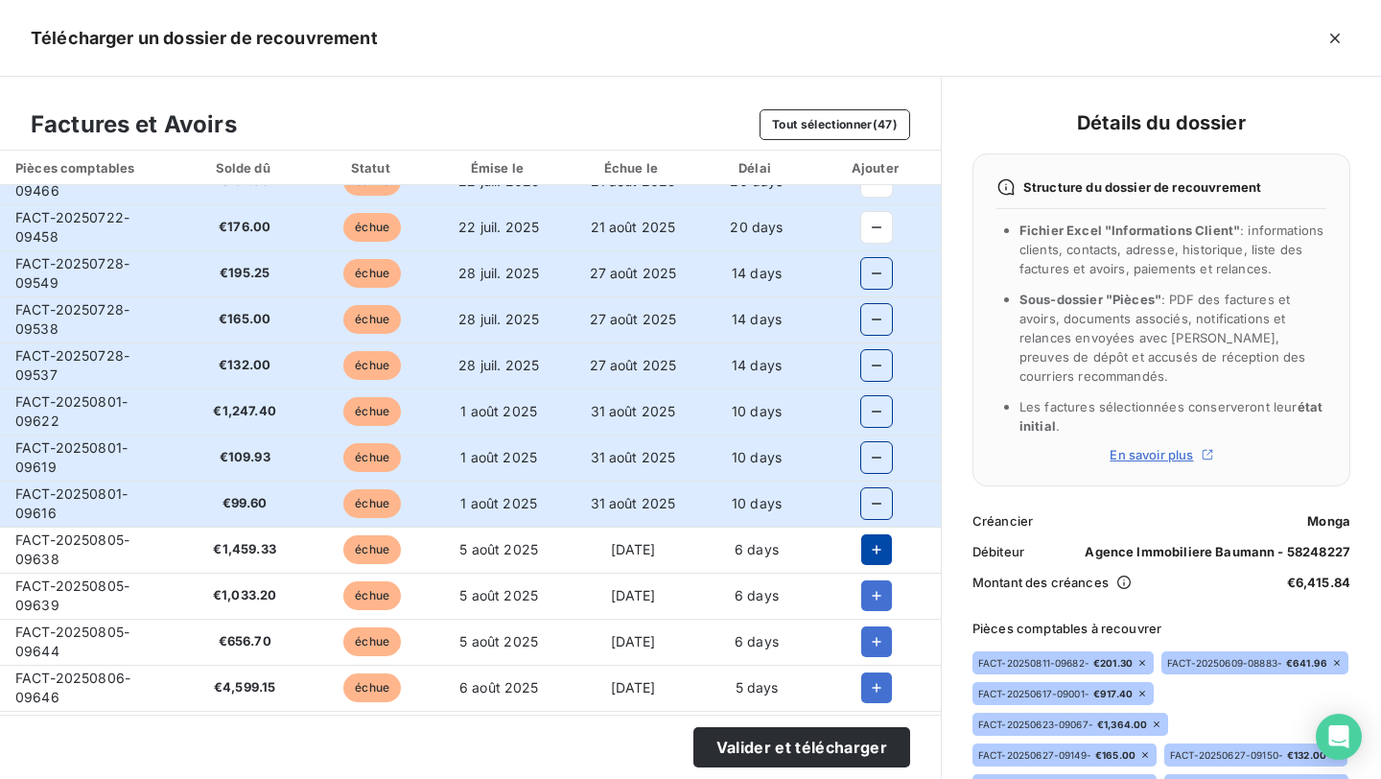
click at [867, 553] on icon "button" at bounding box center [876, 549] width 19 height 19
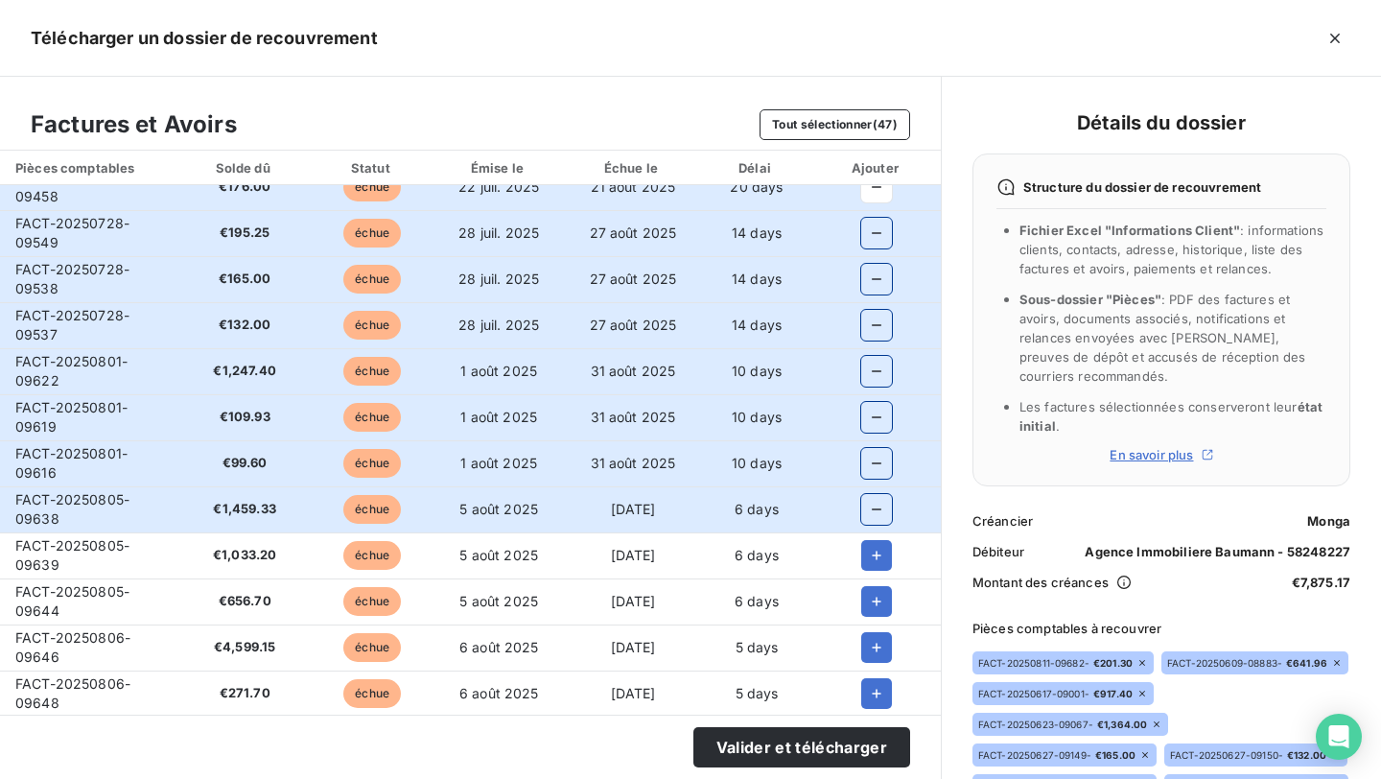
scroll to position [437, 0]
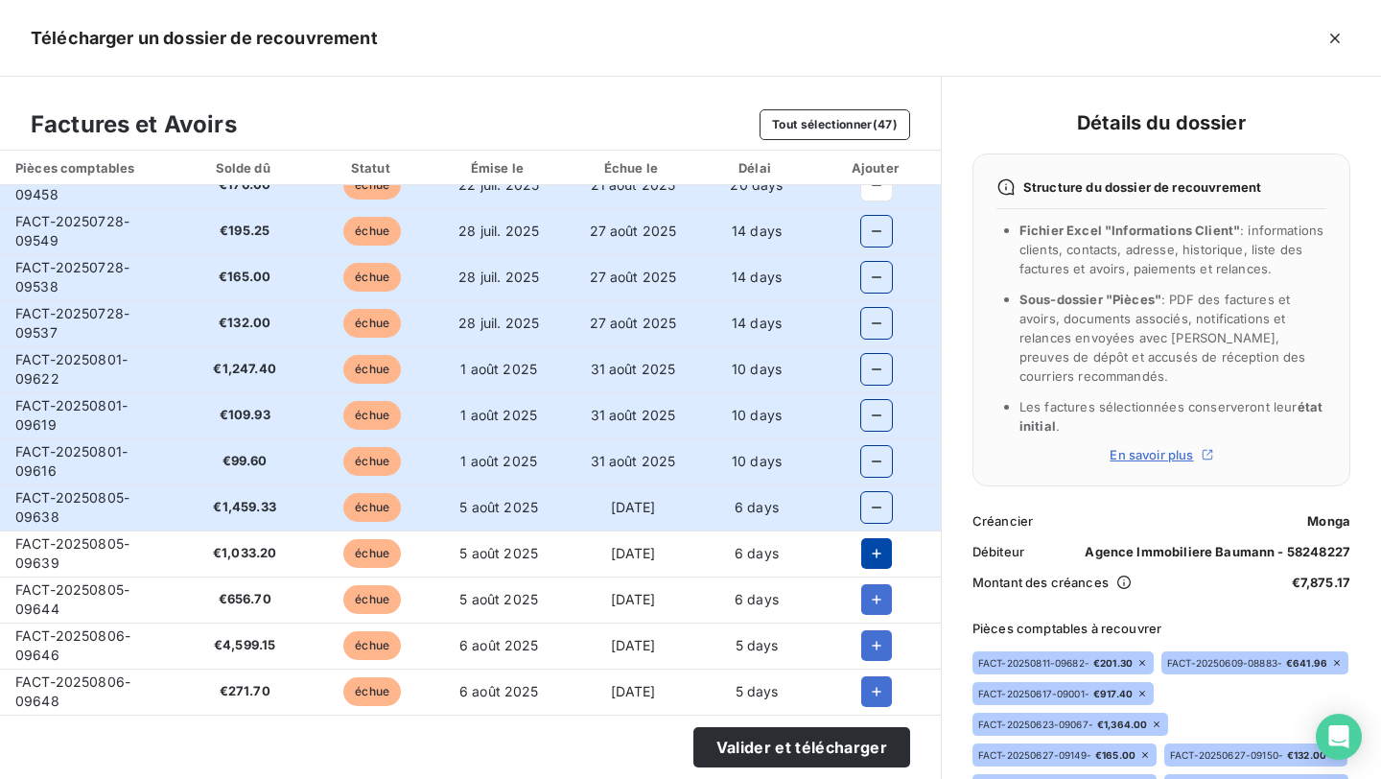
click at [867, 552] on icon "button" at bounding box center [876, 553] width 19 height 19
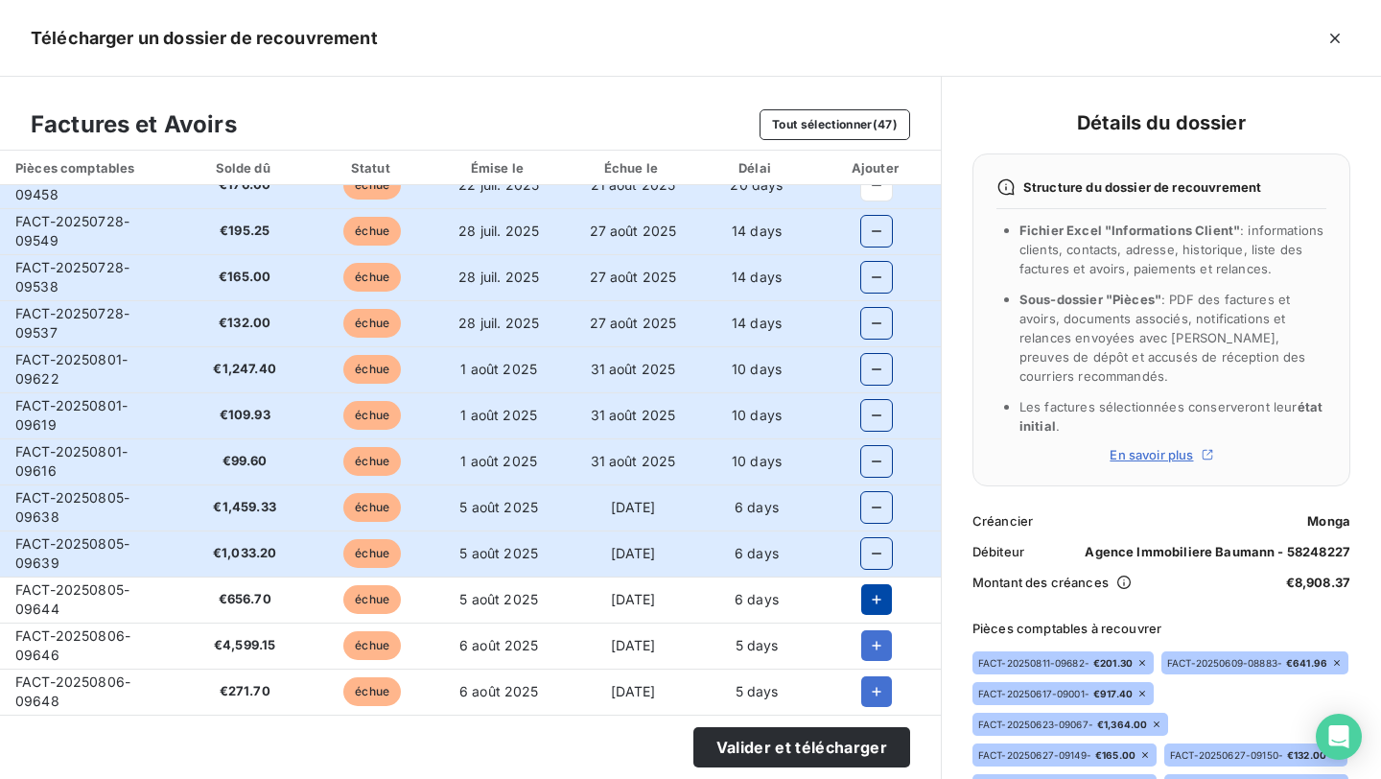
click at [865, 613] on button "button" at bounding box center [876, 599] width 31 height 31
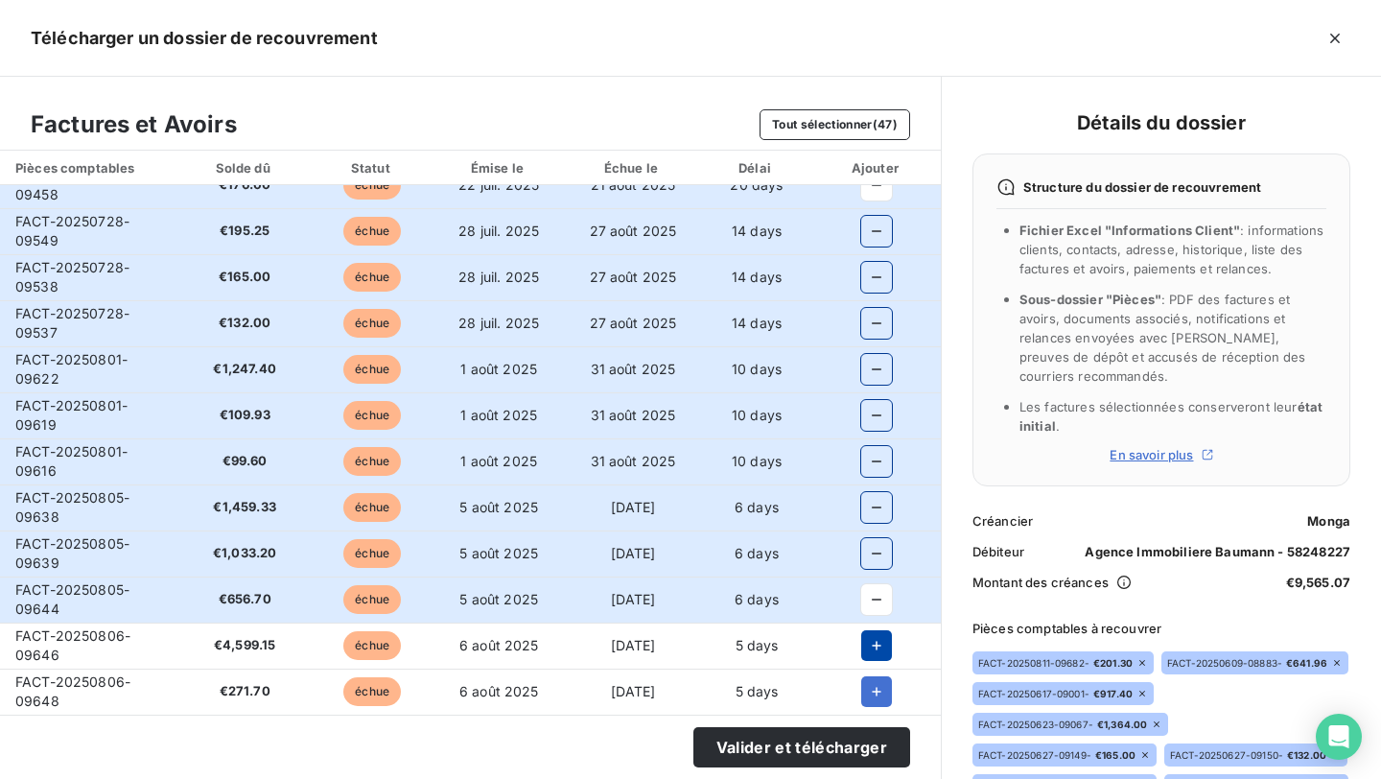
click at [867, 642] on icon "button" at bounding box center [876, 645] width 19 height 19
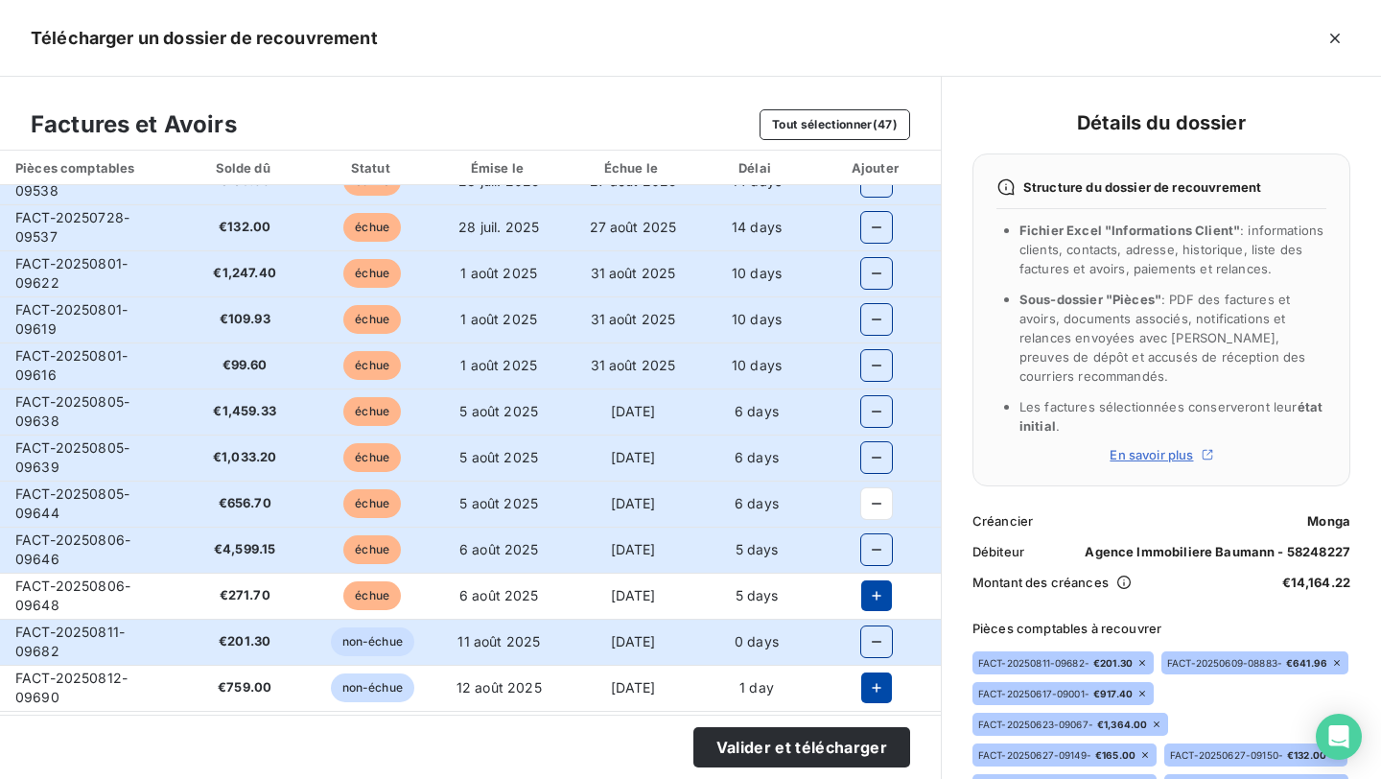
click at [863, 606] on button "button" at bounding box center [876, 595] width 31 height 31
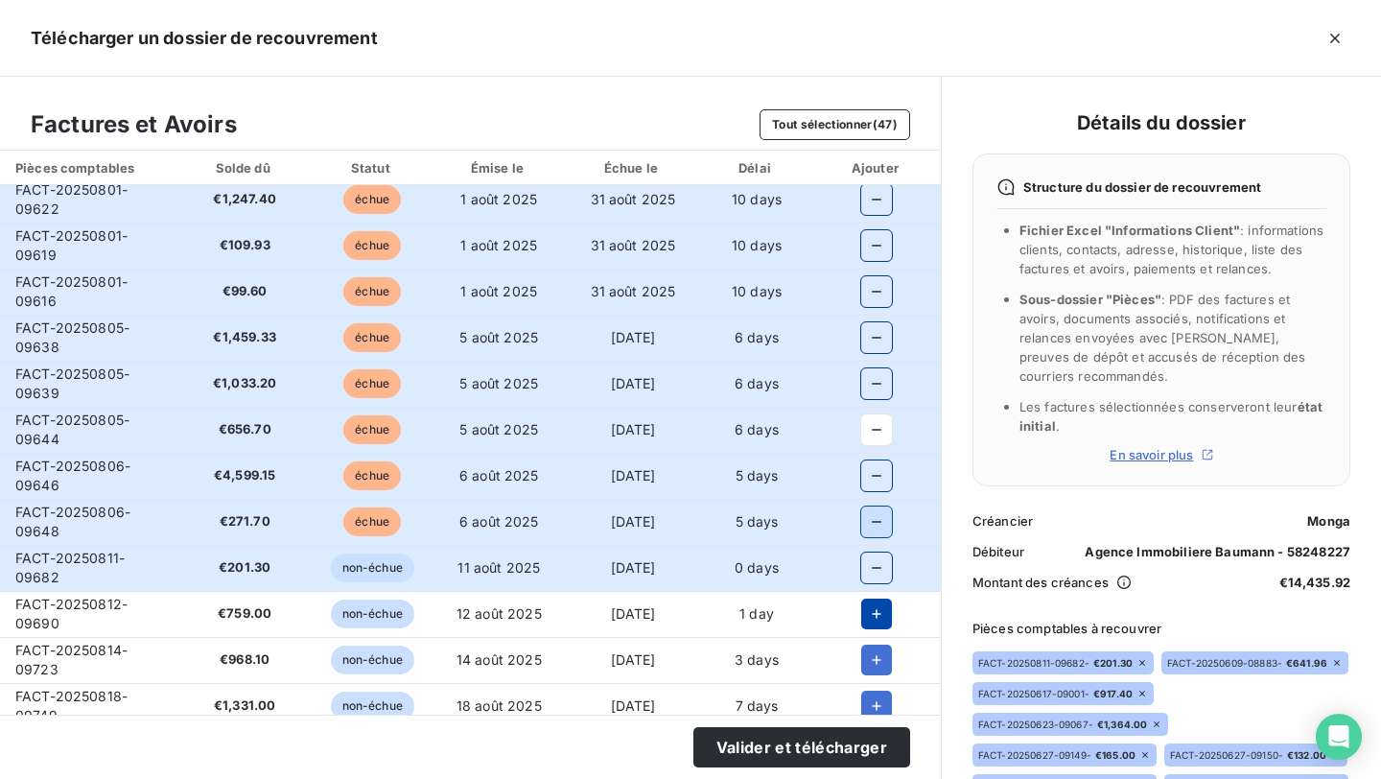
scroll to position [611, 0]
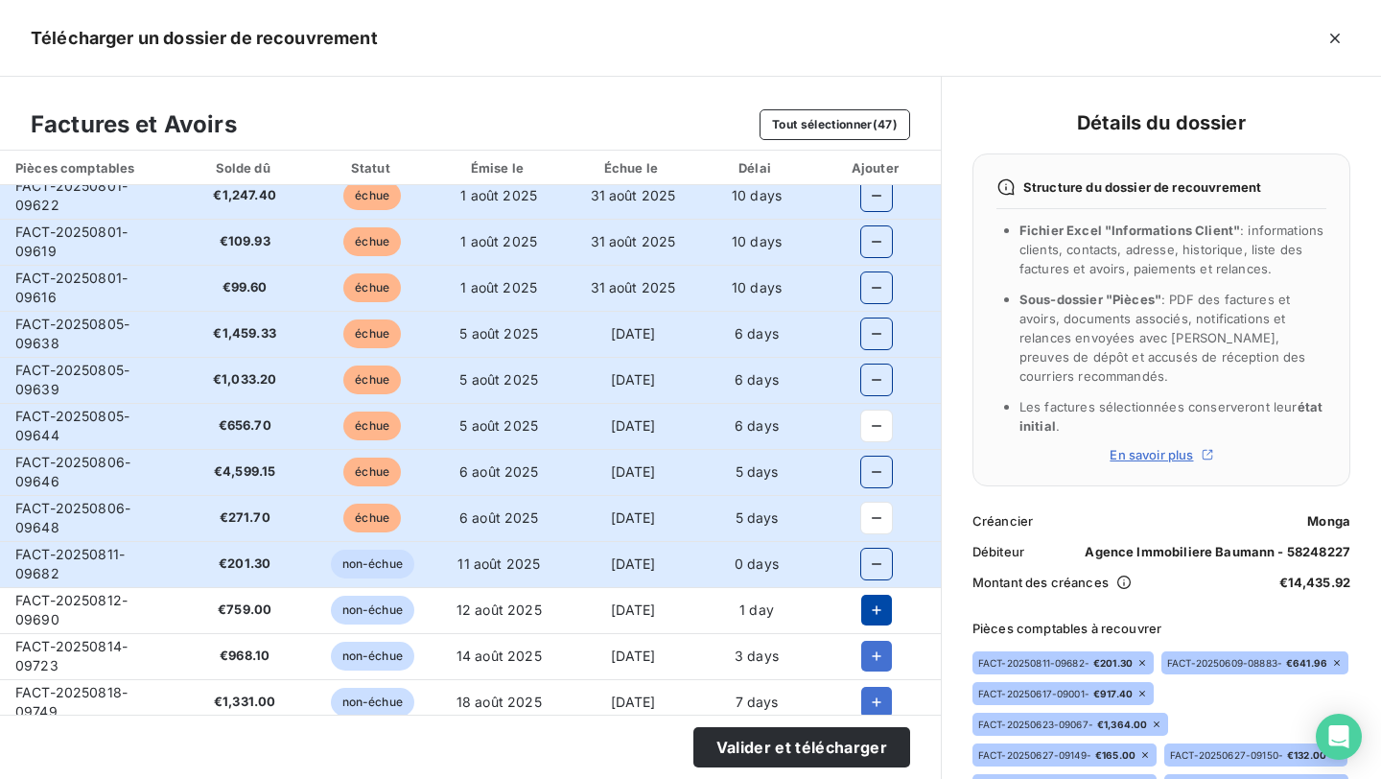
click at [873, 610] on icon "button" at bounding box center [878, 610] width 10 height 10
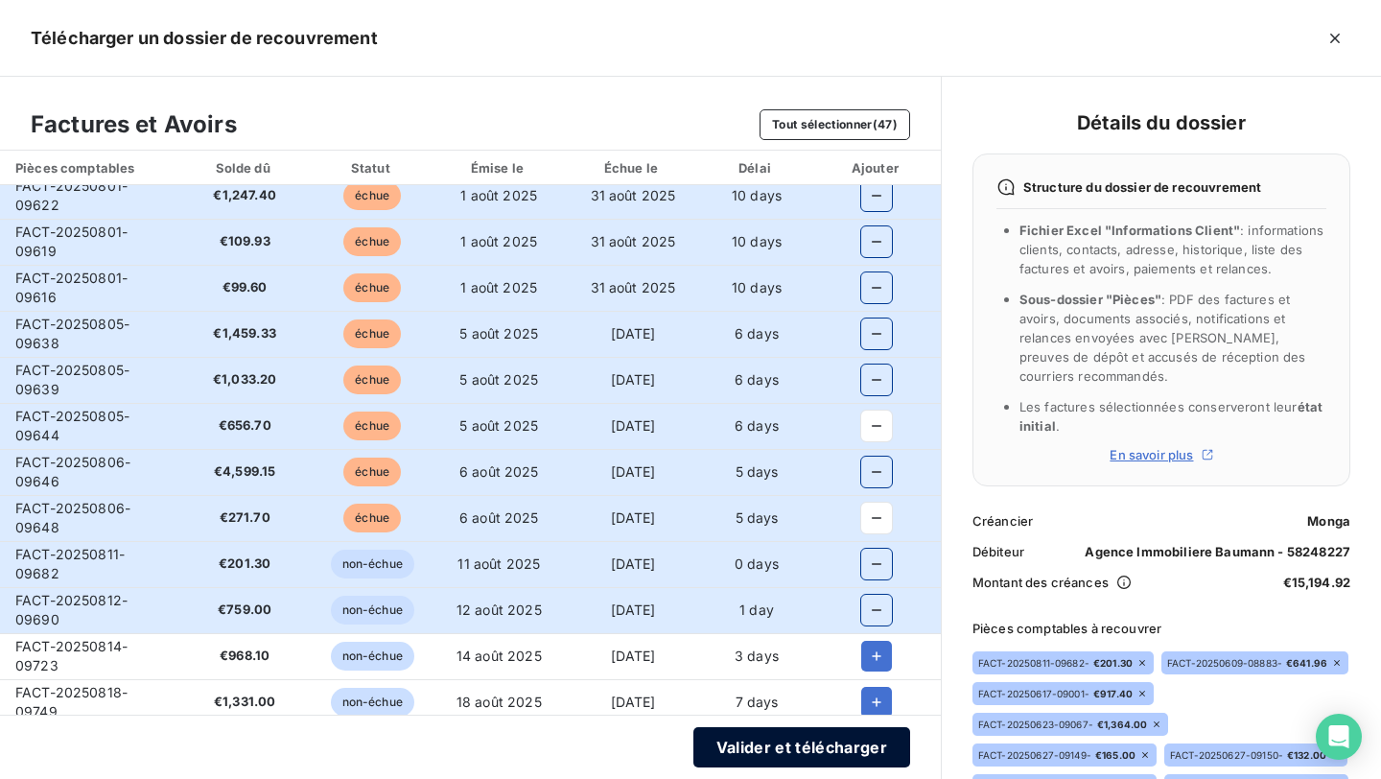
click at [821, 749] on button "Valider et télécharger" at bounding box center [801, 747] width 217 height 40
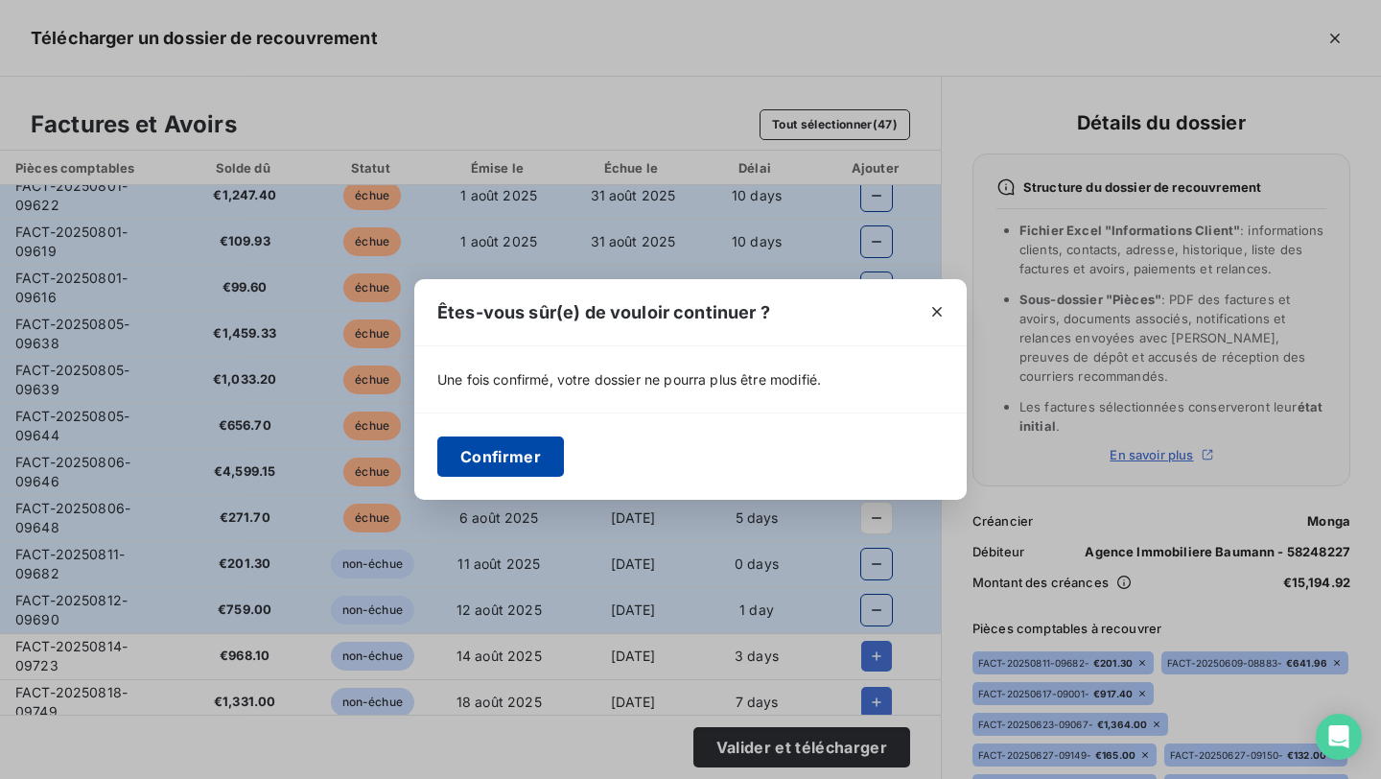
click at [548, 456] on button "Confirmer" at bounding box center [500, 456] width 127 height 40
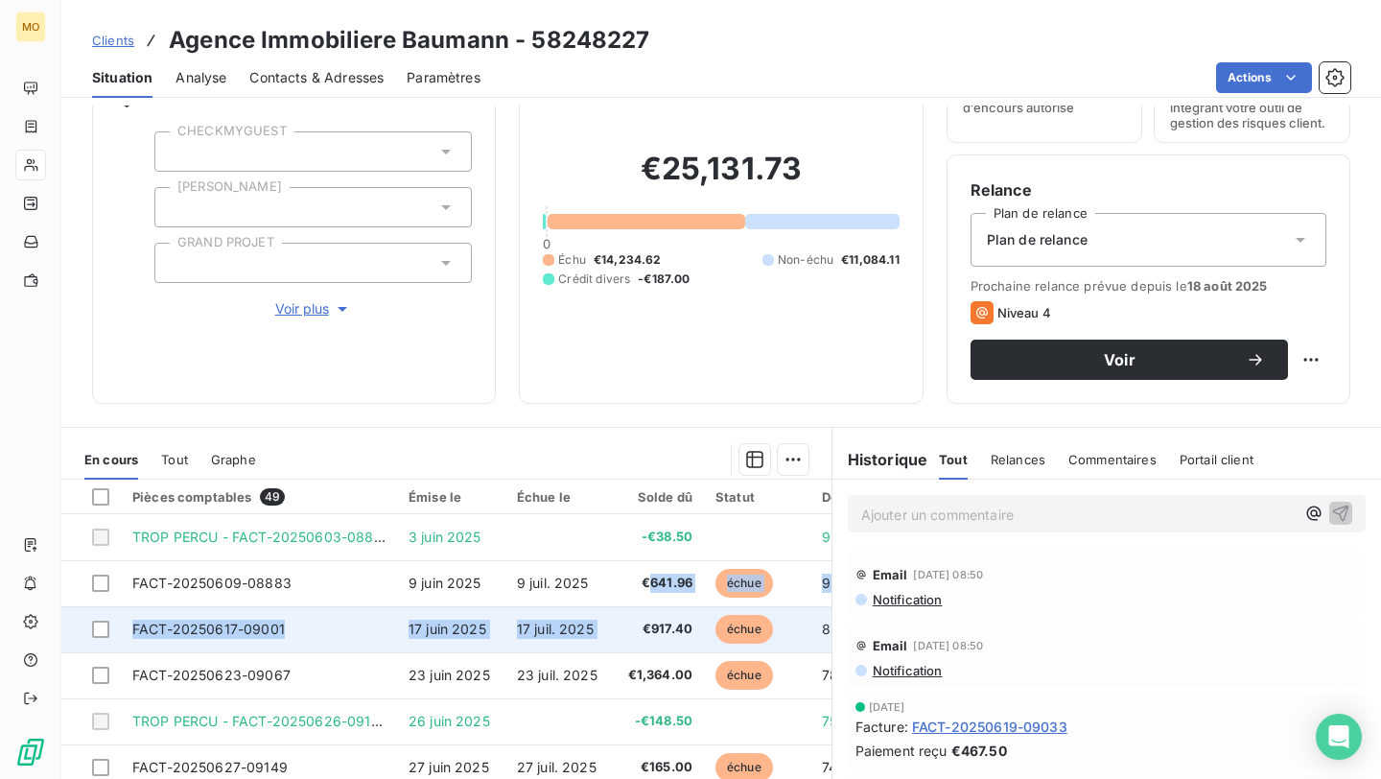
drag, startPoint x: 648, startPoint y: 581, endPoint x: 653, endPoint y: 642, distance: 60.6
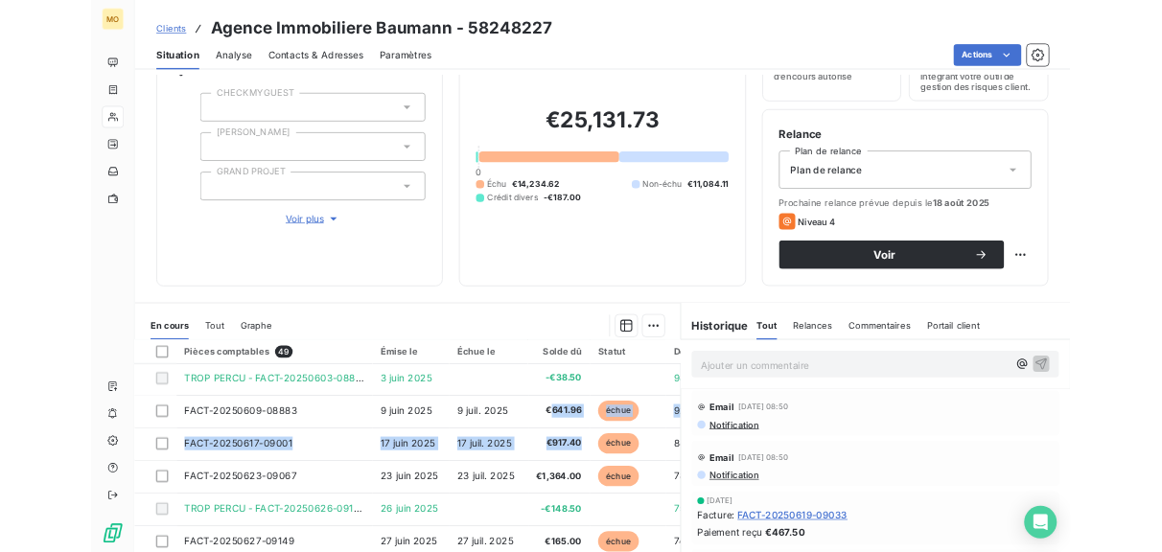
scroll to position [0, 0]
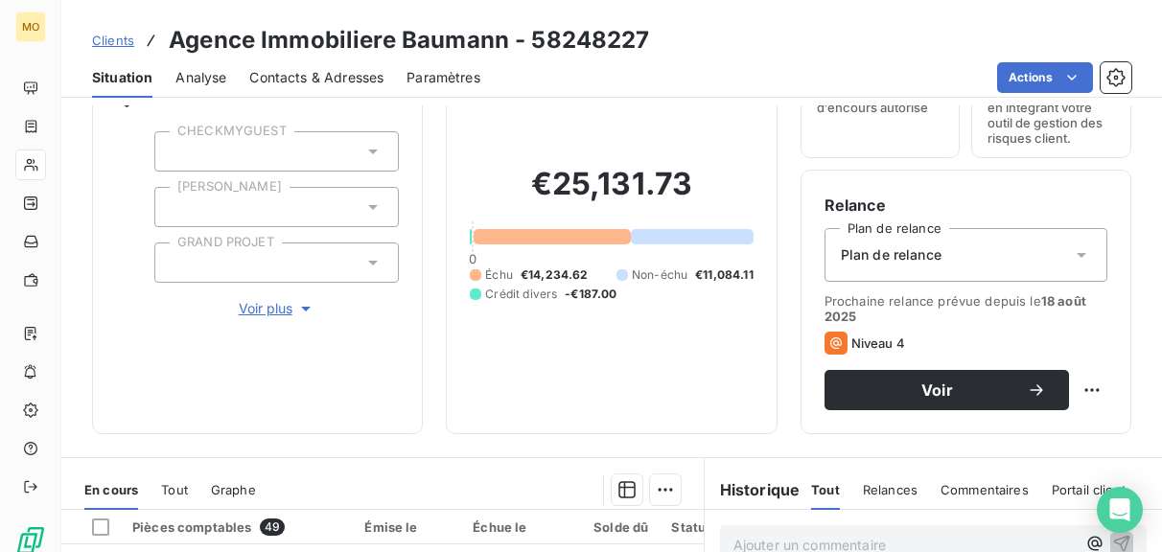
click at [323, 71] on span "Contacts & Adresses" at bounding box center [316, 77] width 134 height 19
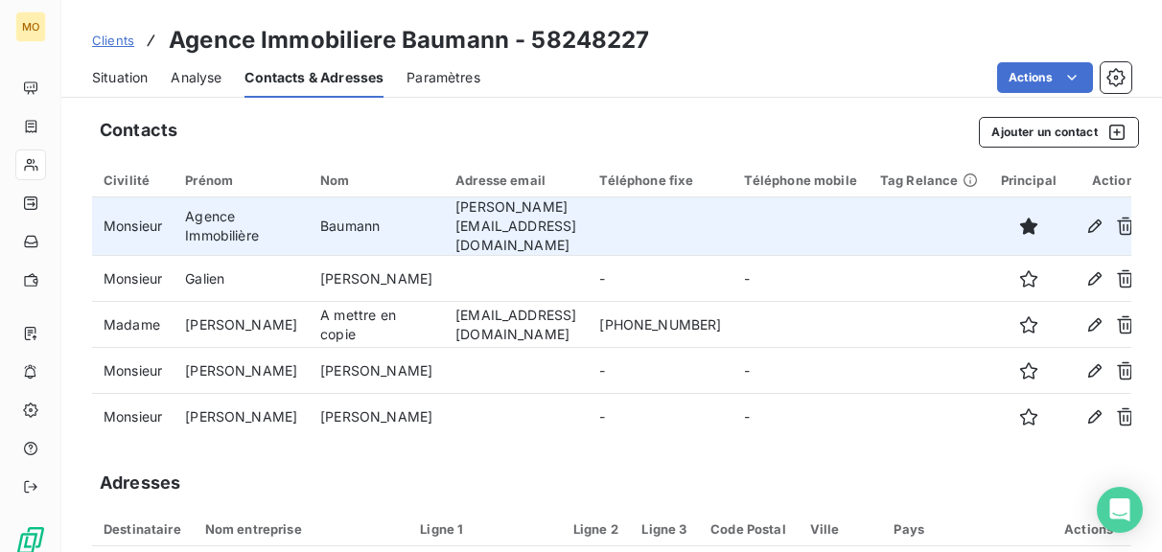
click at [482, 216] on td "[PERSON_NAME][EMAIL_ADDRESS][DOMAIN_NAME]" at bounding box center [516, 227] width 144 height 58
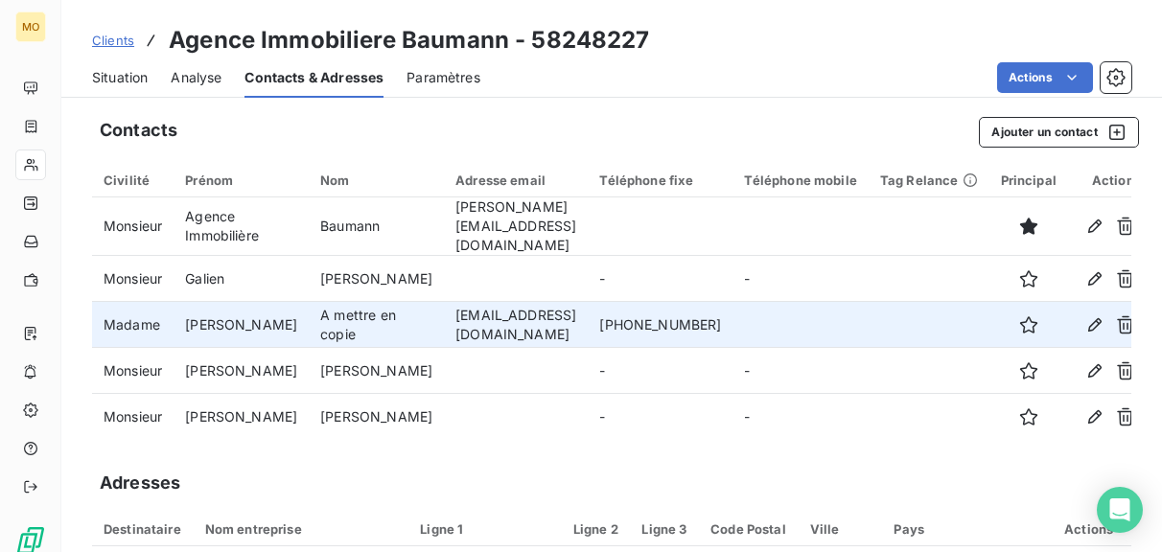
click at [463, 315] on td "[EMAIL_ADDRESS][DOMAIN_NAME]" at bounding box center [516, 325] width 144 height 46
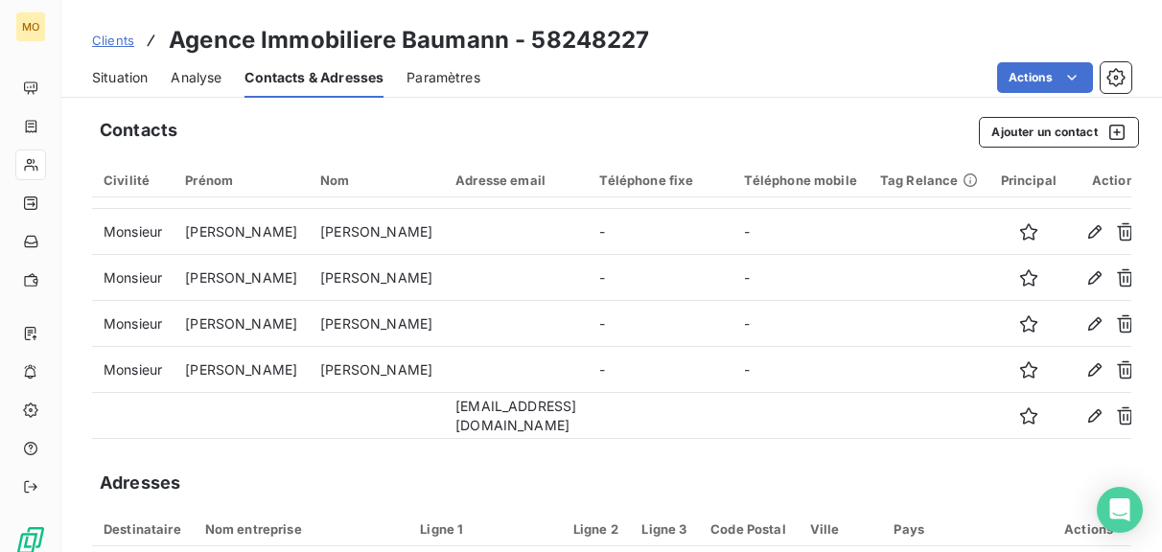
scroll to position [975, 0]
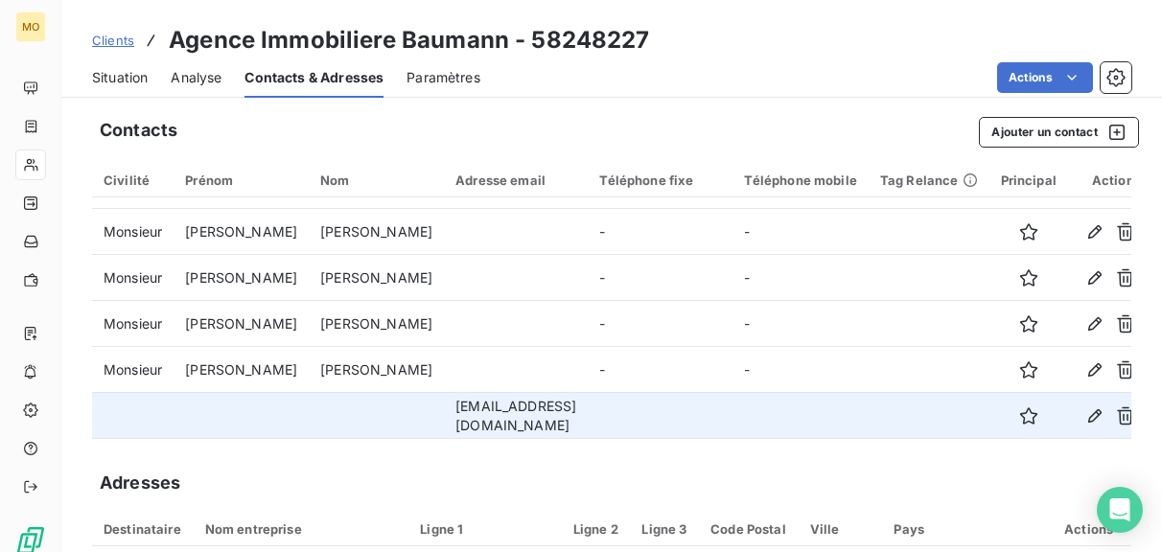
click at [444, 404] on td "[EMAIL_ADDRESS][DOMAIN_NAME]" at bounding box center [516, 416] width 144 height 46
